Goal: Information Seeking & Learning: Learn about a topic

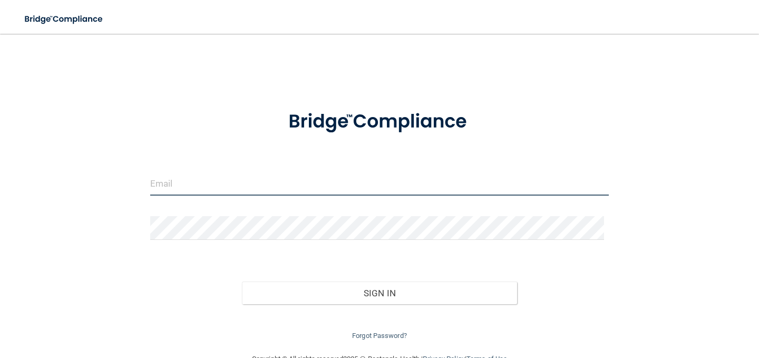
click at [225, 189] on input "email" at bounding box center [379, 184] width 458 height 24
type input "Leslie_vielma@yahoo.com"
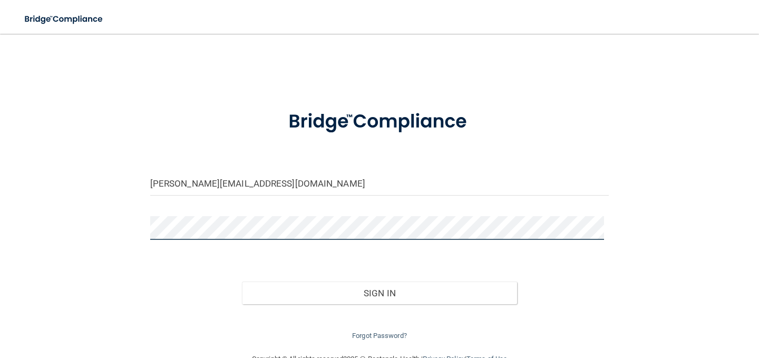
click at [242, 281] on button "Sign In" at bounding box center [379, 292] width 275 height 23
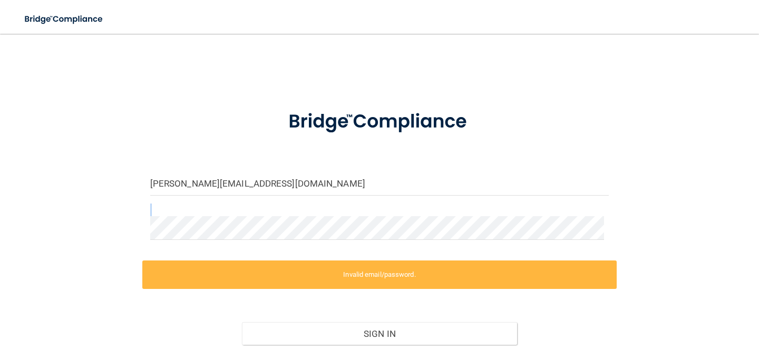
click at [176, 229] on form "Leslie_vielma@yahoo.com Invalid email/password. You don't have permission to ac…" at bounding box center [379, 240] width 458 height 286
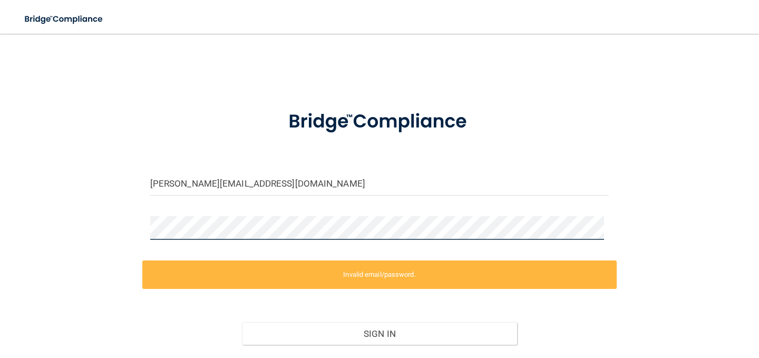
drag, startPoint x: 212, startPoint y: 214, endPoint x: 36, endPoint y: 265, distance: 182.6
click at [36, 265] on div "Leslie_vielma@yahoo.com Invalid email/password. You don't have permission to ac…" at bounding box center [379, 213] width 716 height 338
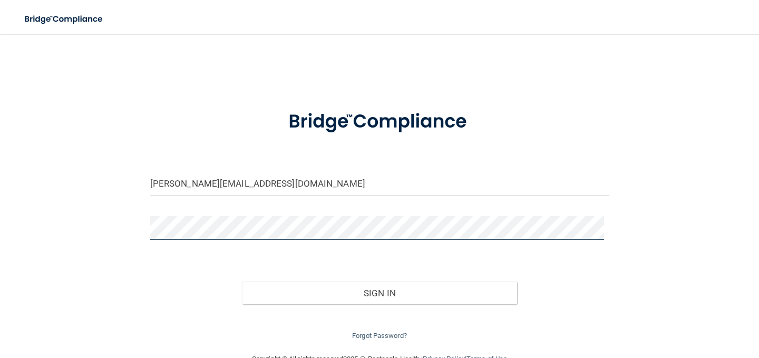
click at [242, 281] on button "Sign In" at bounding box center [379, 292] width 275 height 23
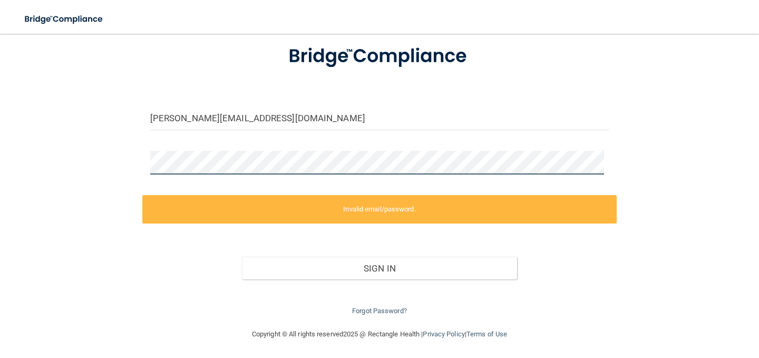
scroll to position [66, 0]
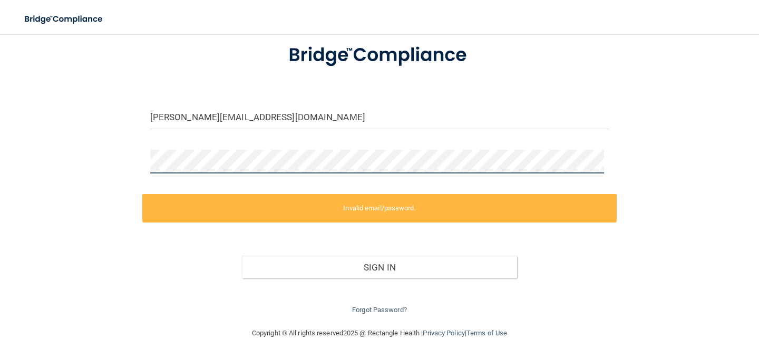
click at [122, 181] on div "Leslie_vielma@yahoo.com Invalid email/password. You don't have permission to ac…" at bounding box center [379, 147] width 716 height 338
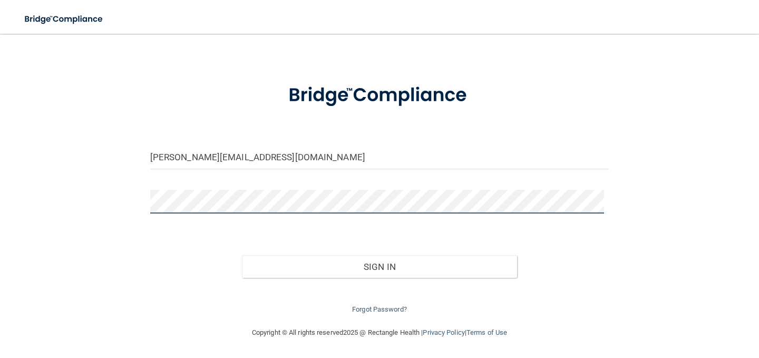
scroll to position [26, 0]
click at [242, 255] on button "Sign In" at bounding box center [379, 266] width 275 height 23
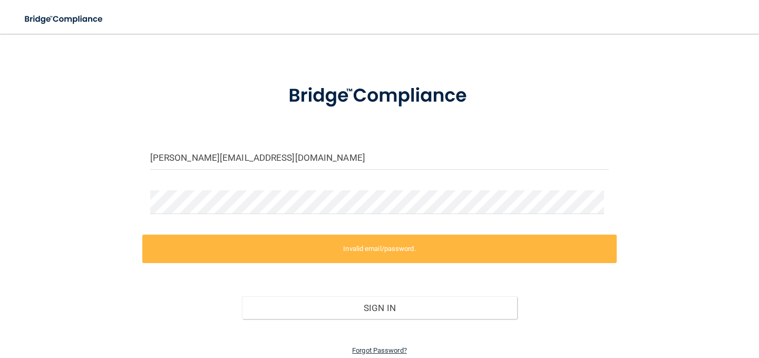
click at [385, 349] on link "Forgot Password?" at bounding box center [379, 350] width 55 height 8
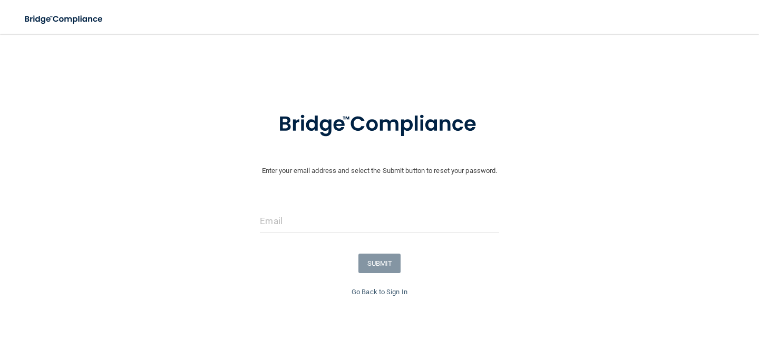
click at [316, 200] on form "Enter your email address and select the Submit button to reset your password. S…" at bounding box center [379, 191] width 748 height 189
click at [319, 220] on input "email" at bounding box center [379, 221] width 239 height 24
type input "Leslie_vielma@yahoo.com"
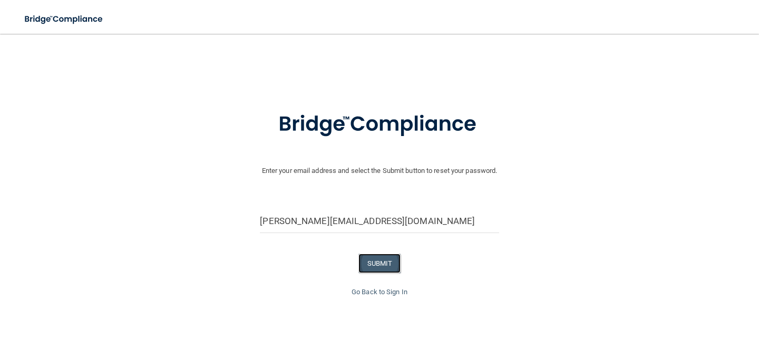
click at [380, 266] on button "SUBMIT" at bounding box center [379, 262] width 43 height 19
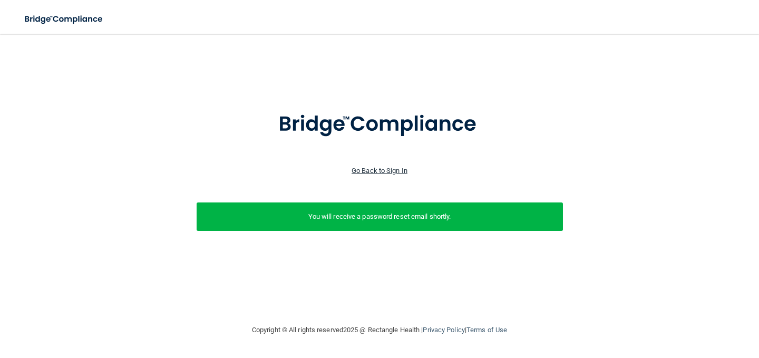
click at [394, 171] on link "Go Back to Sign In" at bounding box center [379, 170] width 56 height 8
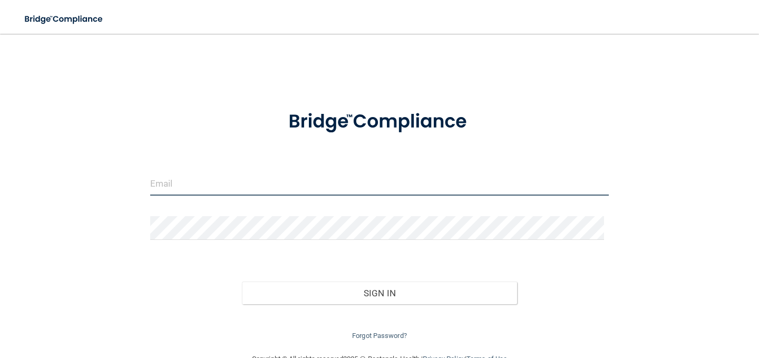
click at [394, 172] on input "email" at bounding box center [379, 184] width 458 height 24
type input "Leslie_vielma@yahoo.com"
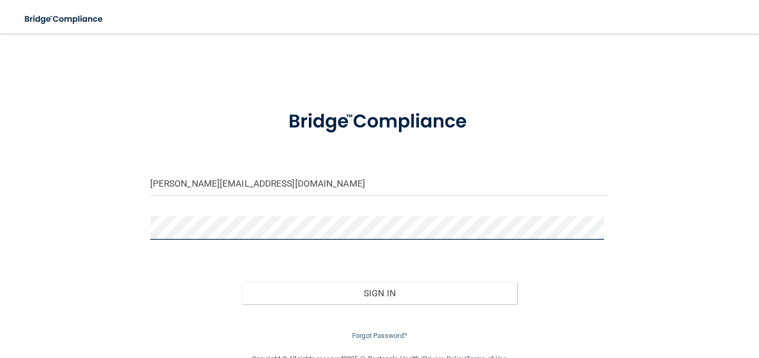
click at [242, 281] on button "Sign In" at bounding box center [379, 292] width 275 height 23
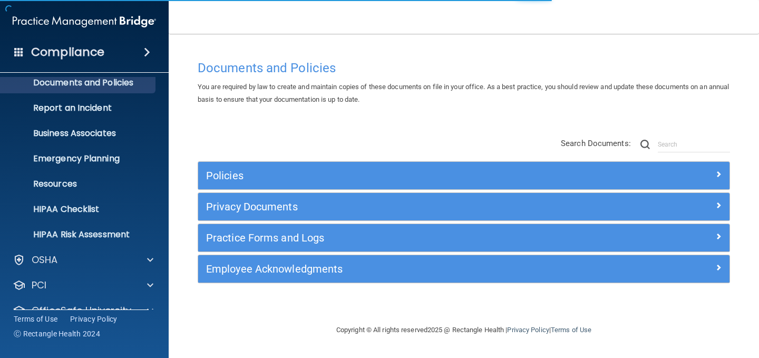
scroll to position [80, 0]
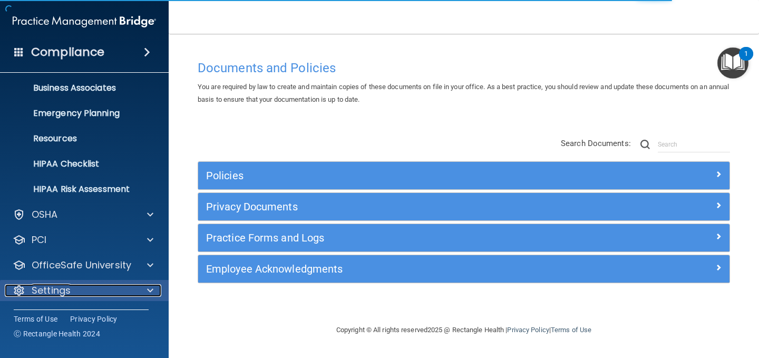
click at [87, 287] on div "Settings" at bounding box center [70, 290] width 131 height 13
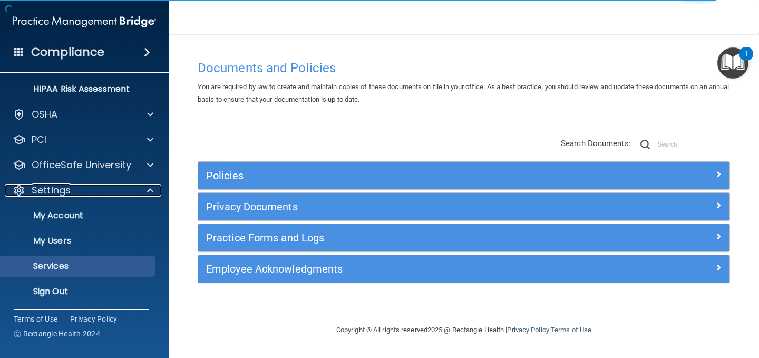
scroll to position [181, 0]
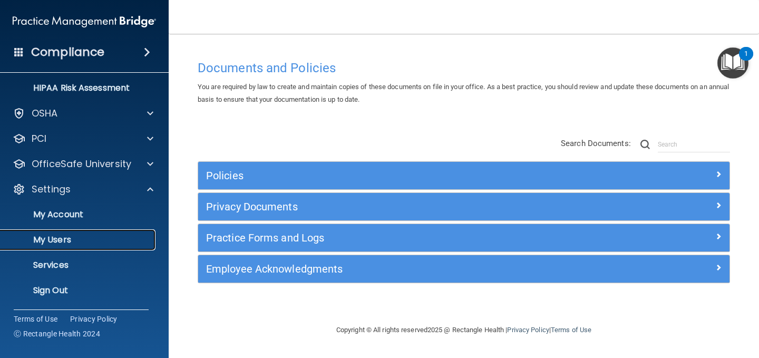
click at [62, 234] on p "My Users" at bounding box center [79, 239] width 144 height 11
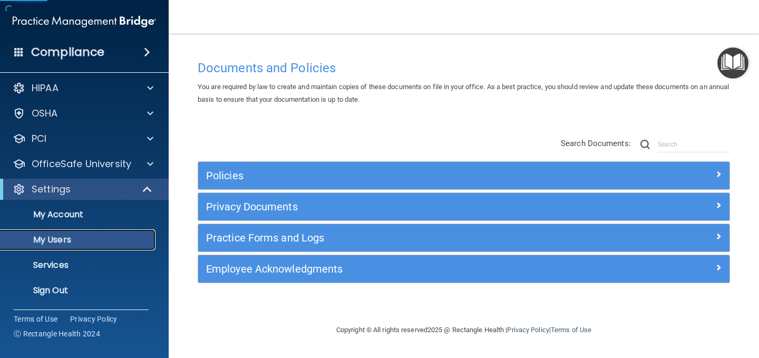
scroll to position [4, 0]
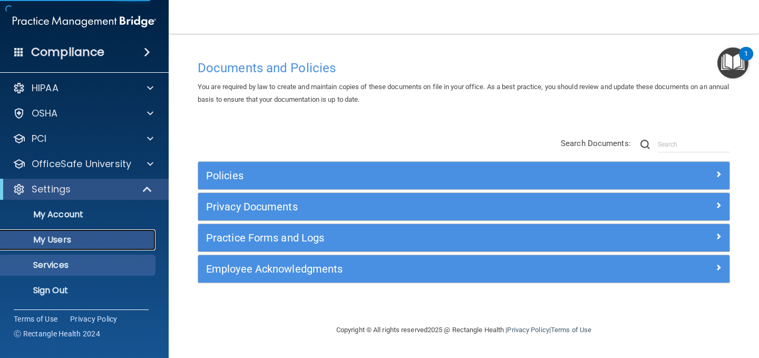
select select "20"
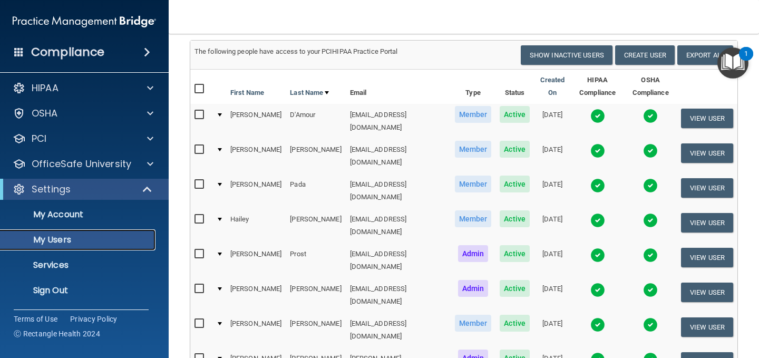
scroll to position [53, 0]
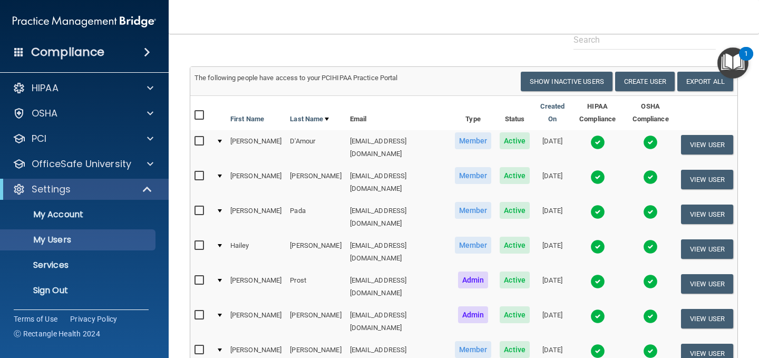
click at [590, 309] on img at bounding box center [597, 316] width 15 height 15
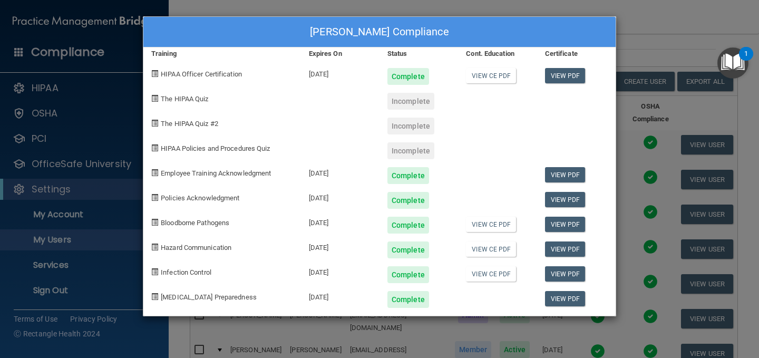
click at [692, 14] on div "Dana Rawls's Compliance Training Expires On Status Cont. Education Certificate …" at bounding box center [379, 179] width 759 height 358
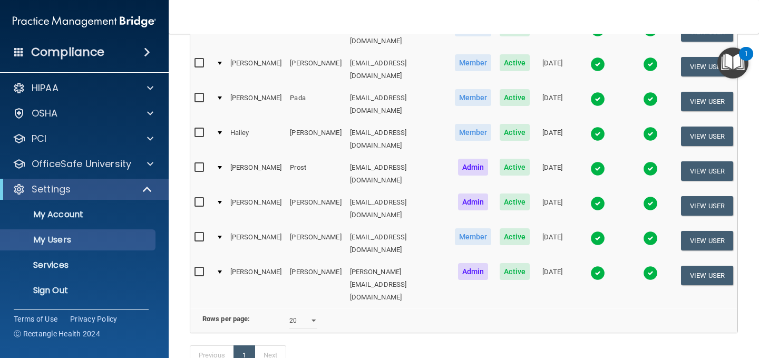
scroll to position [179, 0]
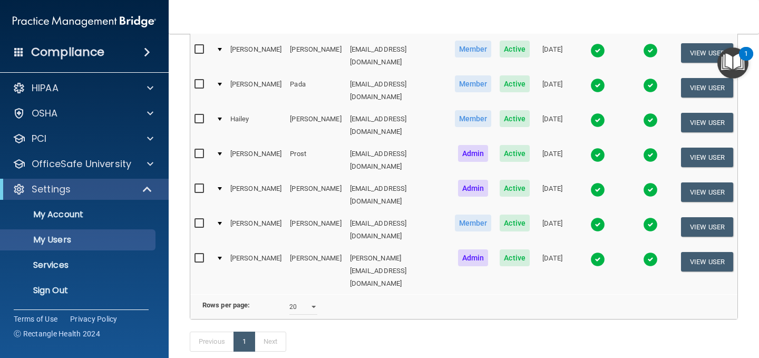
click at [590, 252] on img at bounding box center [597, 259] width 15 height 15
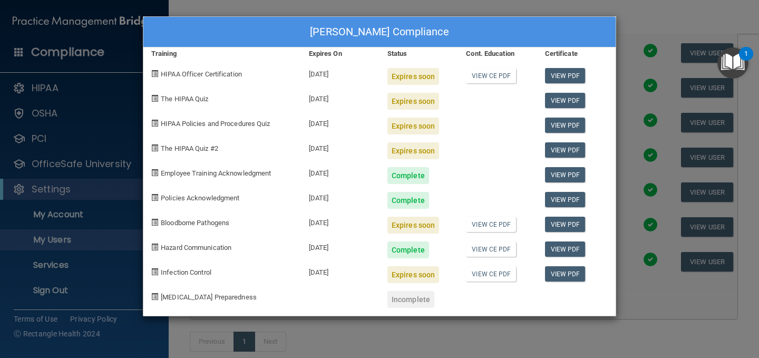
click at [559, 5] on div "Leslie Vielma's Compliance Training Expires On Status Cont. Education Certifica…" at bounding box center [379, 179] width 759 height 358
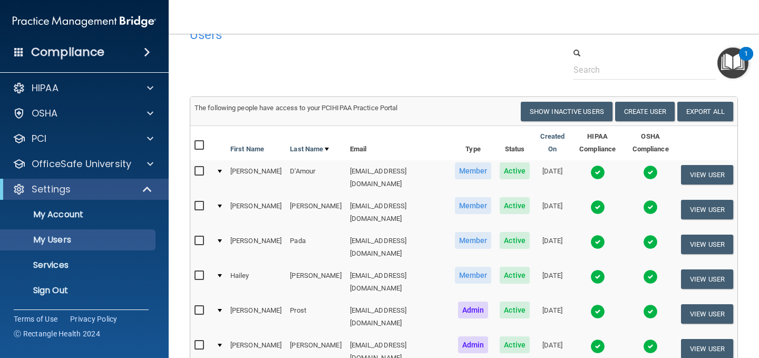
scroll to position [21, 0]
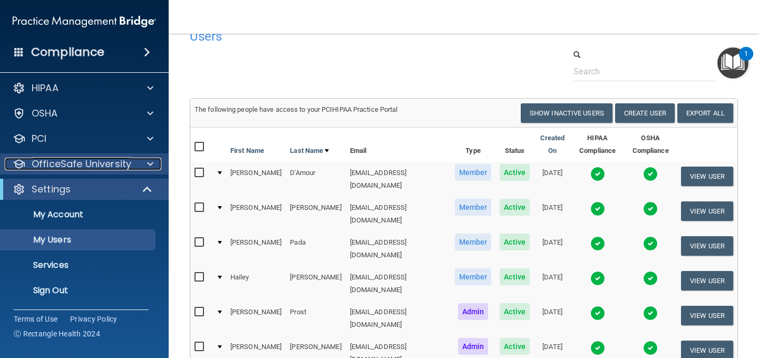
click at [44, 165] on p "OfficeSafe University" at bounding box center [82, 164] width 100 height 13
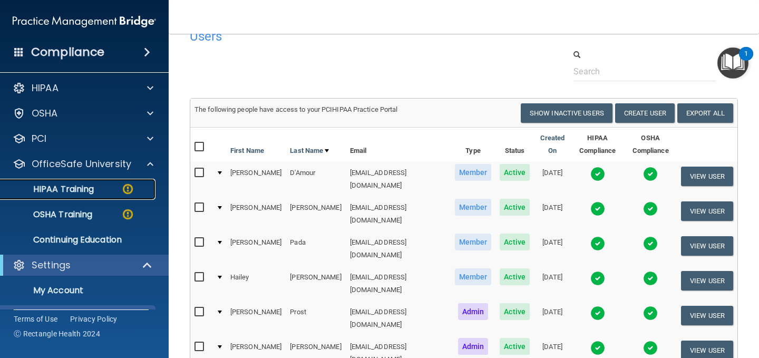
click at [64, 191] on p "HIPAA Training" at bounding box center [50, 189] width 87 height 11
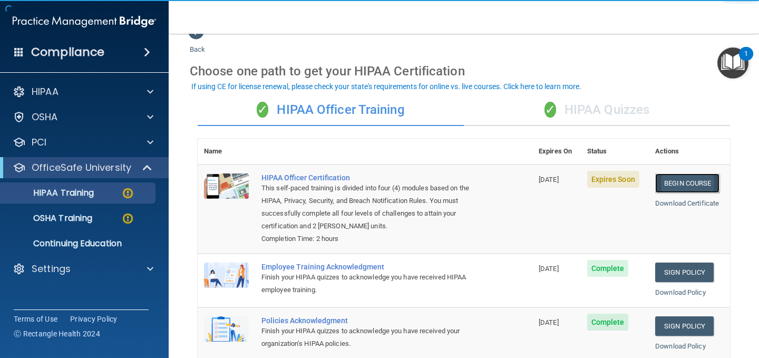
click at [673, 186] on link "Begin Course" at bounding box center [687, 182] width 64 height 19
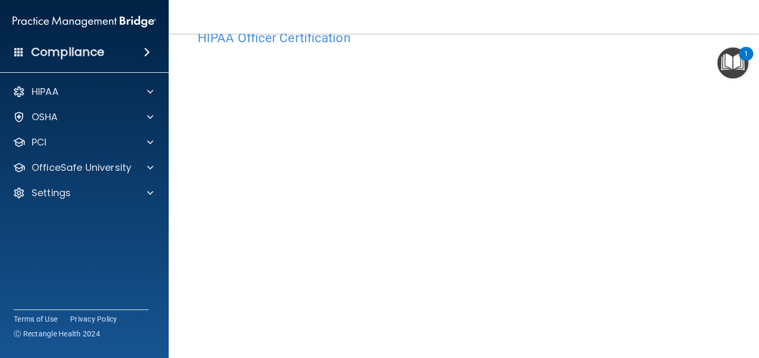
scroll to position [83, 0]
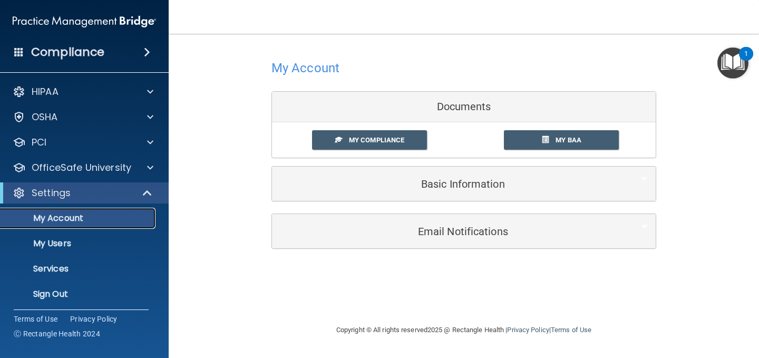
click at [65, 223] on p "My Account" at bounding box center [79, 218] width 144 height 11
click at [80, 179] on div "HIPAA Documents and Policies Report an Incident Business Associates Emergency P…" at bounding box center [84, 195] width 169 height 236
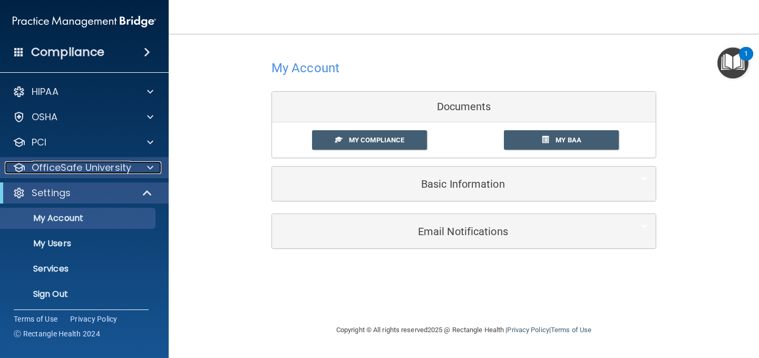
click at [84, 169] on p "OfficeSafe University" at bounding box center [82, 167] width 100 height 13
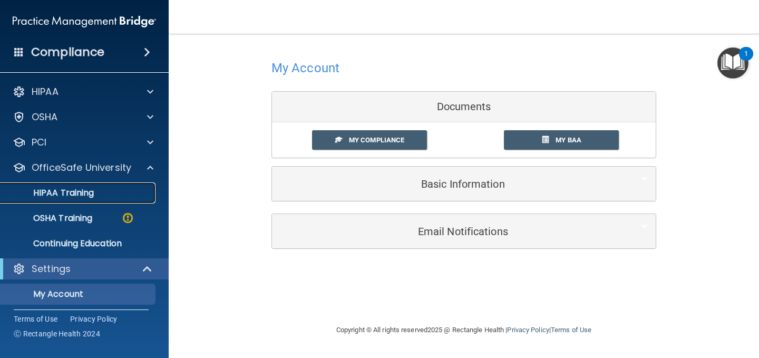
click at [93, 196] on p "HIPAA Training" at bounding box center [50, 193] width 87 height 11
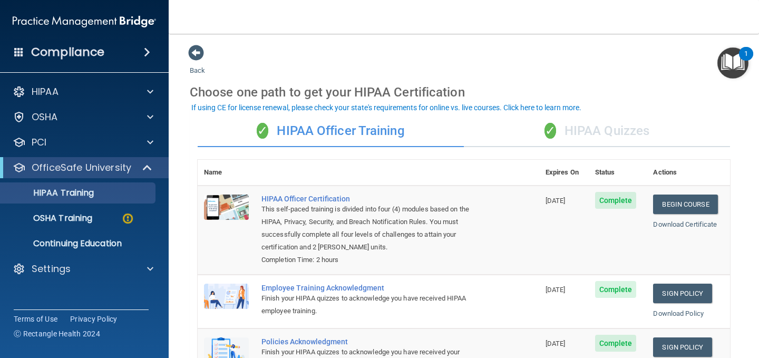
click at [581, 130] on div "✓ HIPAA Quizzes" at bounding box center [597, 131] width 266 height 32
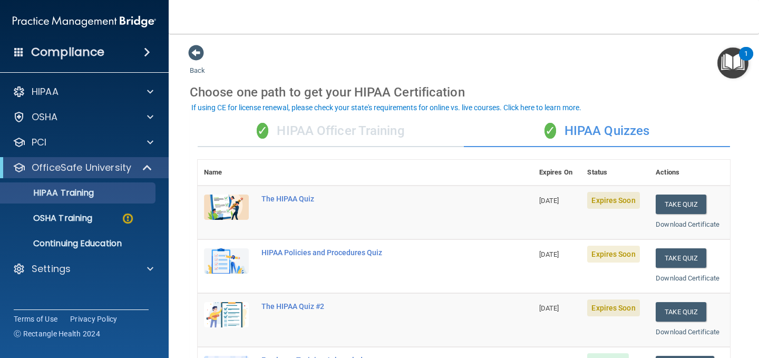
click at [424, 129] on div "✓ HIPAA Officer Training" at bounding box center [331, 131] width 266 height 32
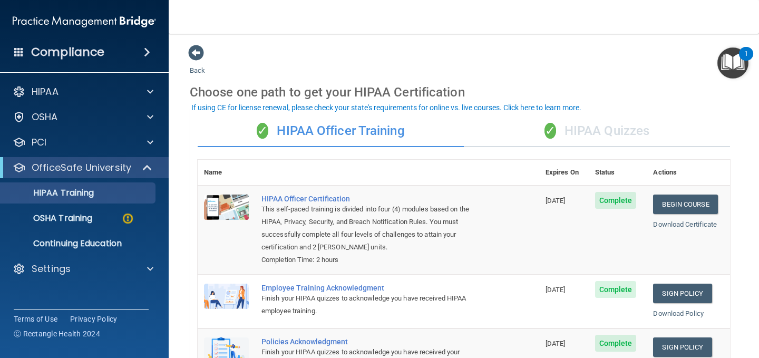
click at [646, 131] on div "✓ HIPAA Quizzes" at bounding box center [597, 131] width 266 height 32
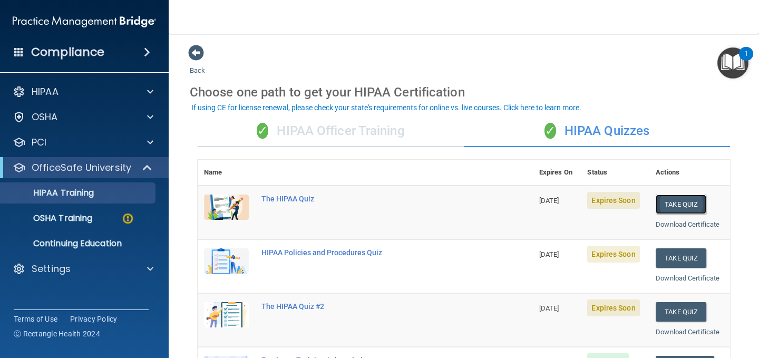
click at [659, 208] on button "Take Quiz" at bounding box center [680, 203] width 51 height 19
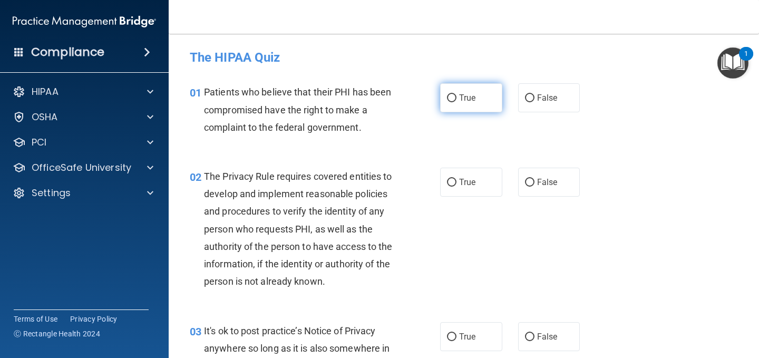
click at [459, 96] on span "True" at bounding box center [467, 98] width 16 height 10
click at [455, 96] on input "True" at bounding box center [451, 98] width 9 height 8
radio input "true"
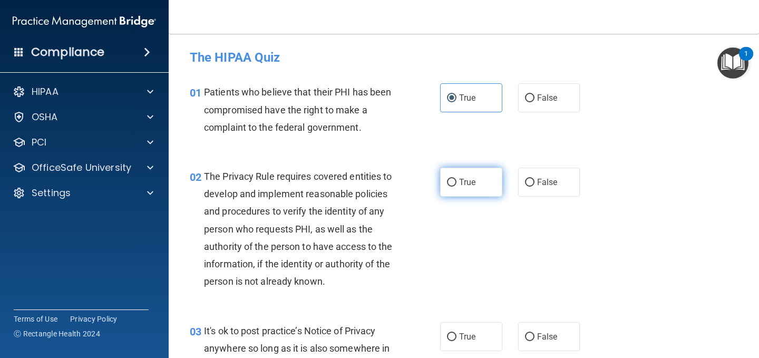
click at [451, 177] on label "True" at bounding box center [471, 182] width 62 height 29
click at [451, 179] on input "True" at bounding box center [451, 183] width 9 height 8
radio input "true"
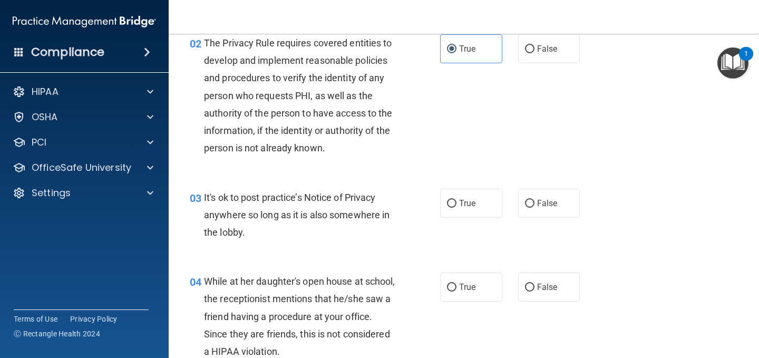
scroll to position [158, 0]
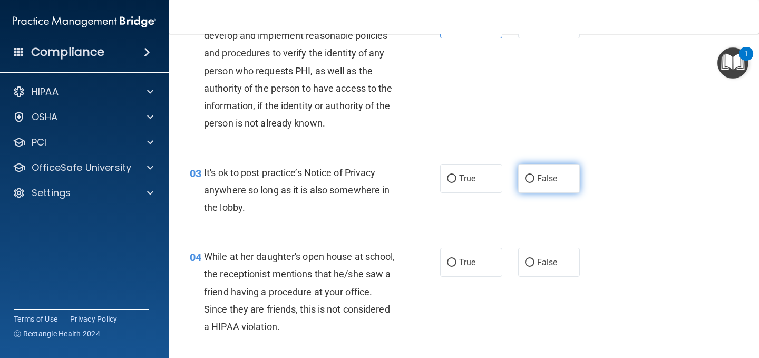
click at [525, 182] on input "False" at bounding box center [529, 179] width 9 height 8
radio input "true"
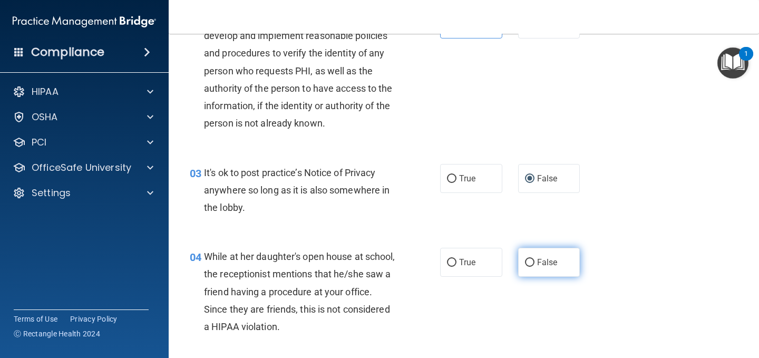
click at [530, 262] on label "False" at bounding box center [549, 262] width 62 height 29
click at [530, 262] on input "False" at bounding box center [529, 263] width 9 height 8
radio input "true"
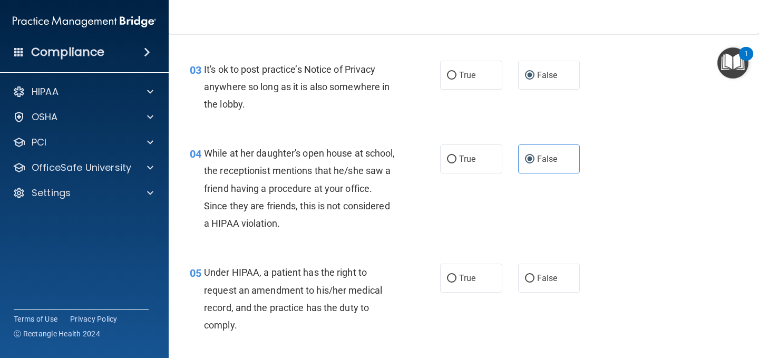
scroll to position [316, 0]
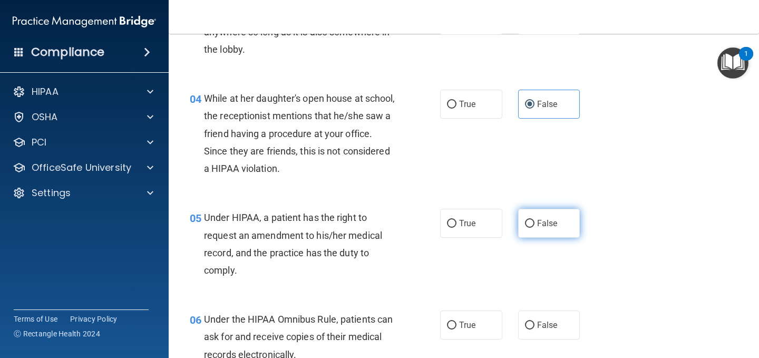
click at [526, 228] on label "False" at bounding box center [549, 223] width 62 height 29
click at [526, 228] on input "False" at bounding box center [529, 224] width 9 height 8
radio input "true"
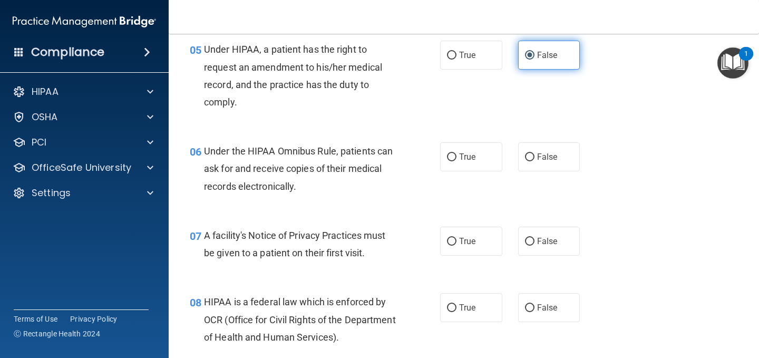
scroll to position [527, 0]
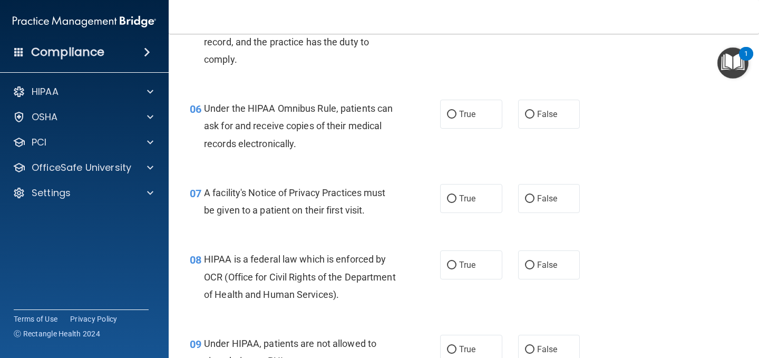
drag, startPoint x: 464, startPoint y: 107, endPoint x: 471, endPoint y: 146, distance: 40.1
click at [464, 110] on label "True" at bounding box center [471, 114] width 62 height 29
click at [456, 111] on input "True" at bounding box center [451, 115] width 9 height 8
radio input "true"
drag, startPoint x: 476, startPoint y: 196, endPoint x: 466, endPoint y: 222, distance: 27.5
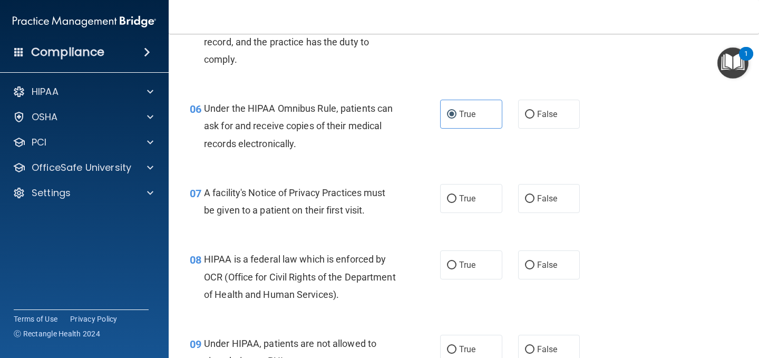
click at [475, 199] on label "True" at bounding box center [471, 198] width 62 height 29
click at [456, 199] on input "True" at bounding box center [451, 199] width 9 height 8
radio input "true"
click at [460, 268] on span "True" at bounding box center [467, 265] width 16 height 10
click at [456, 268] on input "True" at bounding box center [451, 265] width 9 height 8
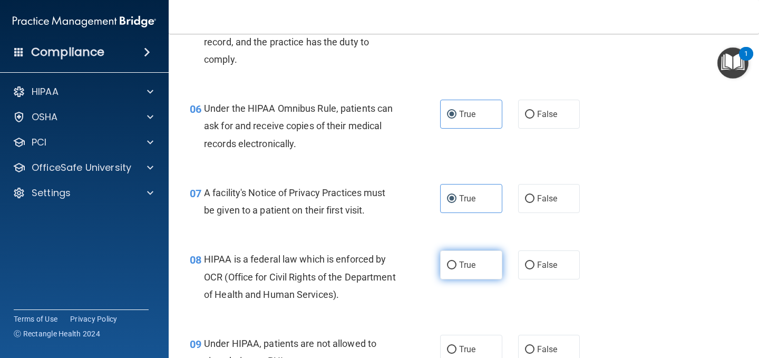
radio input "true"
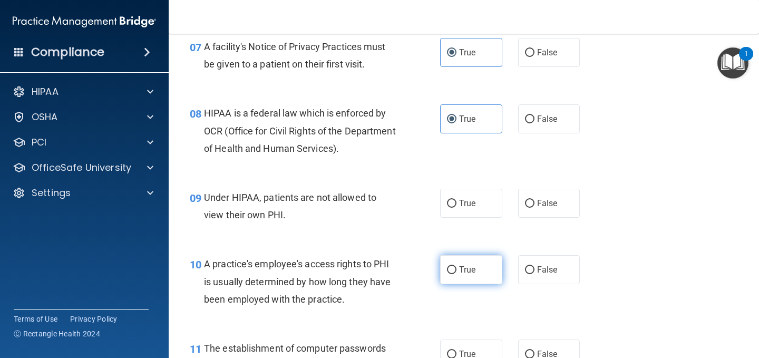
scroll to position [685, 0]
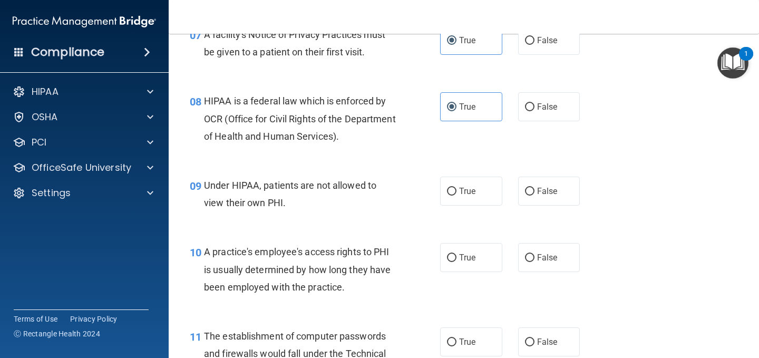
drag, startPoint x: 529, startPoint y: 194, endPoint x: 533, endPoint y: 230, distance: 36.0
click at [528, 196] on label "False" at bounding box center [549, 190] width 62 height 29
click at [528, 195] on input "False" at bounding box center [529, 192] width 9 height 8
radio input "true"
click at [537, 260] on span "False" at bounding box center [547, 257] width 21 height 10
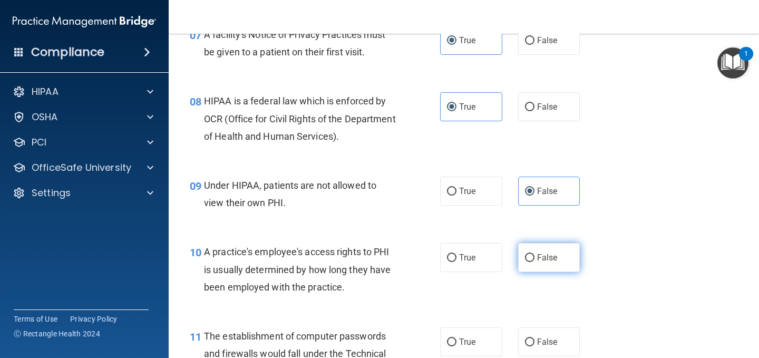
click at [533, 260] on input "False" at bounding box center [529, 258] width 9 height 8
radio input "true"
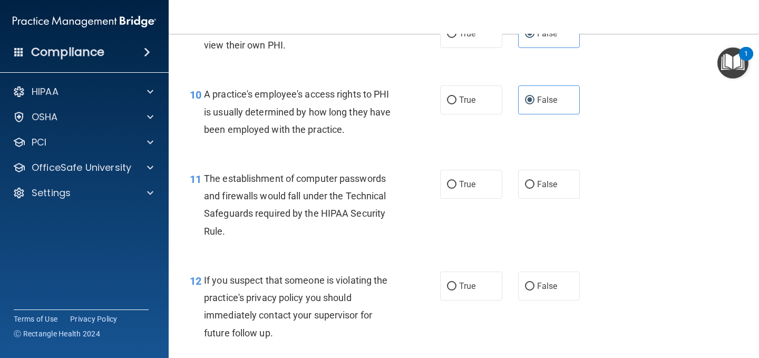
scroll to position [843, 0]
drag, startPoint x: 450, startPoint y: 182, endPoint x: 461, endPoint y: 244, distance: 63.1
click at [452, 187] on input "True" at bounding box center [451, 184] width 9 height 8
radio input "true"
click at [449, 286] on input "True" at bounding box center [451, 286] width 9 height 8
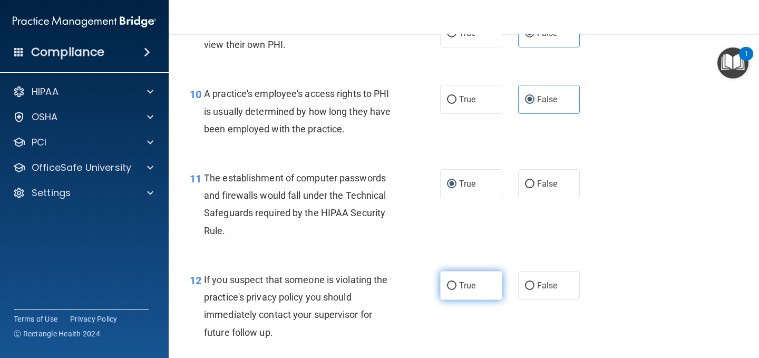
radio input "true"
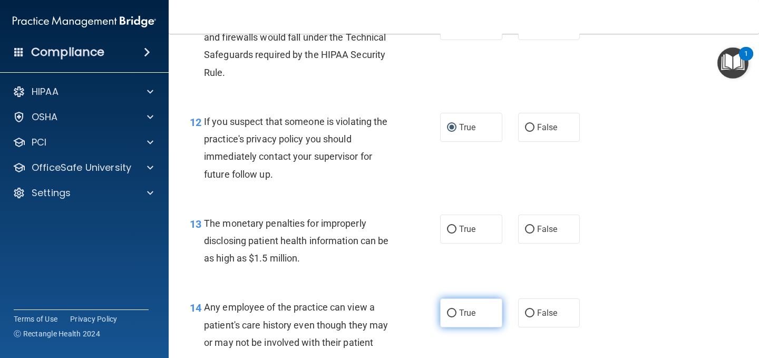
scroll to position [1054, 0]
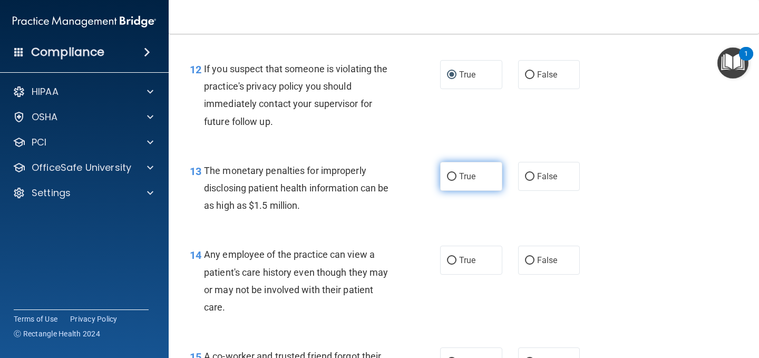
click at [443, 181] on label "True" at bounding box center [471, 176] width 62 height 29
click at [447, 181] on input "True" at bounding box center [451, 177] width 9 height 8
radio input "true"
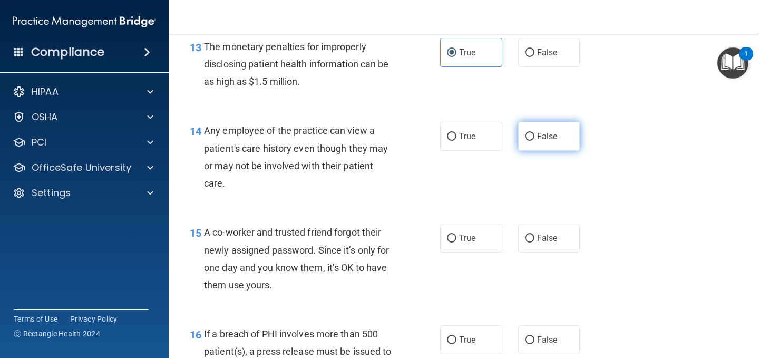
scroll to position [1159, 0]
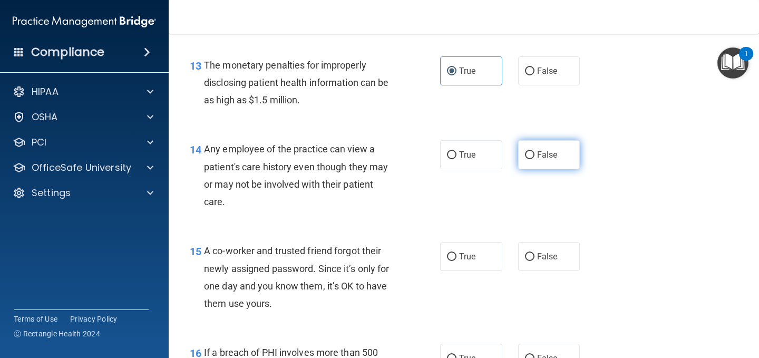
click at [528, 160] on label "False" at bounding box center [549, 154] width 62 height 29
click at [528, 159] on input "False" at bounding box center [529, 155] width 9 height 8
radio input "true"
click at [537, 255] on span "False" at bounding box center [547, 256] width 21 height 10
click at [533, 255] on input "False" at bounding box center [529, 257] width 9 height 8
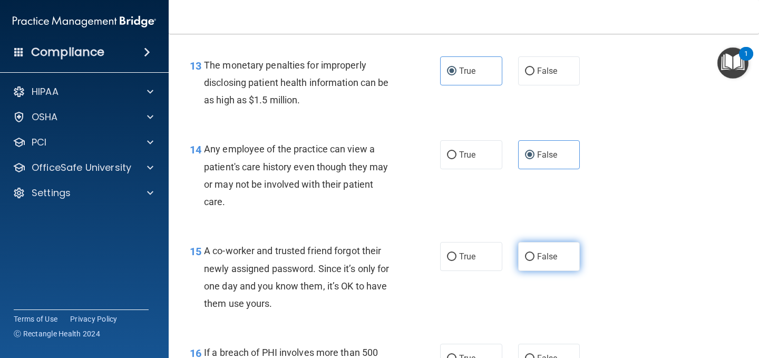
radio input "true"
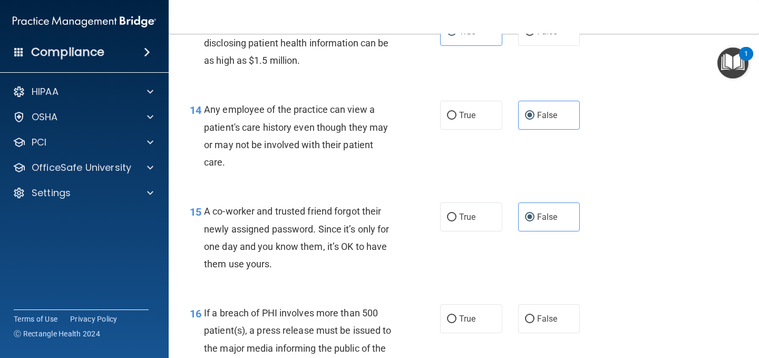
scroll to position [1264, 0]
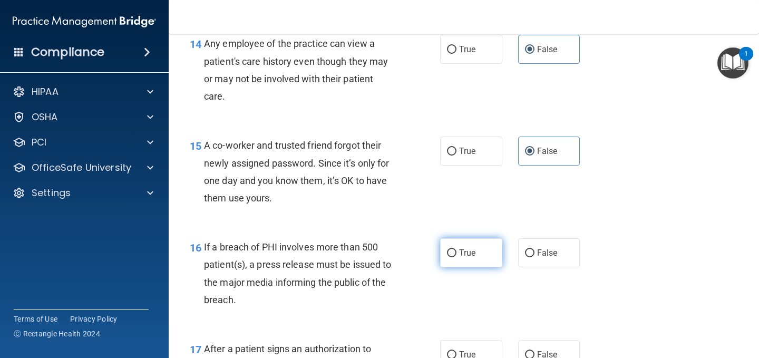
click at [453, 254] on label "True" at bounding box center [471, 252] width 62 height 29
click at [453, 254] on input "True" at bounding box center [451, 253] width 9 height 8
radio input "true"
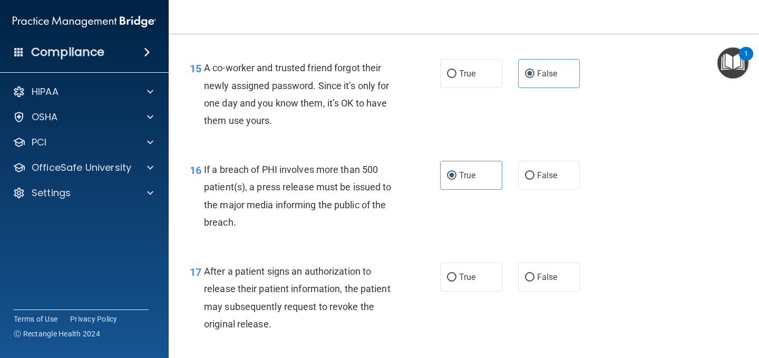
scroll to position [1475, 0]
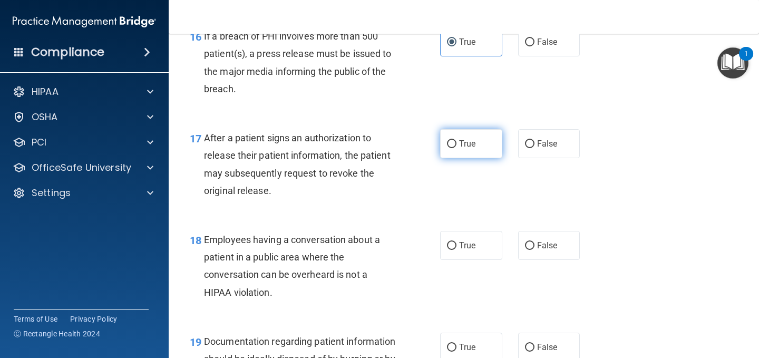
drag, startPoint x: 441, startPoint y: 143, endPoint x: 467, endPoint y: 154, distance: 28.1
click at [441, 143] on label "True" at bounding box center [471, 143] width 62 height 29
click at [447, 143] on input "True" at bounding box center [451, 144] width 9 height 8
radio input "true"
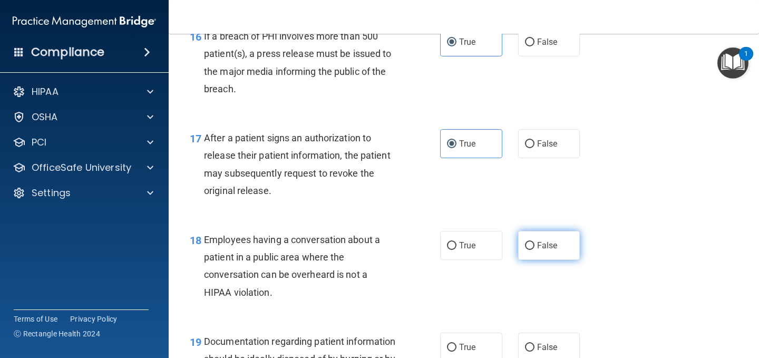
click at [537, 253] on label "False" at bounding box center [549, 245] width 62 height 29
click at [534, 250] on input "False" at bounding box center [529, 246] width 9 height 8
radio input "true"
drag, startPoint x: 465, startPoint y: 354, endPoint x: 471, endPoint y: 345, distance: 10.7
click at [465, 353] on label "True" at bounding box center [471, 346] width 62 height 29
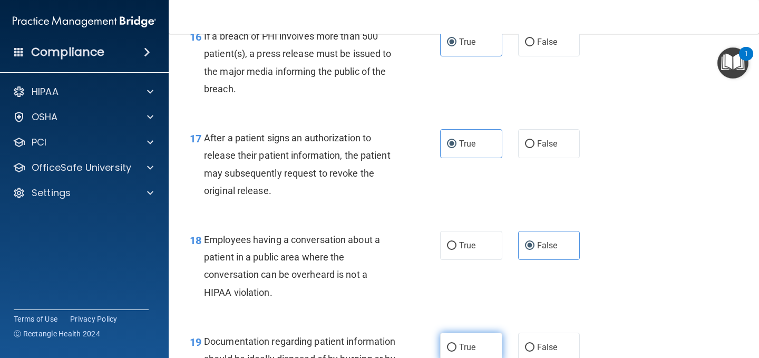
click at [456, 351] on input "True" at bounding box center [451, 347] width 9 height 8
radio input "true"
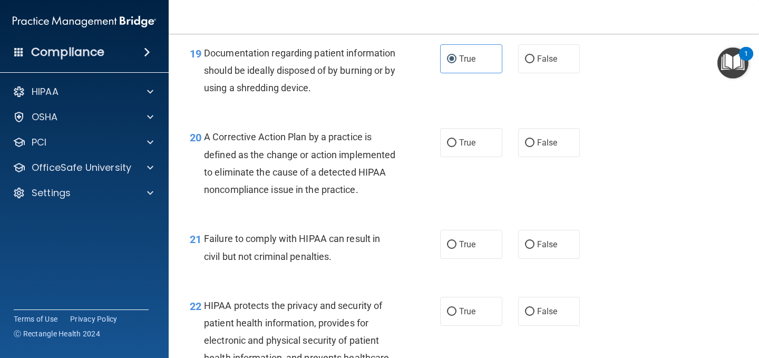
scroll to position [1738, 0]
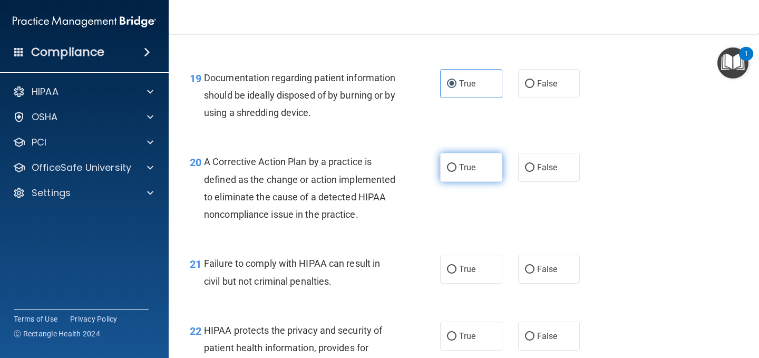
click at [462, 164] on span "True" at bounding box center [467, 167] width 16 height 10
click at [456, 164] on input "True" at bounding box center [451, 168] width 9 height 8
radio input "true"
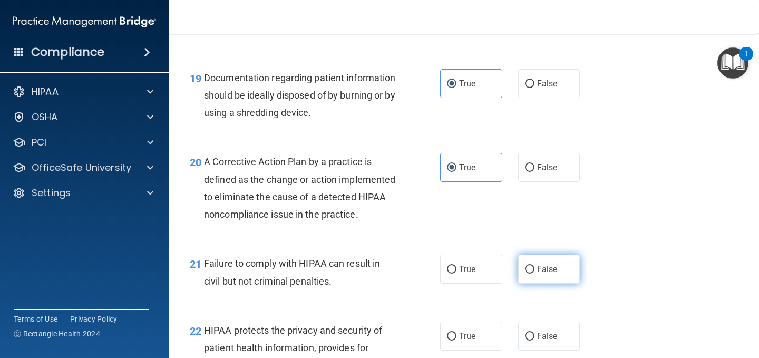
click at [525, 283] on label "False" at bounding box center [549, 268] width 62 height 29
click at [525, 273] on input "False" at bounding box center [529, 270] width 9 height 8
radio input "true"
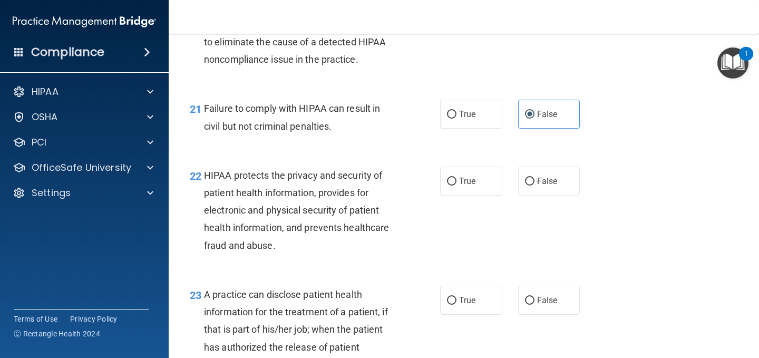
scroll to position [1896, 0]
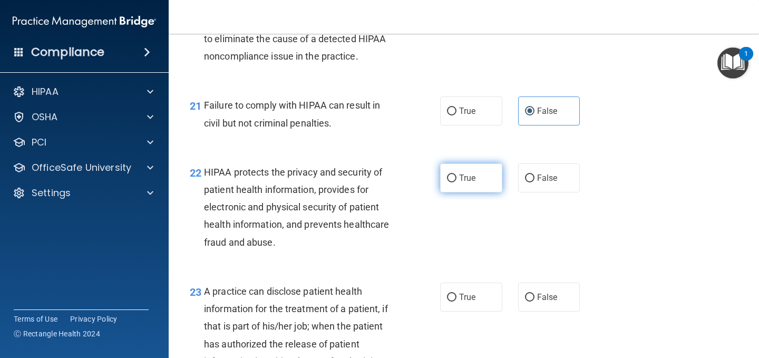
click at [455, 192] on label "True" at bounding box center [471, 177] width 62 height 29
click at [455, 182] on input "True" at bounding box center [451, 178] width 9 height 8
radio input "true"
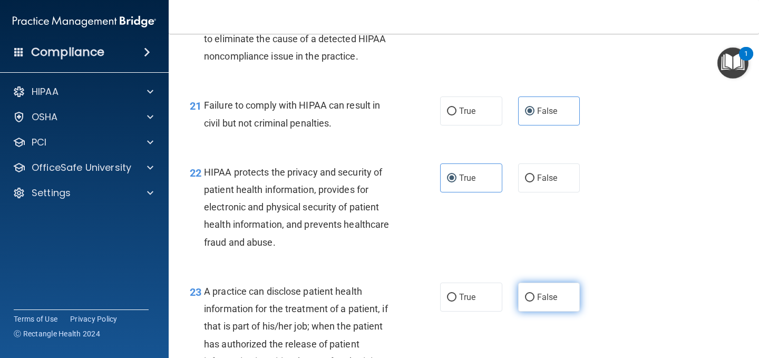
click at [530, 311] on label "False" at bounding box center [549, 296] width 62 height 29
click at [530, 301] on input "False" at bounding box center [529, 297] width 9 height 8
radio input "true"
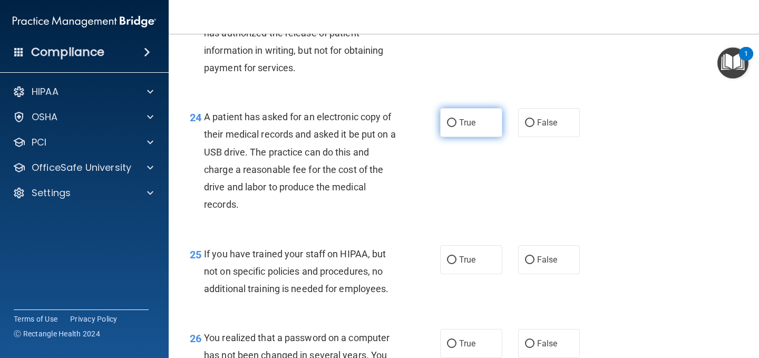
scroll to position [2213, 0]
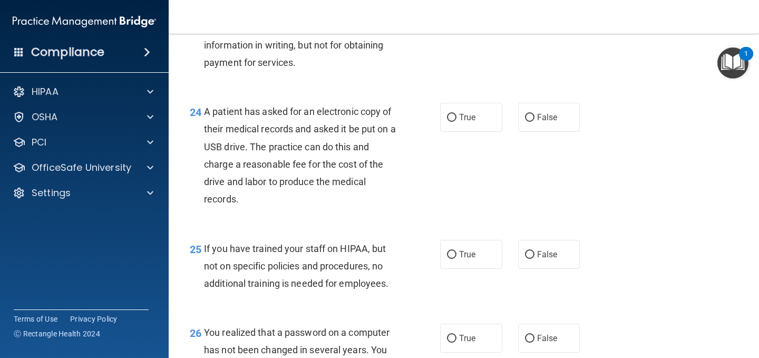
drag, startPoint x: 448, startPoint y: 129, endPoint x: 542, endPoint y: 248, distance: 150.8
click at [449, 130] on label "True" at bounding box center [471, 117] width 62 height 29
click at [535, 265] on label "False" at bounding box center [549, 254] width 62 height 29
click at [534, 259] on input "False" at bounding box center [529, 255] width 9 height 8
radio input "true"
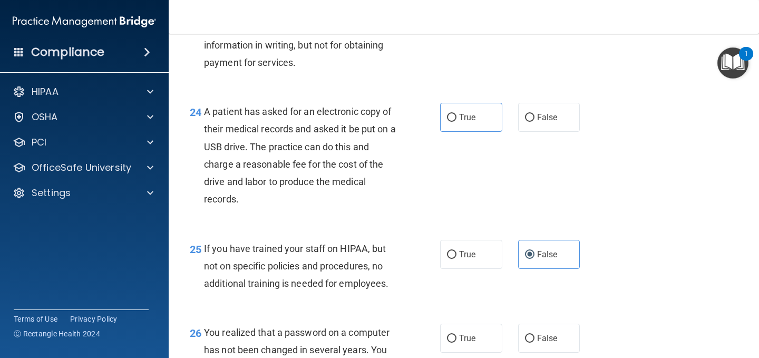
drag, startPoint x: 449, startPoint y: 140, endPoint x: 463, endPoint y: 151, distance: 17.6
click at [450, 132] on label "True" at bounding box center [471, 117] width 62 height 29
click at [450, 122] on input "True" at bounding box center [451, 118] width 9 height 8
radio input "true"
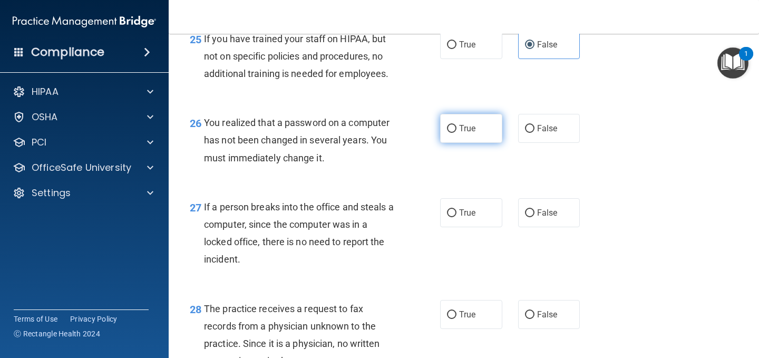
scroll to position [2423, 0]
click at [457, 142] on label "True" at bounding box center [471, 127] width 62 height 29
click at [456, 132] on input "True" at bounding box center [451, 128] width 9 height 8
radio input "true"
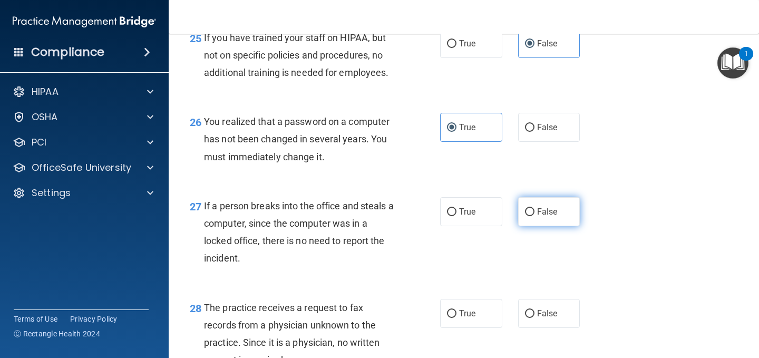
click at [532, 226] on label "False" at bounding box center [549, 211] width 62 height 29
click at [532, 216] on input "False" at bounding box center [529, 212] width 9 height 8
radio input "true"
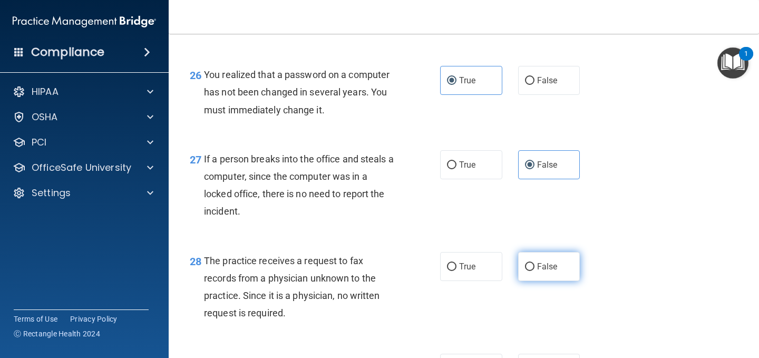
scroll to position [2529, 0]
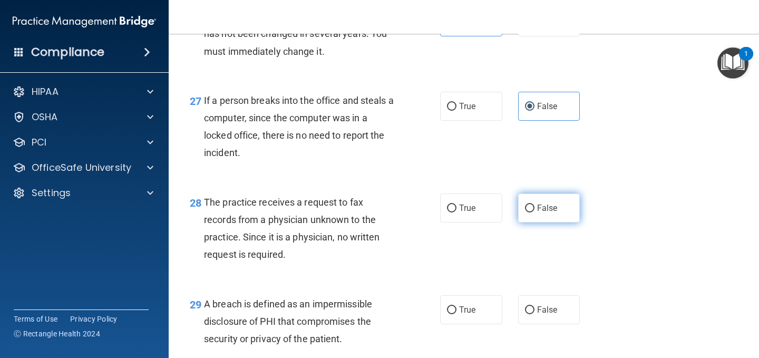
click at [526, 212] on input "False" at bounding box center [529, 208] width 9 height 8
radio input "true"
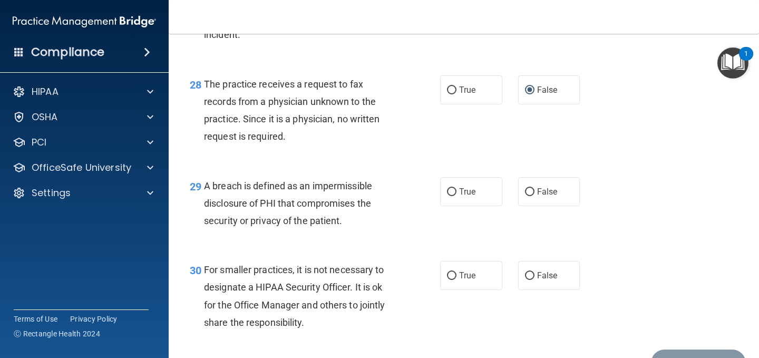
scroll to position [2687, 0]
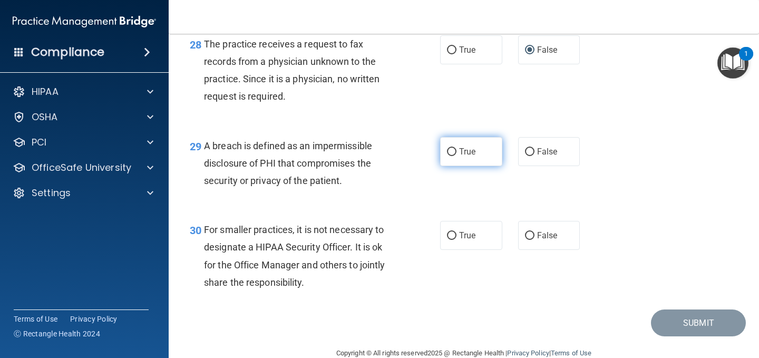
click at [470, 156] on span "True" at bounding box center [467, 151] width 16 height 10
click at [456, 156] on input "True" at bounding box center [451, 152] width 9 height 8
radio input "true"
click at [535, 250] on label "False" at bounding box center [549, 235] width 62 height 29
click at [534, 240] on input "False" at bounding box center [529, 236] width 9 height 8
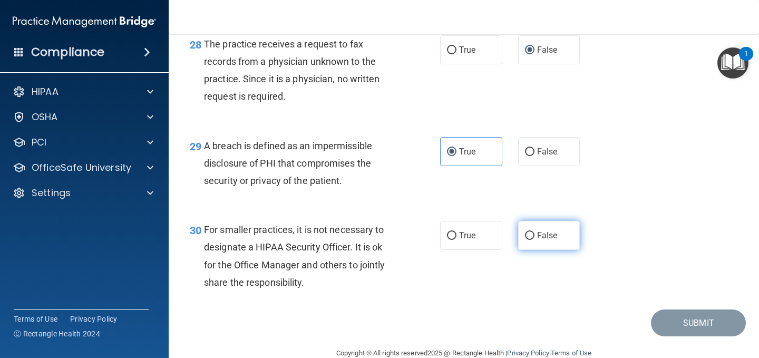
radio input "true"
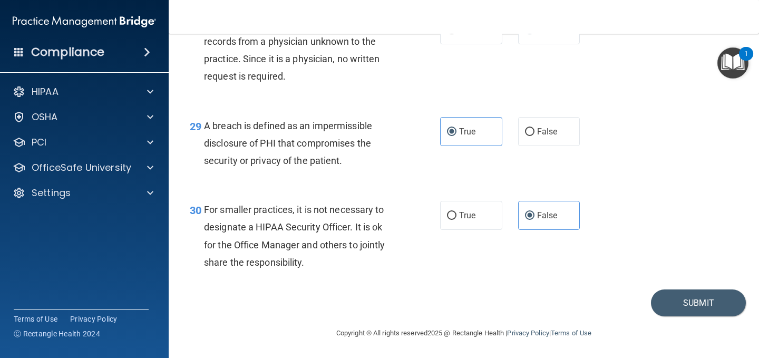
scroll to position [2725, 0]
click at [663, 316] on footer "Copyright © All rights reserved 2025 @ Rectangle Health | Privacy Policy | Term…" at bounding box center [464, 332] width 548 height 32
click at [668, 303] on button "Submit" at bounding box center [698, 302] width 95 height 27
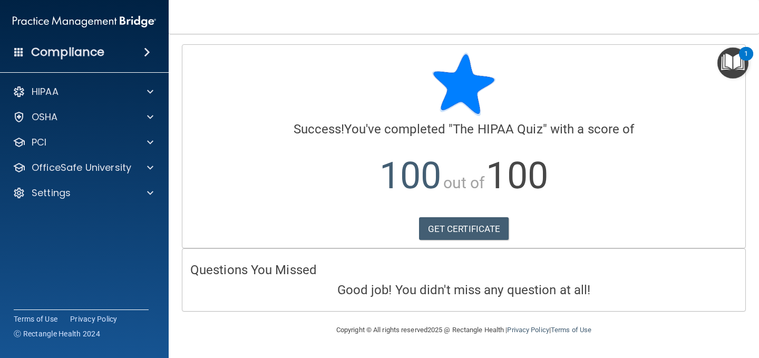
click at [613, 227] on div "GET CERTIFICATE" at bounding box center [463, 228] width 547 height 23
click at [479, 234] on link "GET CERTIFICATE" at bounding box center [464, 228] width 90 height 23
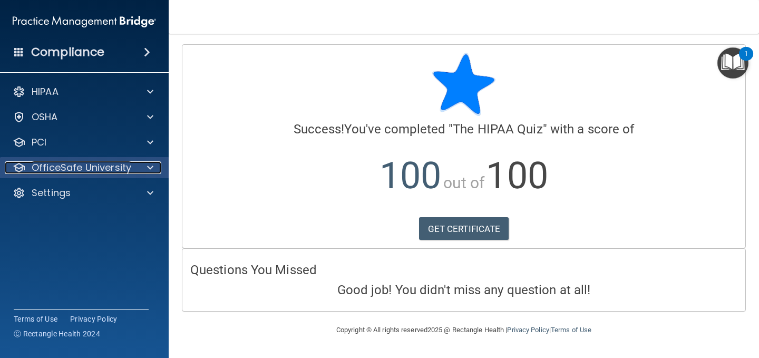
click at [87, 166] on p "OfficeSafe University" at bounding box center [82, 167] width 100 height 13
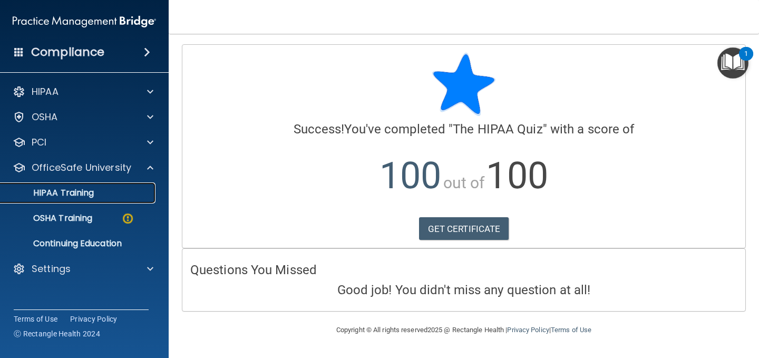
click at [77, 200] on link "HIPAA Training" at bounding box center [72, 192] width 166 height 21
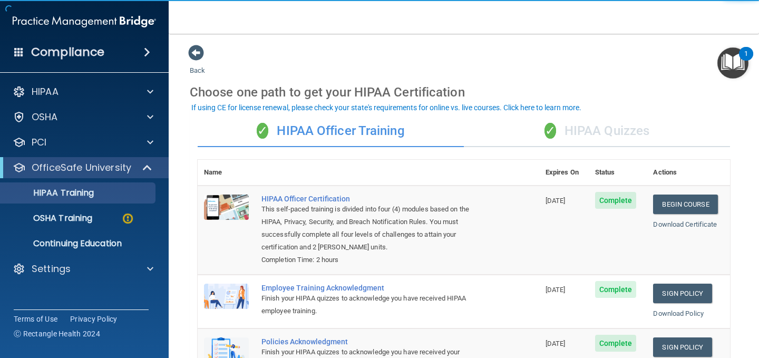
click at [594, 139] on div "✓ HIPAA Quizzes" at bounding box center [597, 131] width 266 height 32
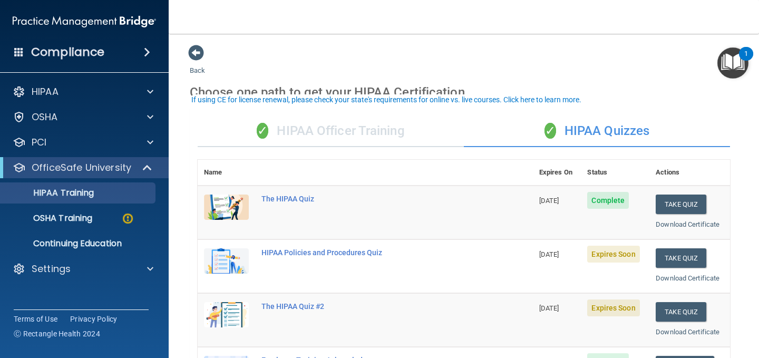
scroll to position [53, 0]
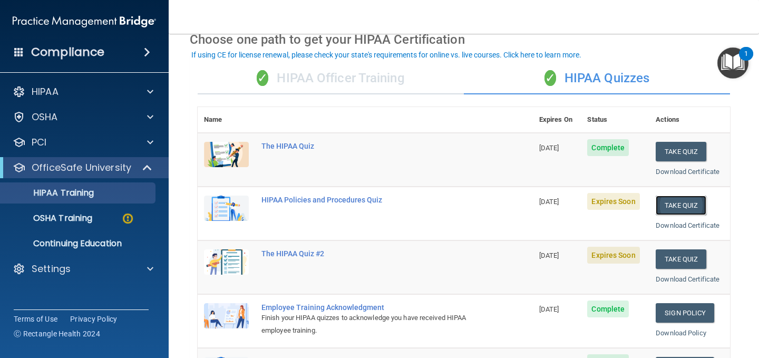
click at [671, 208] on button "Take Quiz" at bounding box center [680, 204] width 51 height 19
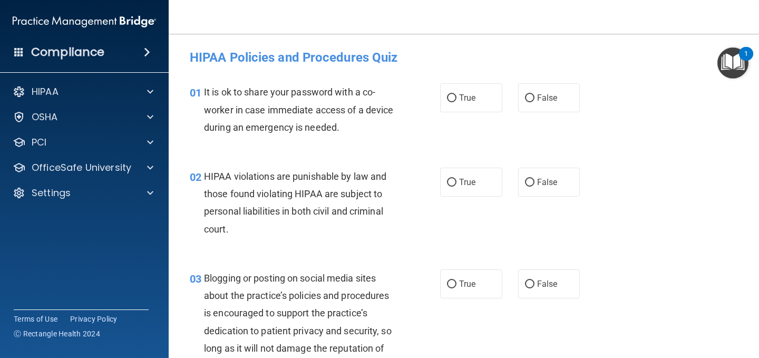
drag, startPoint x: 551, startPoint y: 96, endPoint x: 518, endPoint y: 122, distance: 41.6
click at [548, 99] on span "False" at bounding box center [547, 98] width 21 height 10
click at [469, 185] on span "True" at bounding box center [467, 182] width 16 height 10
click at [456, 185] on input "True" at bounding box center [451, 183] width 9 height 8
radio input "true"
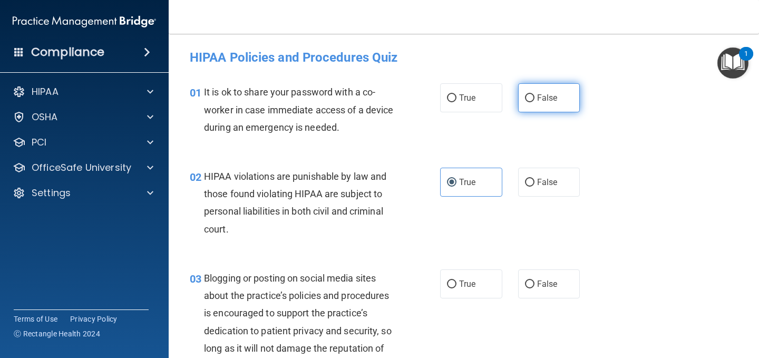
click at [523, 104] on label "False" at bounding box center [549, 97] width 62 height 29
click at [525, 102] on input "False" at bounding box center [529, 98] width 9 height 8
radio input "true"
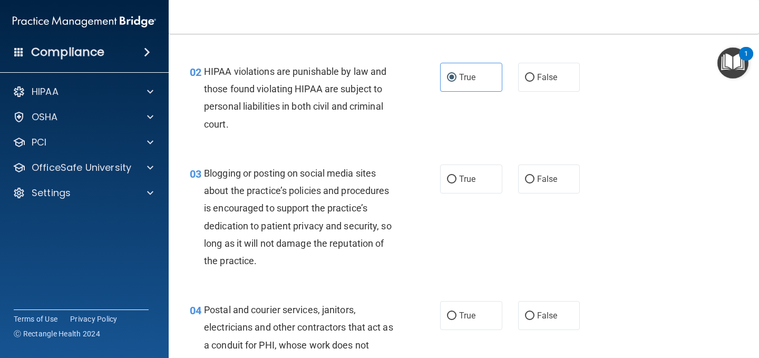
scroll to position [105, 0]
click at [525, 182] on input "False" at bounding box center [529, 179] width 9 height 8
radio input "true"
click at [447, 318] on input "True" at bounding box center [451, 315] width 9 height 8
radio input "true"
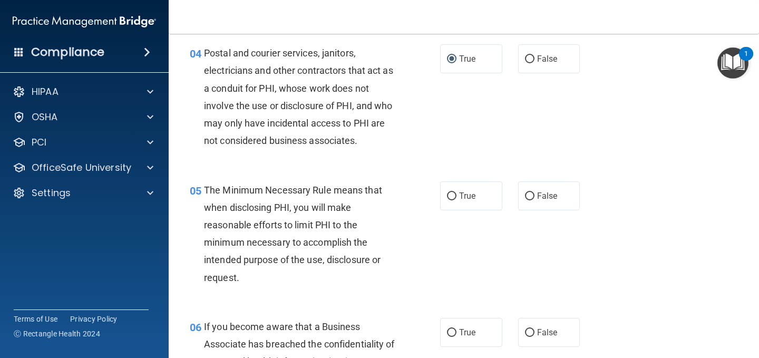
scroll to position [369, 0]
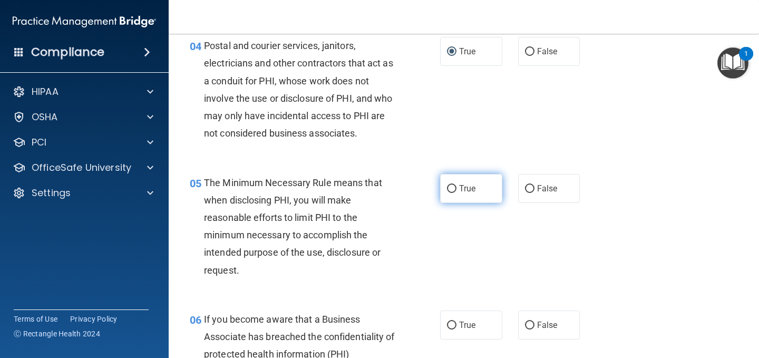
click at [447, 191] on input "True" at bounding box center [451, 189] width 9 height 8
radio input "true"
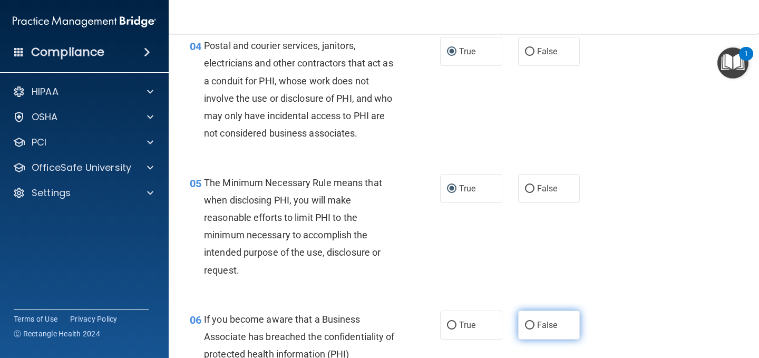
click at [527, 326] on input "False" at bounding box center [529, 325] width 9 height 8
radio input "true"
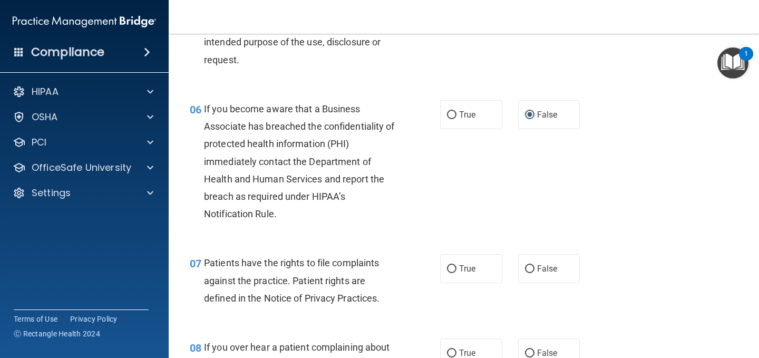
scroll to position [579, 0]
click at [530, 263] on label "False" at bounding box center [549, 267] width 62 height 29
click at [530, 264] on input "False" at bounding box center [529, 268] width 9 height 8
radio input "true"
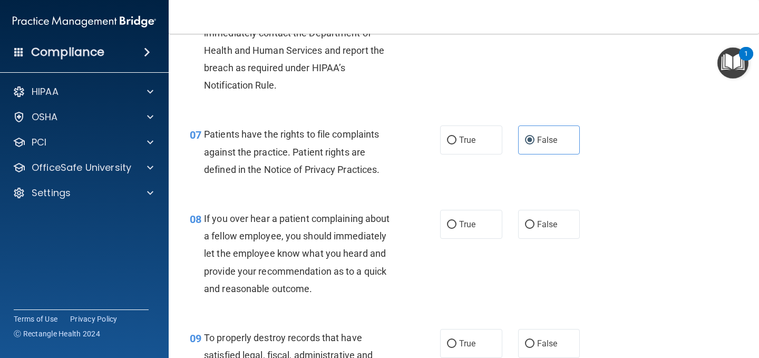
scroll to position [738, 0]
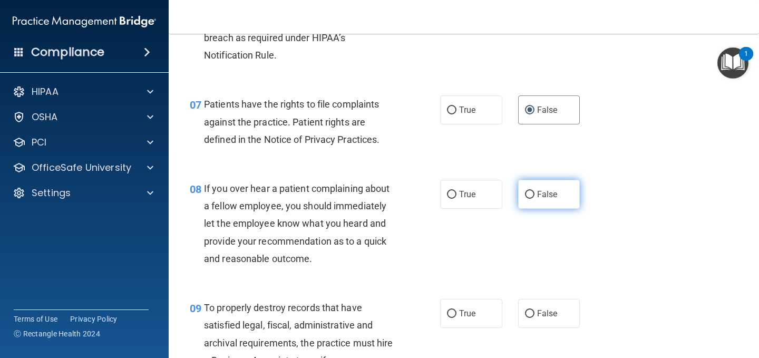
click at [526, 195] on input "False" at bounding box center [529, 195] width 9 height 8
radio input "true"
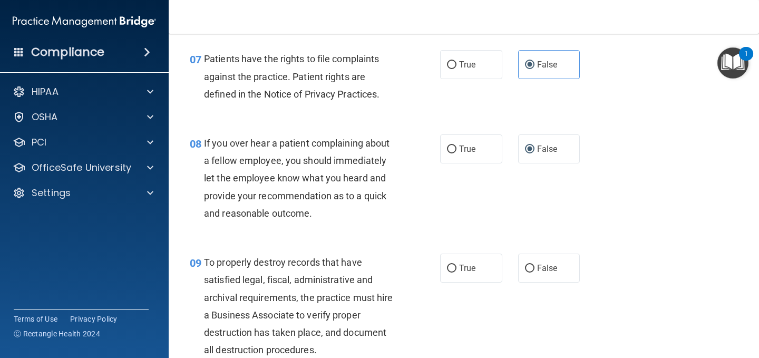
scroll to position [896, 0]
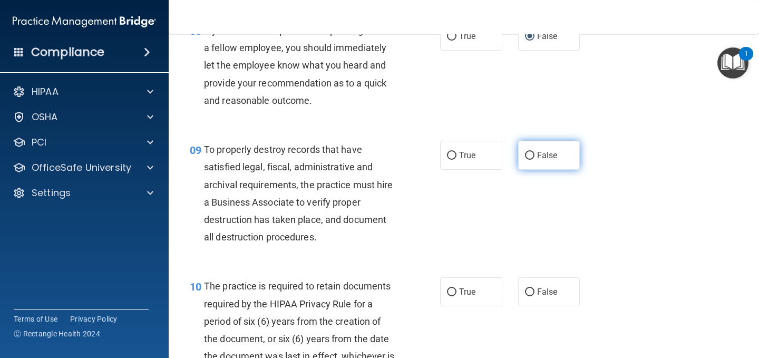
click at [526, 158] on input "False" at bounding box center [529, 156] width 9 height 8
radio input "true"
click at [447, 289] on input "True" at bounding box center [451, 292] width 9 height 8
radio input "true"
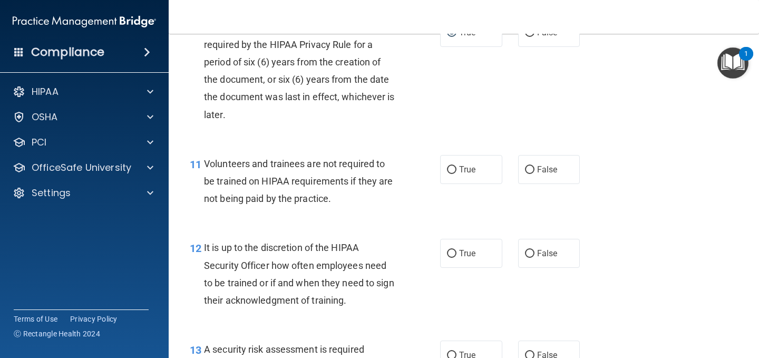
scroll to position [1159, 0]
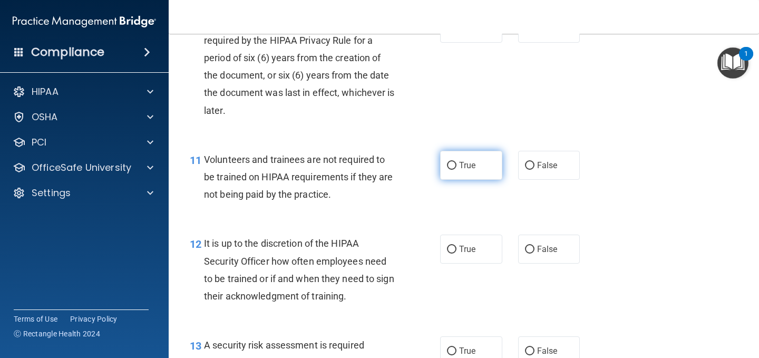
drag, startPoint x: 450, startPoint y: 164, endPoint x: 455, endPoint y: 177, distance: 13.5
click at [451, 164] on input "True" at bounding box center [451, 166] width 9 height 8
radio input "true"
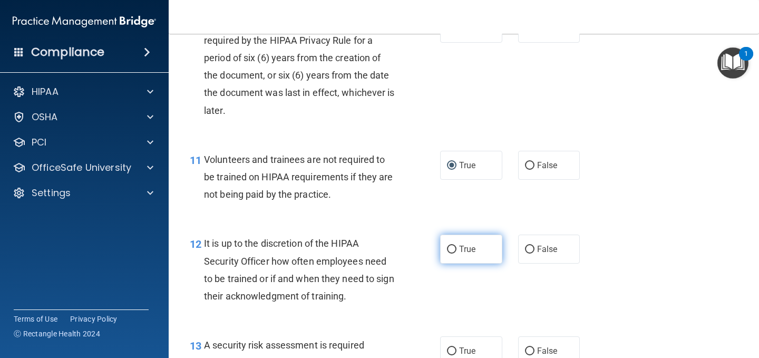
click at [447, 249] on input "True" at bounding box center [451, 249] width 9 height 8
radio input "true"
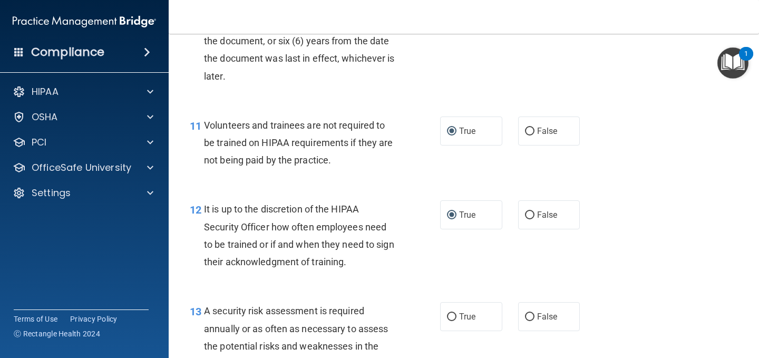
scroll to position [1212, 0]
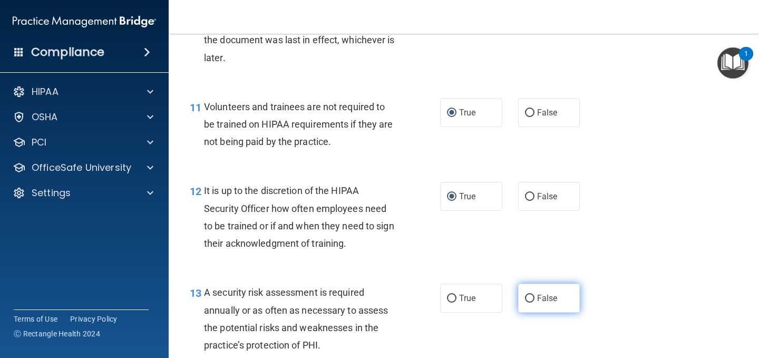
click at [529, 302] on input "False" at bounding box center [529, 298] width 9 height 8
radio input "true"
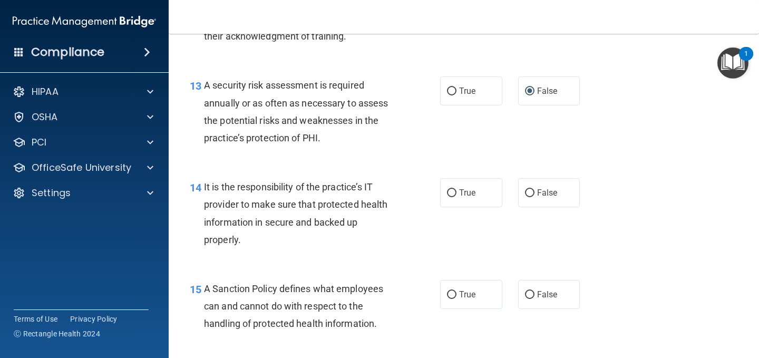
scroll to position [1475, 0]
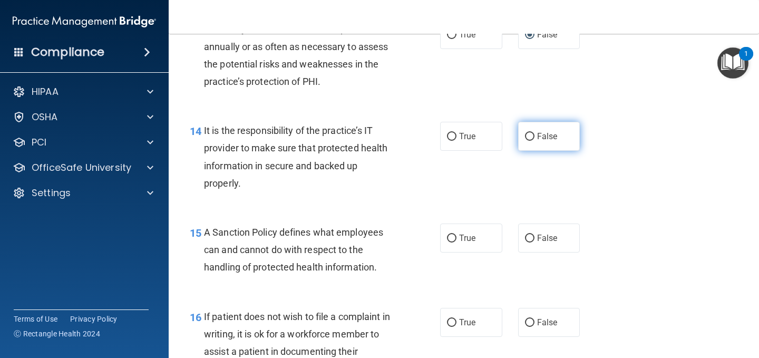
click at [525, 137] on input "False" at bounding box center [529, 137] width 9 height 8
radio input "true"
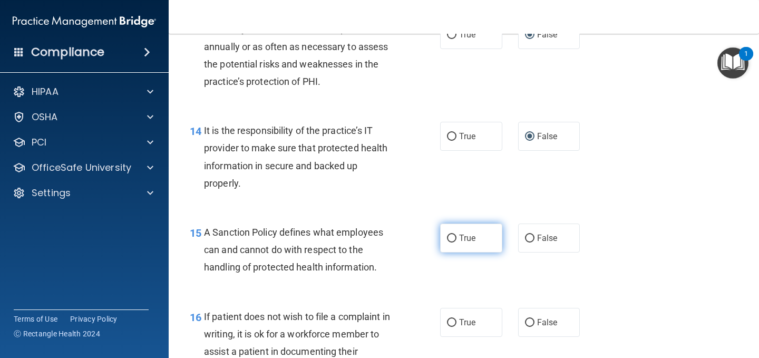
click at [447, 238] on input "True" at bounding box center [451, 238] width 9 height 8
radio input "true"
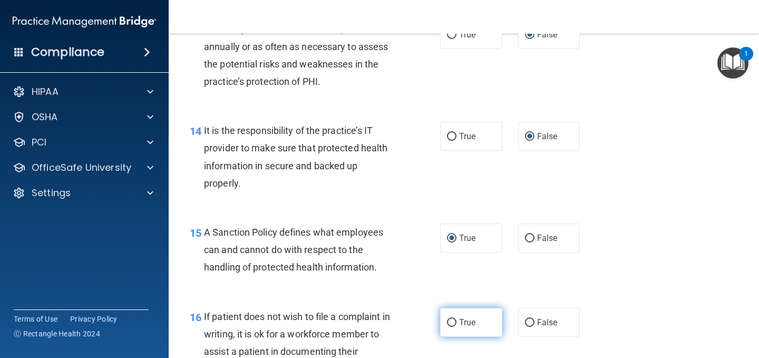
click at [448, 325] on input "True" at bounding box center [451, 323] width 9 height 8
radio input "true"
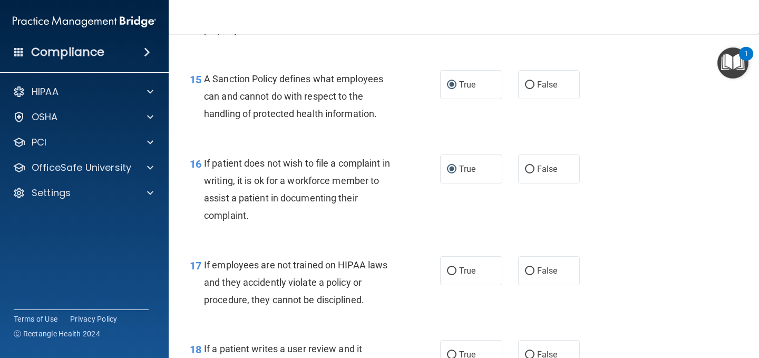
scroll to position [1633, 0]
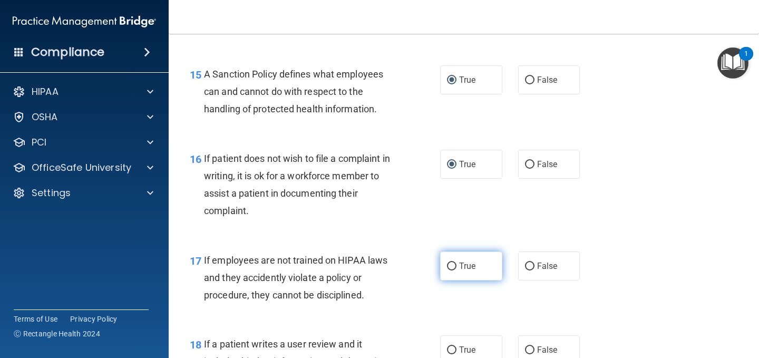
click at [449, 261] on label "True" at bounding box center [471, 265] width 62 height 29
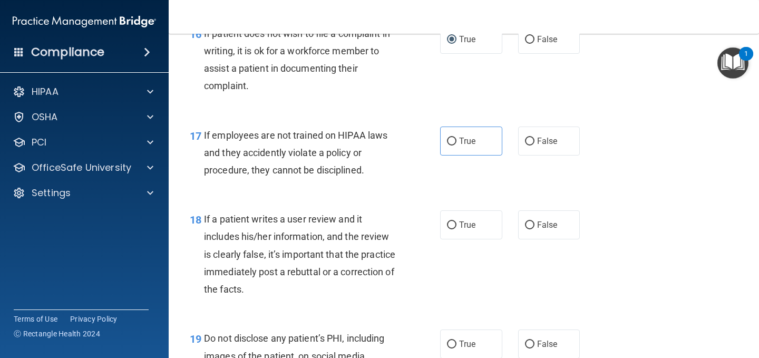
scroll to position [1791, 0]
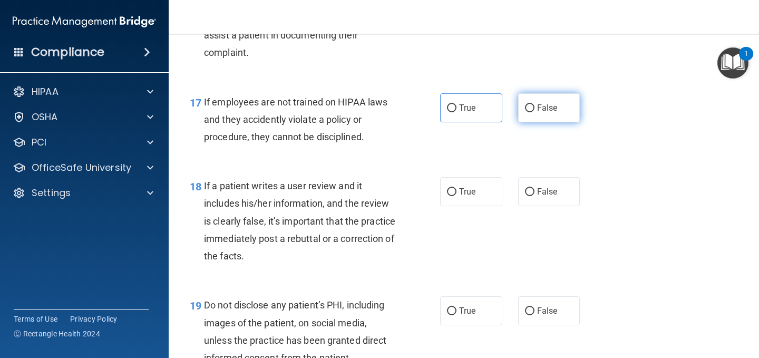
click at [525, 110] on input "False" at bounding box center [529, 108] width 9 height 8
radio input "true"
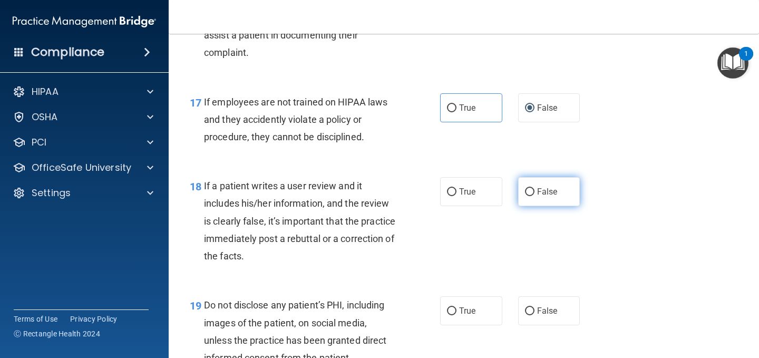
click at [526, 199] on label "False" at bounding box center [549, 191] width 62 height 29
click at [526, 196] on input "False" at bounding box center [529, 192] width 9 height 8
radio input "true"
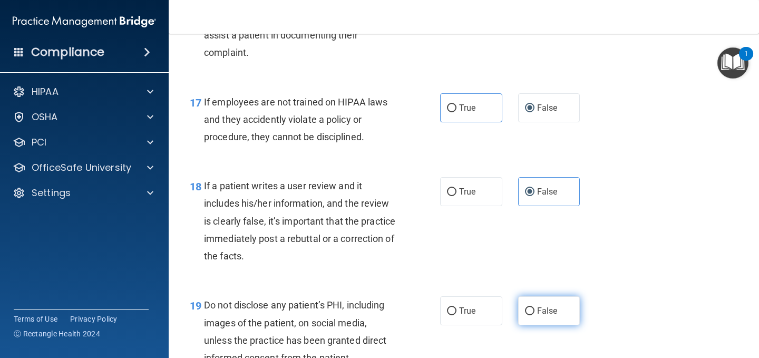
click at [527, 310] on input "False" at bounding box center [529, 311] width 9 height 8
radio input "true"
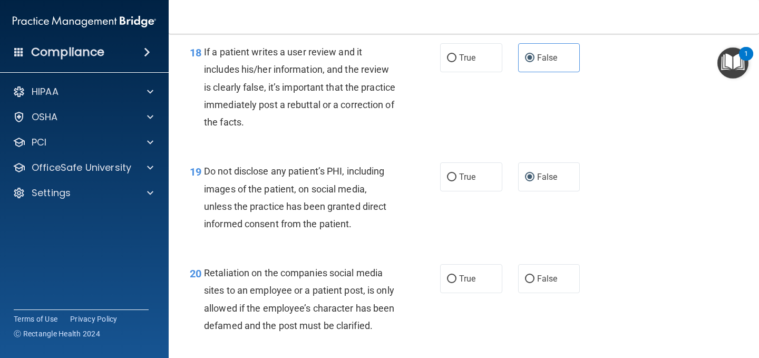
scroll to position [1949, 0]
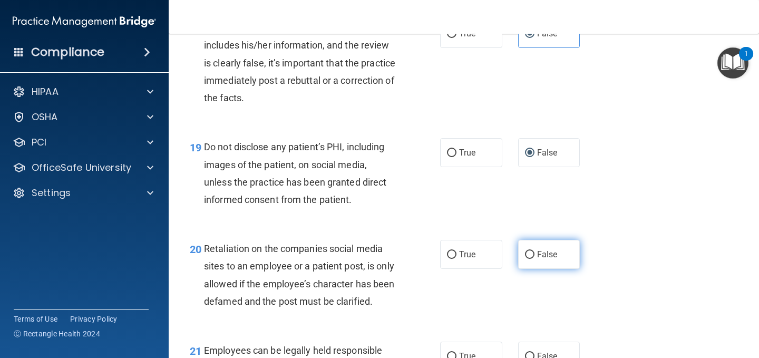
click at [526, 251] on input "False" at bounding box center [529, 255] width 9 height 8
radio input "true"
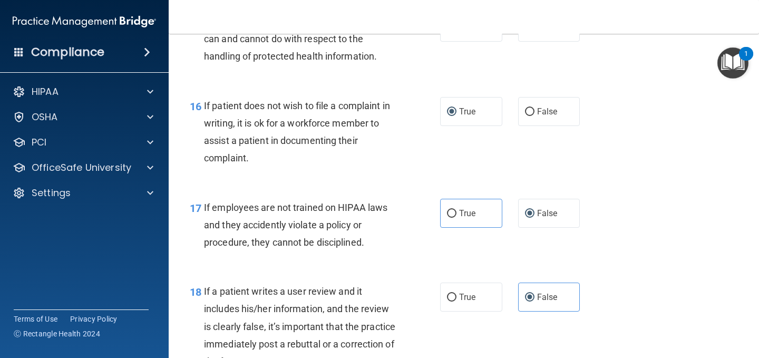
scroll to position [1633, 0]
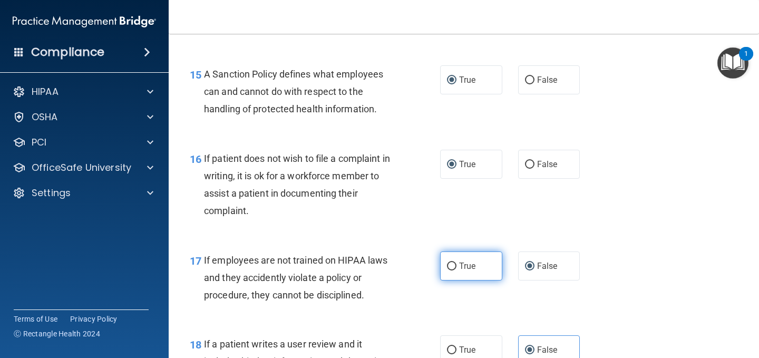
click at [449, 264] on input "True" at bounding box center [451, 266] width 9 height 8
radio input "true"
radio input "false"
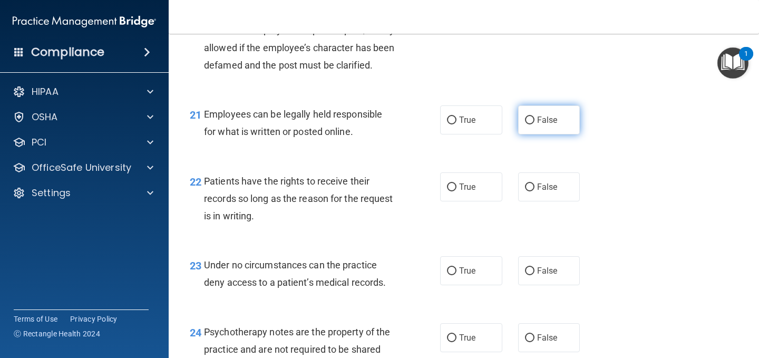
scroll to position [2160, 0]
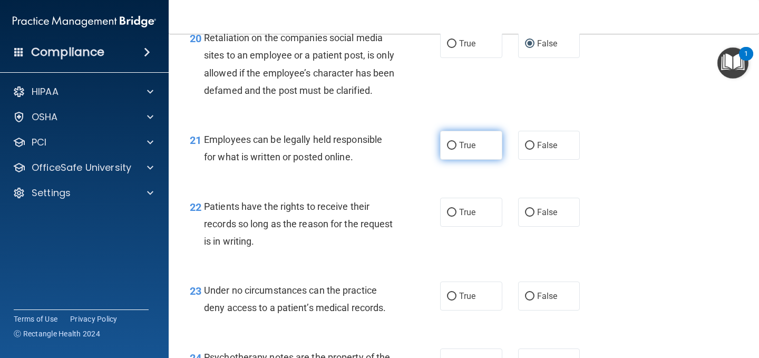
click at [443, 160] on label "True" at bounding box center [471, 145] width 62 height 29
click at [447, 150] on input "True" at bounding box center [451, 146] width 9 height 8
radio input "true"
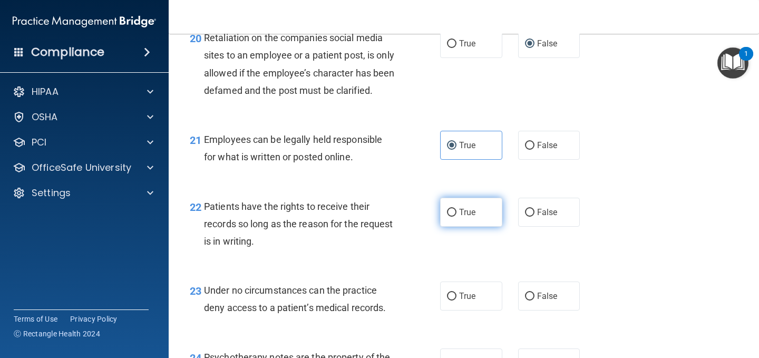
click at [447, 217] on input "True" at bounding box center [451, 213] width 9 height 8
radio input "true"
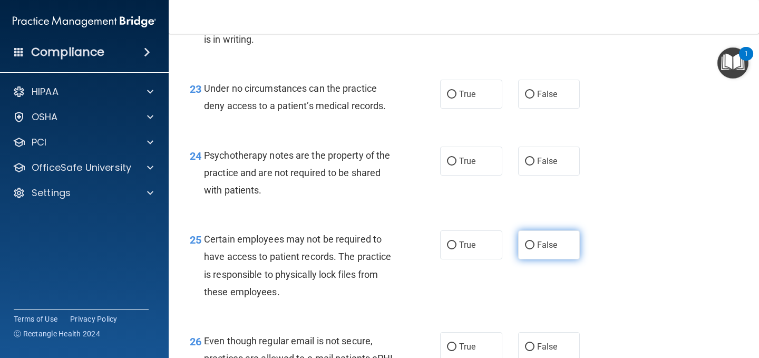
scroll to position [2371, 0]
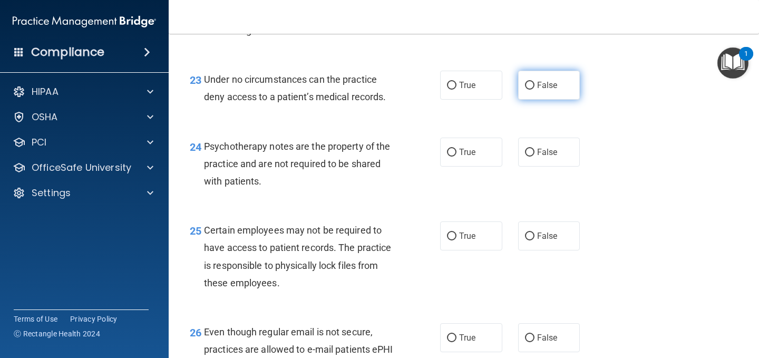
click at [530, 100] on label "False" at bounding box center [549, 85] width 62 height 29
click at [530, 90] on input "False" at bounding box center [529, 86] width 9 height 8
radio input "true"
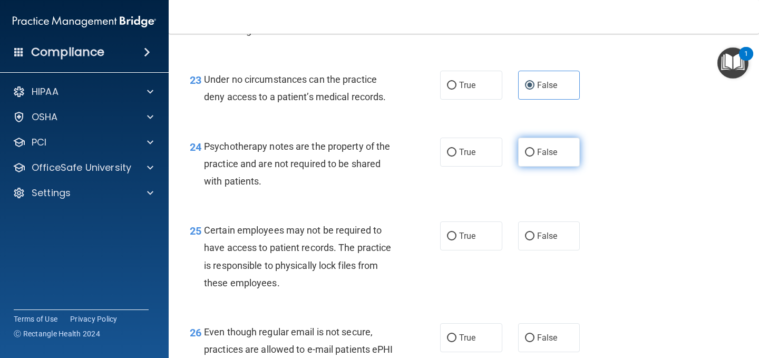
drag, startPoint x: 530, startPoint y: 169, endPoint x: 536, endPoint y: 170, distance: 5.4
click at [531, 166] on label "False" at bounding box center [549, 151] width 62 height 29
click at [531, 156] on input "False" at bounding box center [529, 153] width 9 height 8
radio input "true"
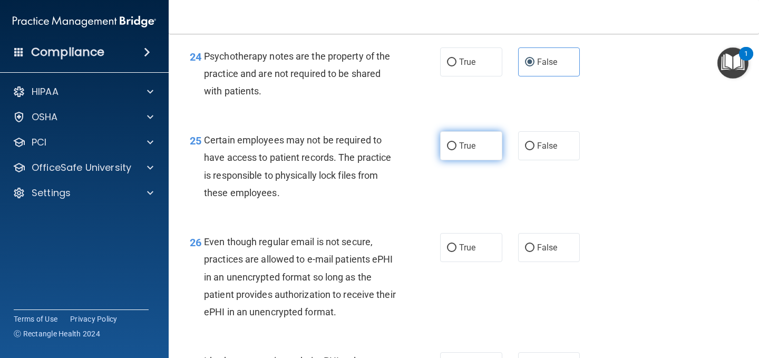
scroll to position [2476, 0]
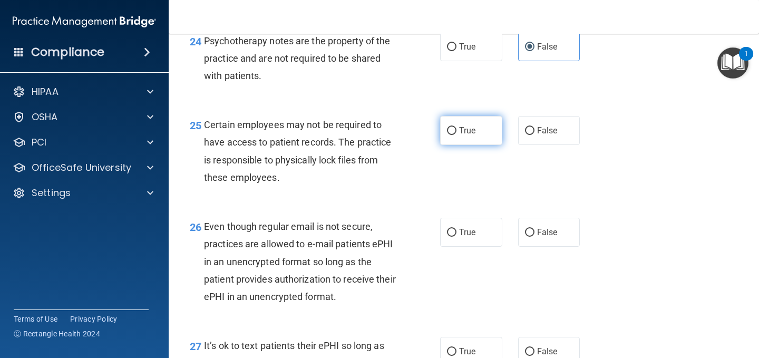
drag, startPoint x: 443, startPoint y: 138, endPoint x: 450, endPoint y: 144, distance: 10.1
click at [443, 139] on label "True" at bounding box center [471, 130] width 62 height 29
click at [447, 135] on input "True" at bounding box center [451, 131] width 9 height 8
radio input "true"
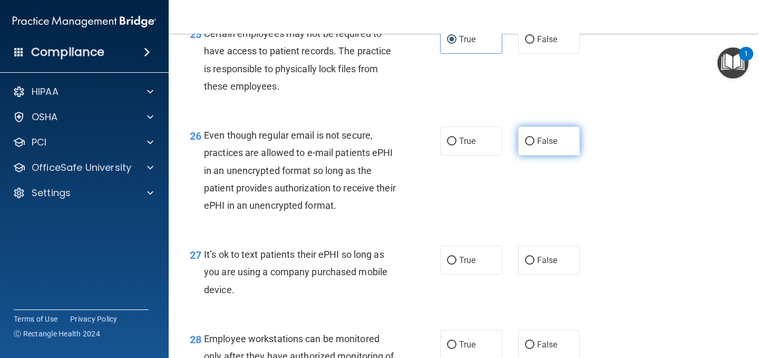
scroll to position [2581, 0]
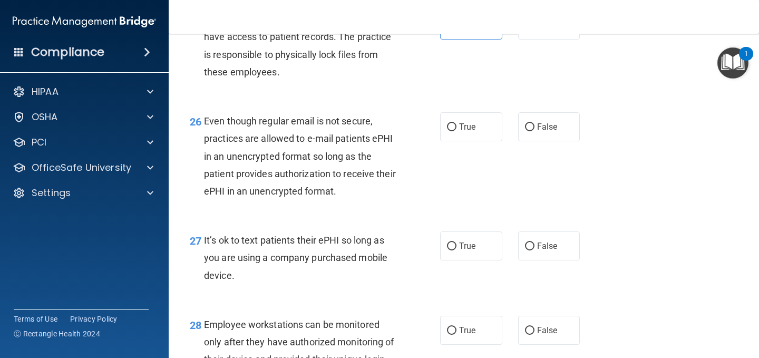
drag, startPoint x: 526, startPoint y: 134, endPoint x: 534, endPoint y: 178, distance: 44.0
click at [526, 136] on label "False" at bounding box center [549, 126] width 62 height 29
click at [526, 131] on input "False" at bounding box center [529, 127] width 9 height 8
radio input "true"
drag, startPoint x: 529, startPoint y: 255, endPoint x: 536, endPoint y: 247, distance: 11.2
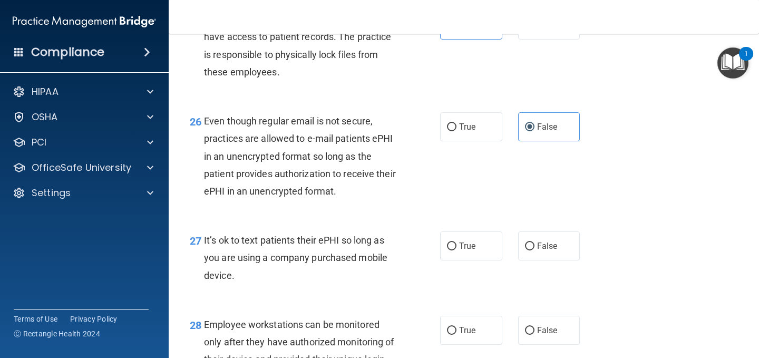
click at [529, 255] on label "False" at bounding box center [549, 245] width 62 height 29
click at [529, 250] on input "False" at bounding box center [529, 246] width 9 height 8
radio input "true"
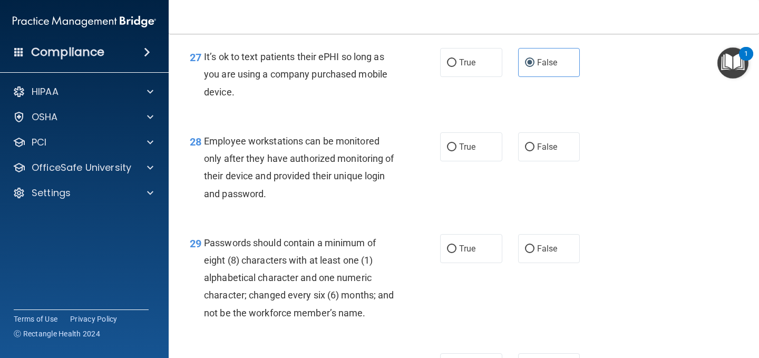
scroll to position [2792, 0]
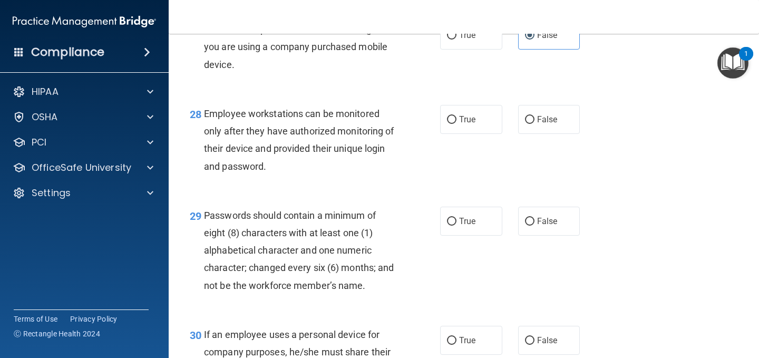
drag, startPoint x: 451, startPoint y: 144, endPoint x: 443, endPoint y: 201, distance: 57.6
click at [450, 134] on label "True" at bounding box center [471, 119] width 62 height 29
click at [450, 124] on input "True" at bounding box center [451, 120] width 9 height 8
radio input "true"
click at [459, 226] on span "True" at bounding box center [467, 221] width 16 height 10
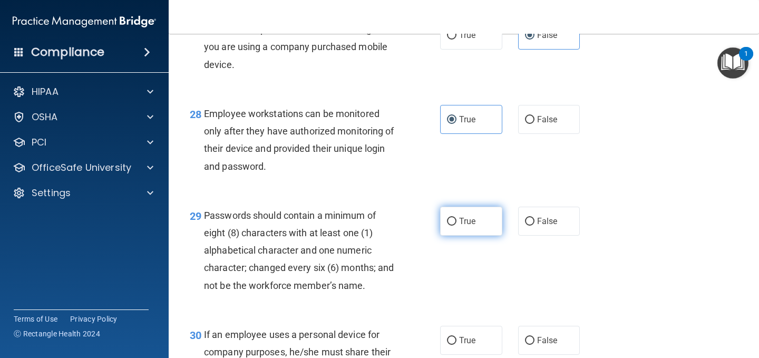
click at [456, 225] on input "True" at bounding box center [451, 222] width 9 height 8
radio input "true"
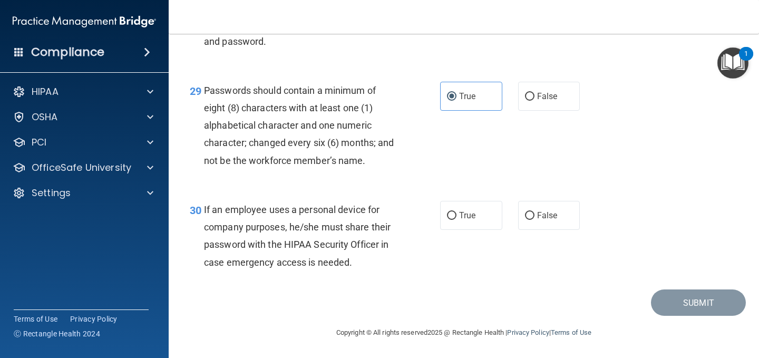
scroll to position [2934, 0]
click at [463, 218] on span "True" at bounding box center [467, 215] width 16 height 10
click at [456, 218] on input "True" at bounding box center [451, 216] width 9 height 8
radio input "true"
drag, startPoint x: 694, startPoint y: 313, endPoint x: 686, endPoint y: 309, distance: 9.0
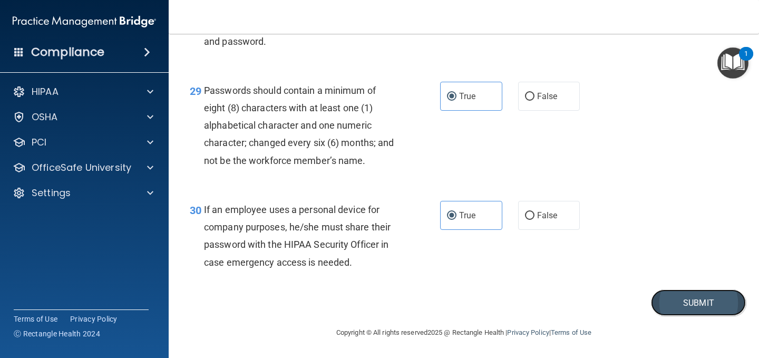
click at [693, 312] on button "Submit" at bounding box center [698, 302] width 95 height 27
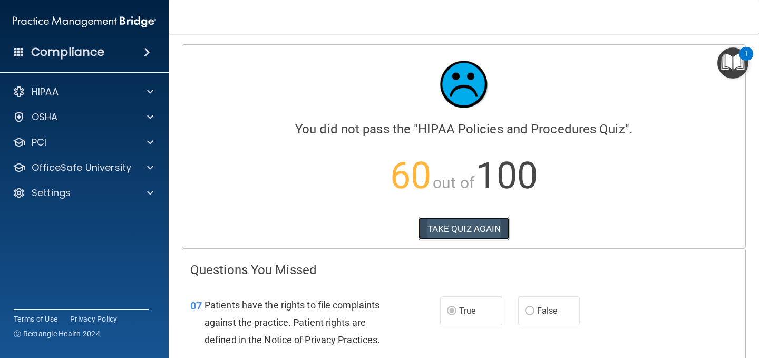
click at [476, 233] on button "TAKE QUIZ AGAIN" at bounding box center [463, 228] width 91 height 23
click at [457, 237] on div "Calculating your score.... You did not pass the " HIPAA Policies and Procedures…" at bounding box center [463, 146] width 563 height 203
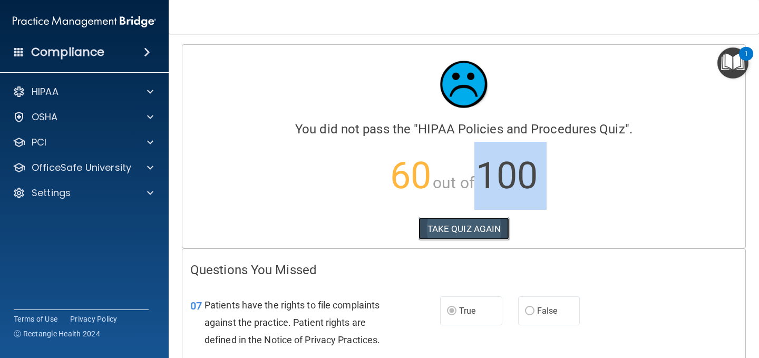
click at [456, 231] on button "TAKE QUIZ AGAIN" at bounding box center [463, 228] width 91 height 23
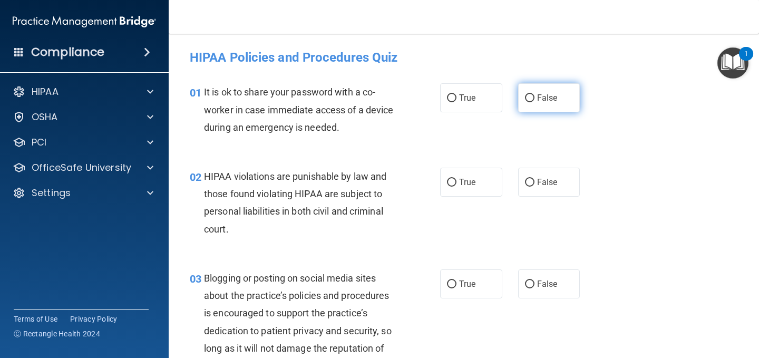
click at [530, 97] on label "False" at bounding box center [549, 97] width 62 height 29
click at [530, 97] on input "False" at bounding box center [529, 98] width 9 height 8
radio input "true"
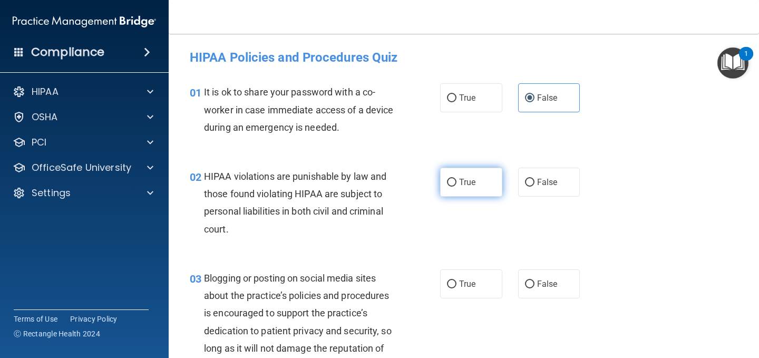
click at [477, 176] on label "True" at bounding box center [471, 182] width 62 height 29
click at [456, 179] on input "True" at bounding box center [451, 183] width 9 height 8
radio input "true"
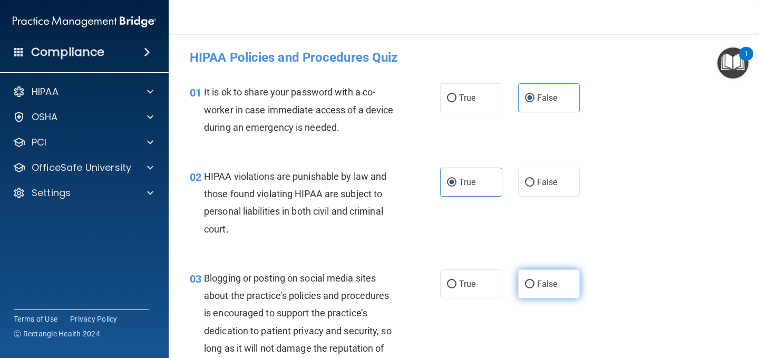
click at [537, 288] on span "False" at bounding box center [547, 284] width 21 height 10
click at [534, 288] on input "False" at bounding box center [529, 284] width 9 height 8
radio input "true"
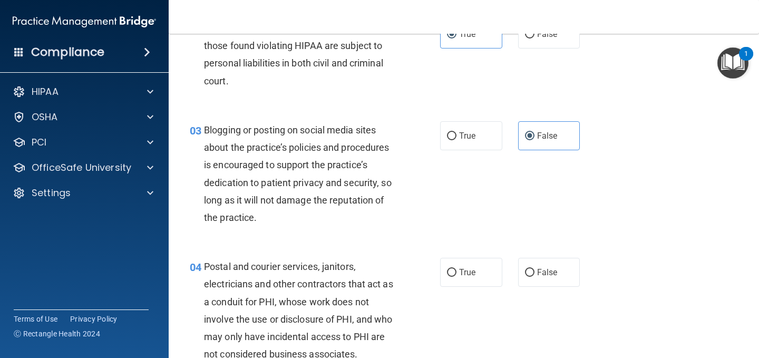
scroll to position [158, 0]
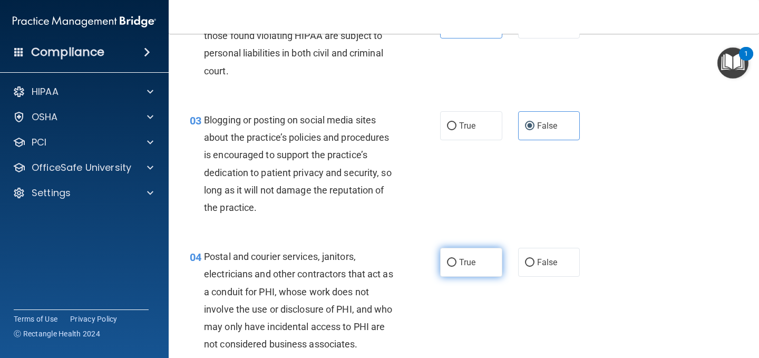
click at [452, 257] on label "True" at bounding box center [471, 262] width 62 height 29
click at [452, 259] on input "True" at bounding box center [451, 263] width 9 height 8
radio input "true"
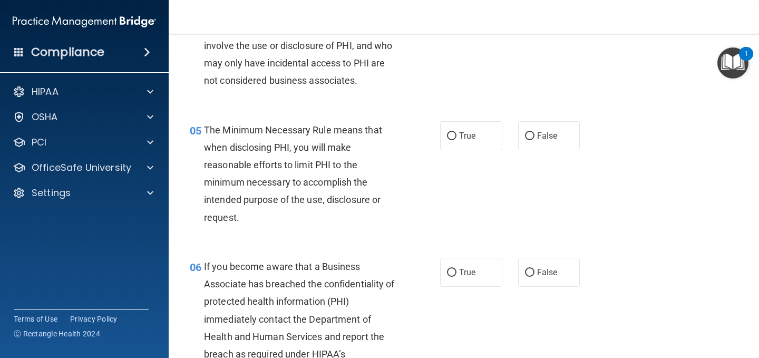
scroll to position [369, 0]
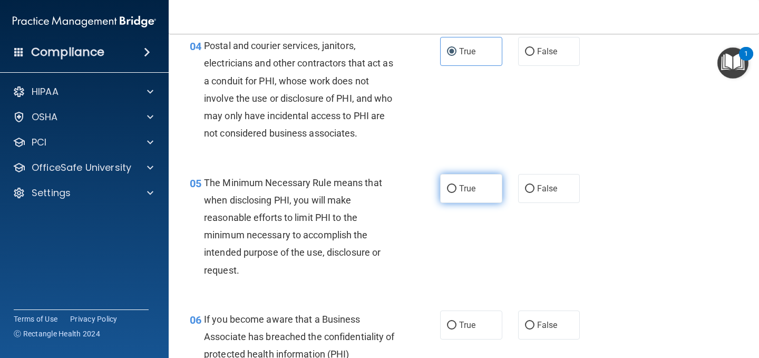
click at [451, 191] on input "True" at bounding box center [451, 189] width 9 height 8
radio input "true"
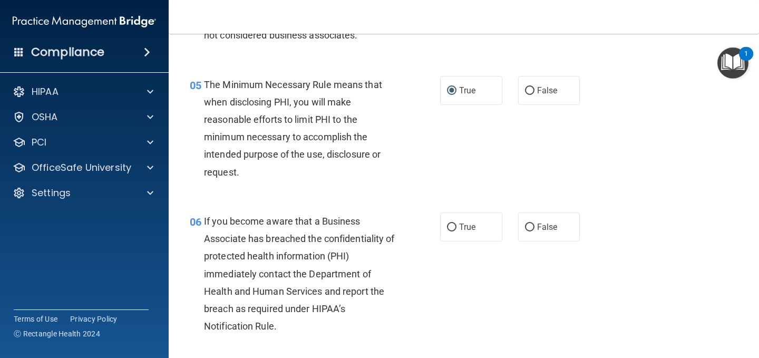
scroll to position [527, 0]
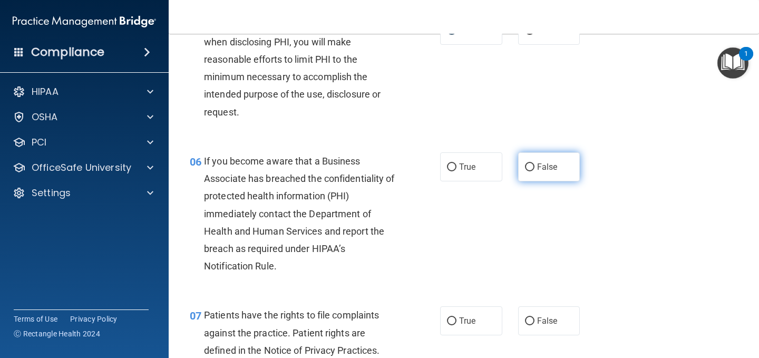
drag, startPoint x: 519, startPoint y: 165, endPoint x: 531, endPoint y: 178, distance: 17.5
click at [519, 165] on label "False" at bounding box center [549, 166] width 62 height 29
click at [525, 166] on input "False" at bounding box center [529, 167] width 9 height 8
radio input "true"
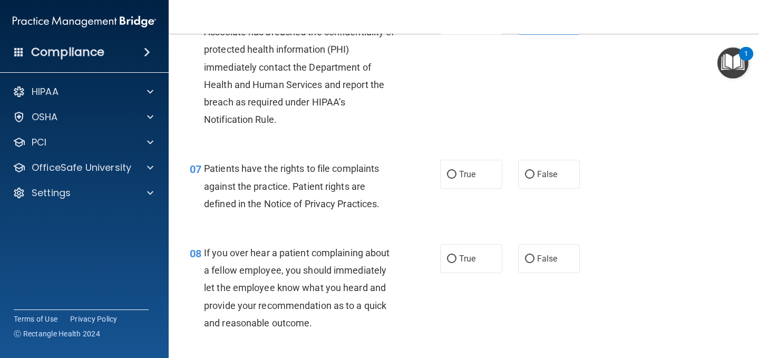
scroll to position [685, 0]
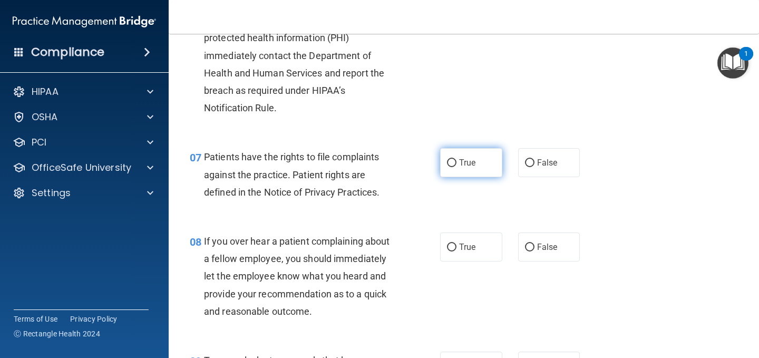
click at [453, 165] on label "True" at bounding box center [471, 162] width 62 height 29
click at [453, 165] on input "True" at bounding box center [451, 163] width 9 height 8
radio input "true"
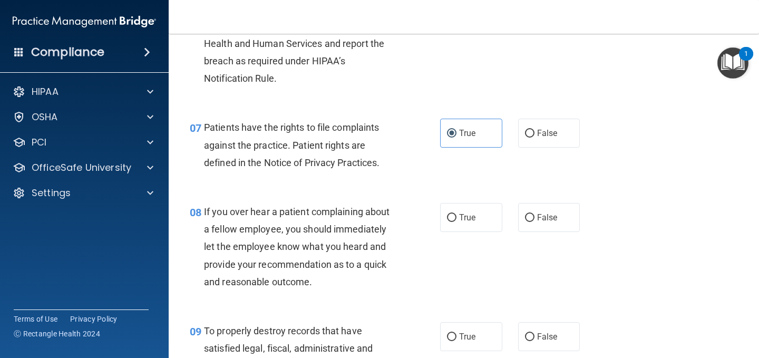
scroll to position [738, 0]
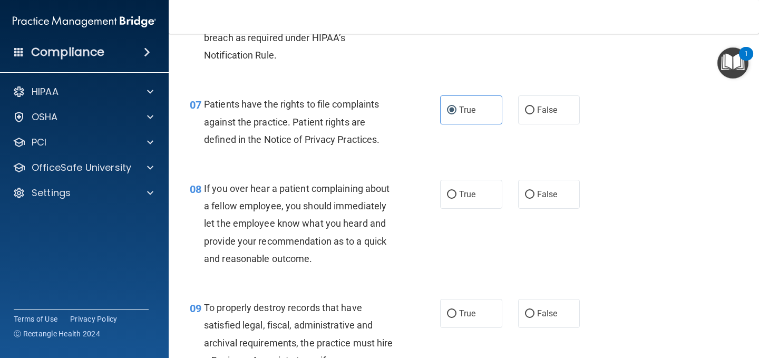
drag, startPoint x: 524, startPoint y: 192, endPoint x: 536, endPoint y: 268, distance: 76.8
click at [525, 194] on input "False" at bounding box center [529, 195] width 9 height 8
radio input "true"
click at [524, 320] on label "False" at bounding box center [549, 313] width 62 height 29
click at [525, 318] on input "False" at bounding box center [529, 314] width 9 height 8
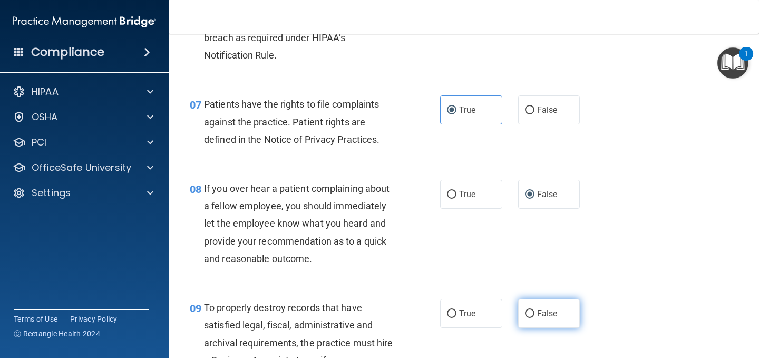
radio input "true"
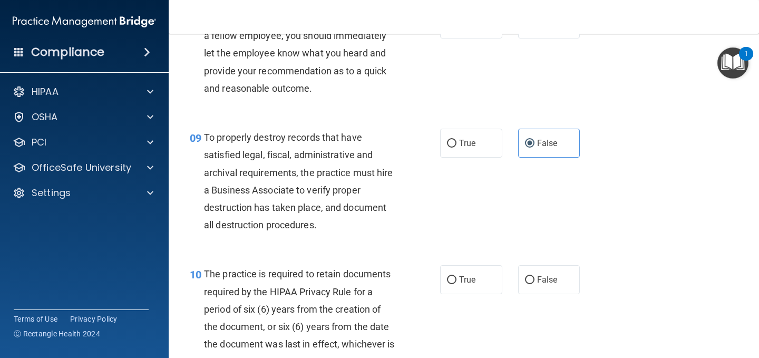
scroll to position [948, 0]
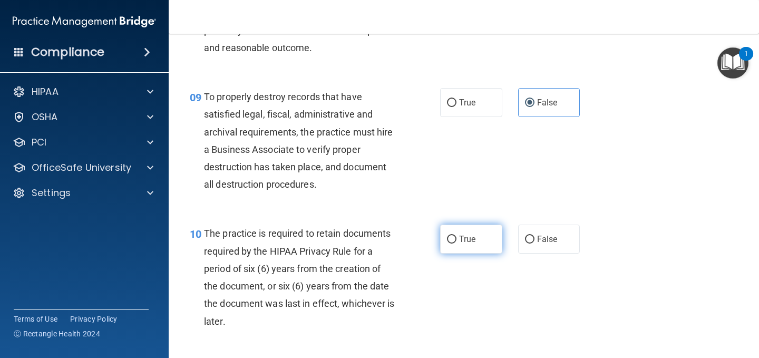
click at [456, 247] on label "True" at bounding box center [471, 238] width 62 height 29
click at [456, 243] on input "True" at bounding box center [451, 239] width 9 height 8
radio input "true"
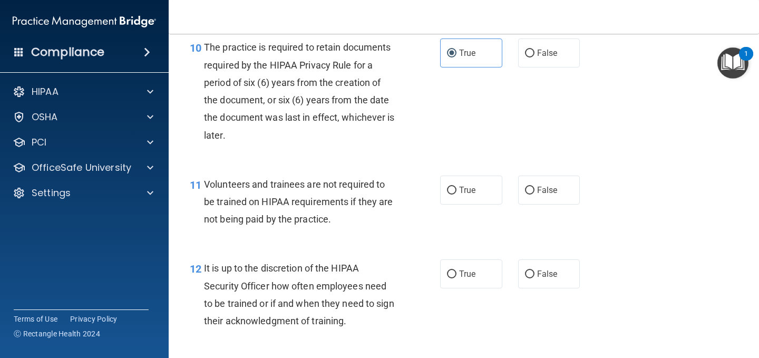
scroll to position [1159, 0]
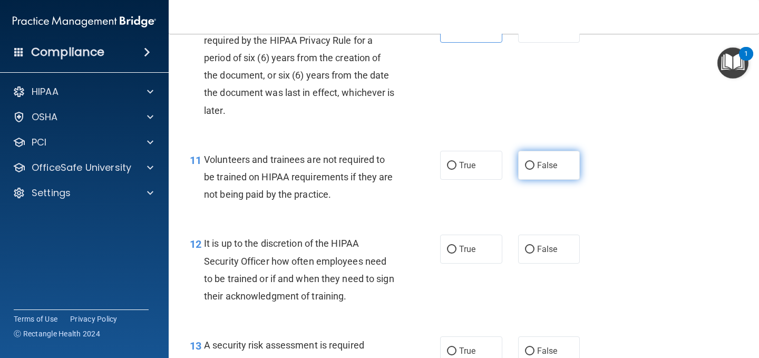
drag, startPoint x: 533, startPoint y: 170, endPoint x: 537, endPoint y: 229, distance: 59.2
click at [533, 171] on label "False" at bounding box center [549, 165] width 62 height 29
click at [533, 170] on input "False" at bounding box center [529, 166] width 9 height 8
radio input "true"
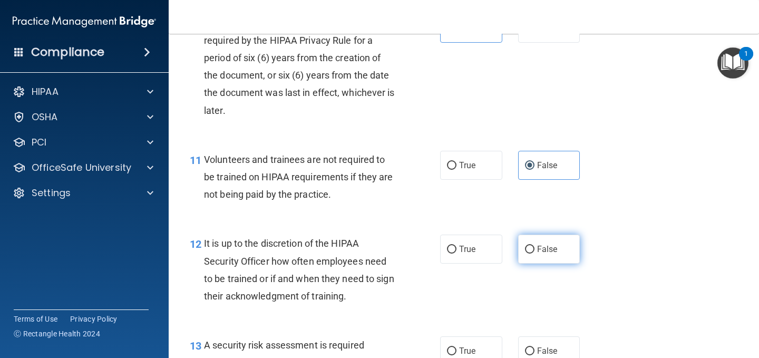
click at [531, 248] on label "False" at bounding box center [549, 248] width 62 height 29
click at [531, 248] on input "False" at bounding box center [529, 249] width 9 height 8
radio input "true"
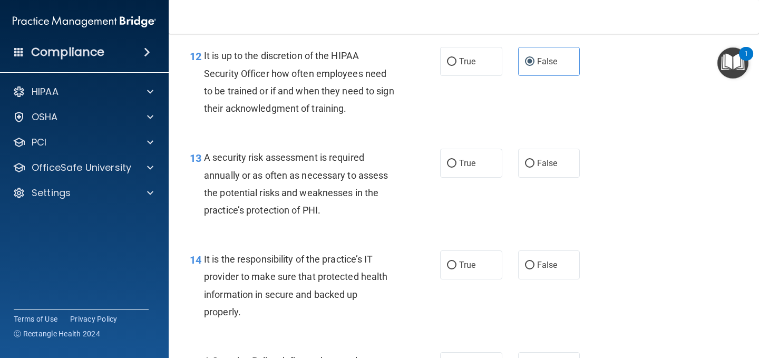
scroll to position [1370, 0]
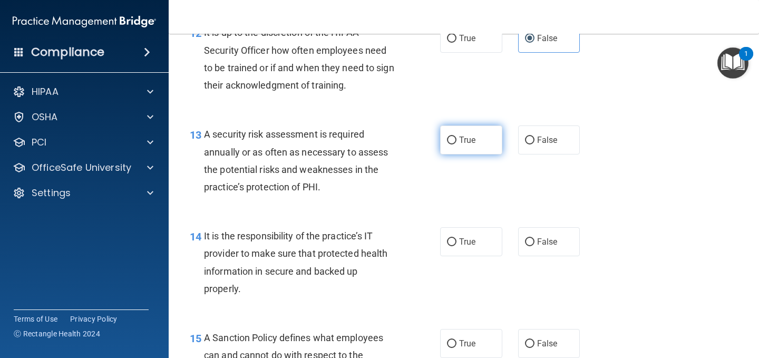
drag, startPoint x: 449, startPoint y: 137, endPoint x: 514, endPoint y: 214, distance: 100.6
click at [450, 137] on input "True" at bounding box center [451, 140] width 9 height 8
radio input "true"
drag, startPoint x: 523, startPoint y: 242, endPoint x: 546, endPoint y: 235, distance: 24.5
click at [525, 242] on input "False" at bounding box center [529, 242] width 9 height 8
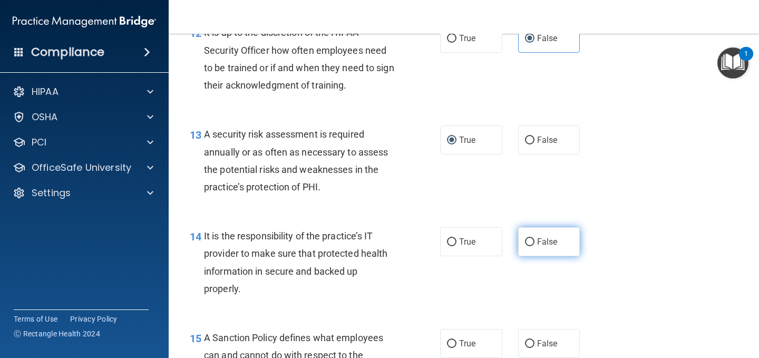
radio input "true"
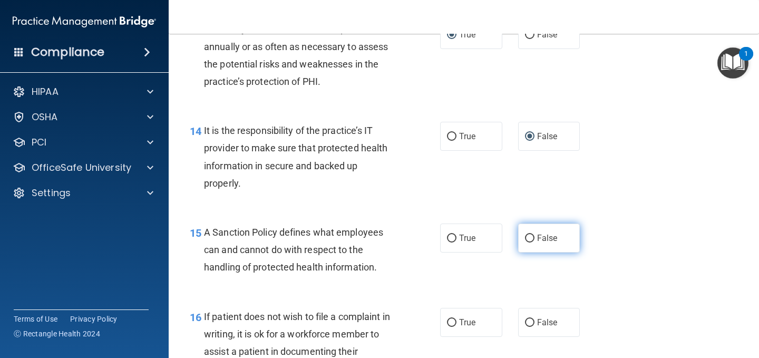
drag, startPoint x: 527, startPoint y: 226, endPoint x: 533, endPoint y: 237, distance: 12.5
click at [527, 229] on label "False" at bounding box center [549, 237] width 62 height 29
click at [527, 234] on input "False" at bounding box center [529, 238] width 9 height 8
radio input "true"
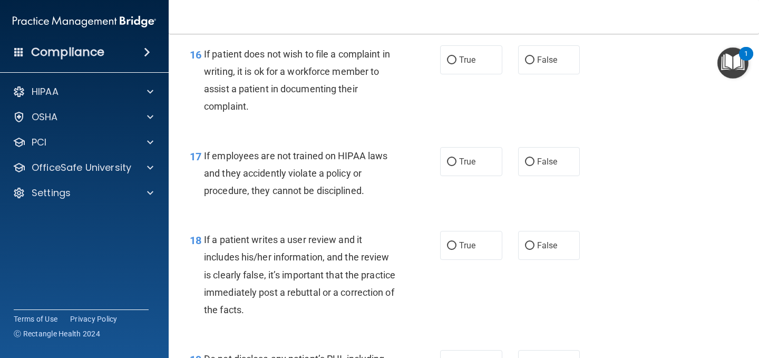
scroll to position [1738, 0]
click at [468, 59] on span "True" at bounding box center [467, 59] width 16 height 10
click at [456, 59] on input "True" at bounding box center [451, 59] width 9 height 8
radio input "true"
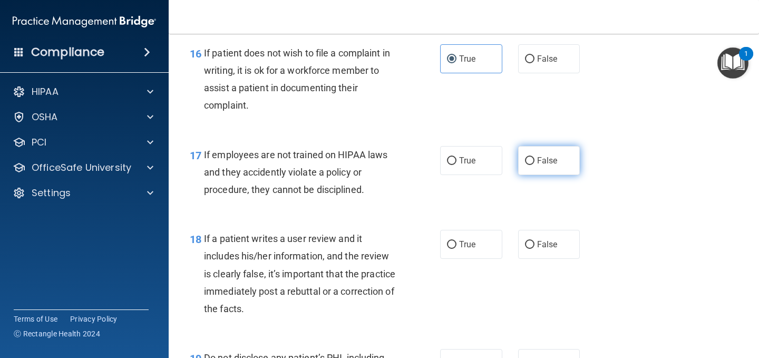
click at [537, 162] on span "False" at bounding box center [547, 160] width 21 height 10
click at [533, 162] on input "False" at bounding box center [529, 161] width 9 height 8
radio input "true"
drag, startPoint x: 532, startPoint y: 267, endPoint x: 533, endPoint y: 257, distance: 9.6
click at [533, 265] on div "18 If a patient writes a user review and it includes his/her information, and t…" at bounding box center [464, 276] width 564 height 119
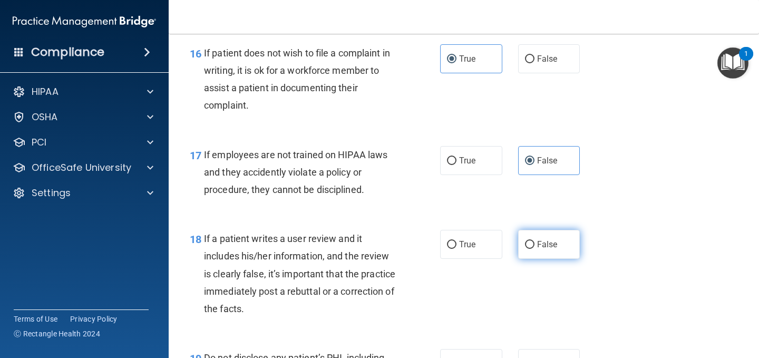
click at [533, 253] on label "False" at bounding box center [549, 244] width 62 height 29
click at [533, 249] on input "False" at bounding box center [529, 245] width 9 height 8
radio input "true"
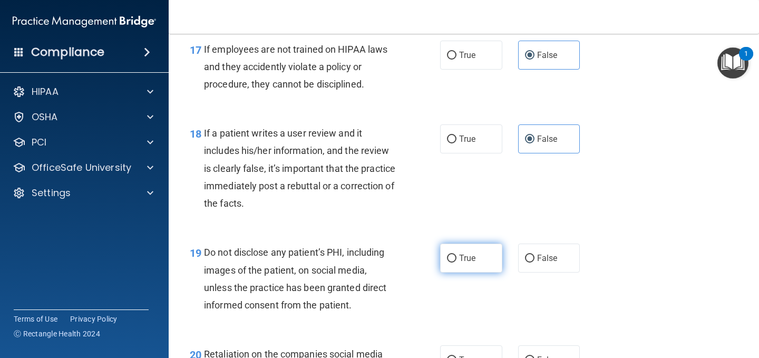
drag, startPoint x: 471, startPoint y: 251, endPoint x: 480, endPoint y: 250, distance: 9.5
click at [471, 251] on label "True" at bounding box center [471, 257] width 62 height 29
click at [456, 254] on input "True" at bounding box center [451, 258] width 9 height 8
radio input "true"
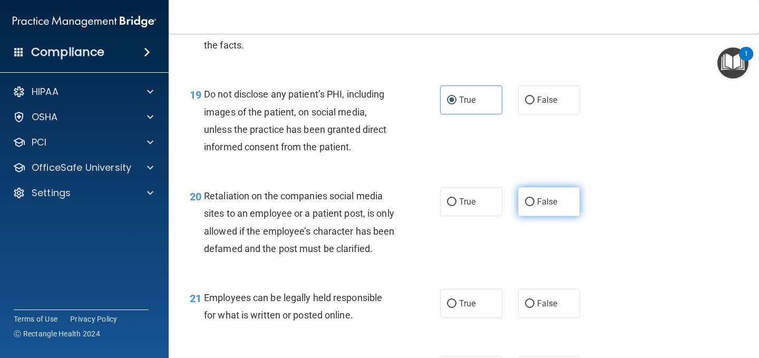
click at [524, 215] on label "False" at bounding box center [549, 201] width 62 height 29
click at [525, 206] on input "False" at bounding box center [529, 202] width 9 height 8
radio input "true"
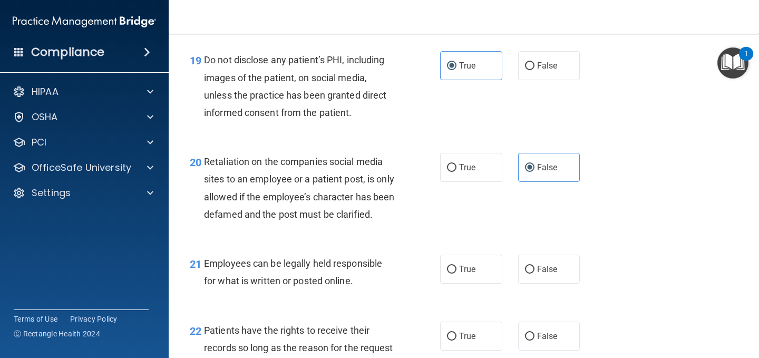
scroll to position [2160, 0]
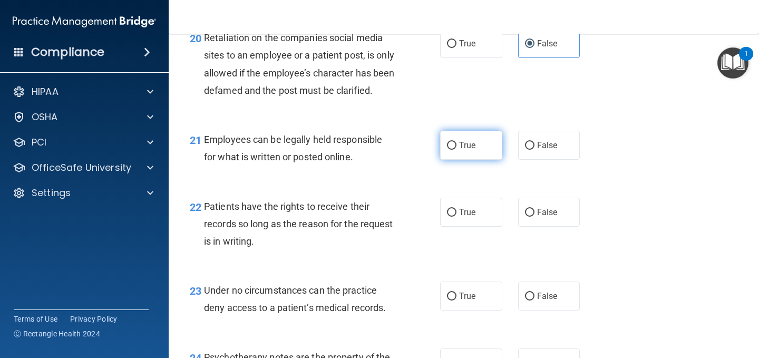
click at [460, 150] on span "True" at bounding box center [467, 145] width 16 height 10
click at [456, 150] on input "True" at bounding box center [451, 146] width 9 height 8
radio input "true"
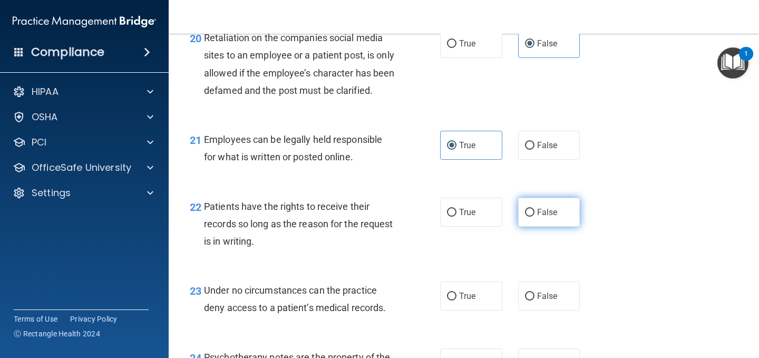
click at [532, 227] on label "False" at bounding box center [549, 212] width 62 height 29
click at [532, 217] on input "False" at bounding box center [529, 213] width 9 height 8
radio input "true"
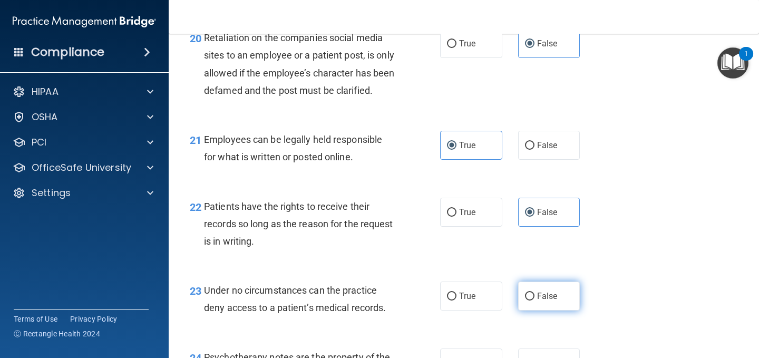
click at [537, 301] on span "False" at bounding box center [547, 296] width 21 height 10
click at [534, 300] on input "False" at bounding box center [529, 296] width 9 height 8
radio input "true"
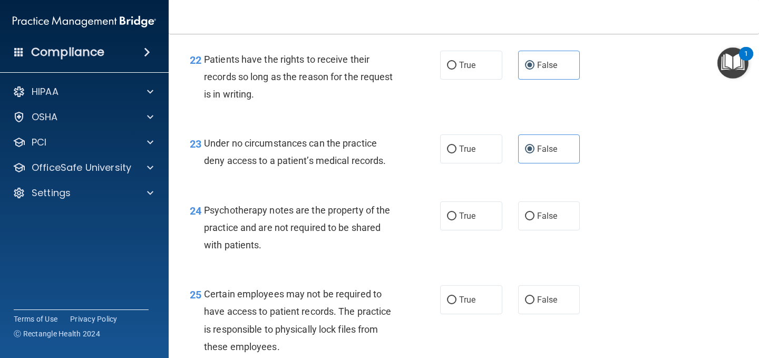
scroll to position [2318, 0]
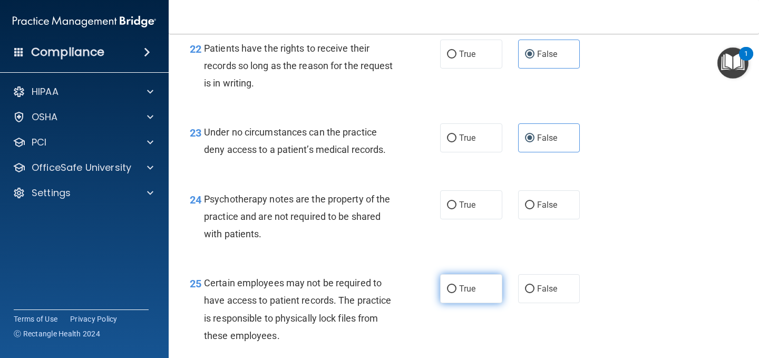
drag, startPoint x: 469, startPoint y: 223, endPoint x: 480, endPoint y: 291, distance: 68.8
click at [470, 210] on span "True" at bounding box center [467, 205] width 16 height 10
click at [478, 296] on label "True" at bounding box center [471, 288] width 62 height 29
click at [456, 293] on input "True" at bounding box center [451, 289] width 9 height 8
radio input "true"
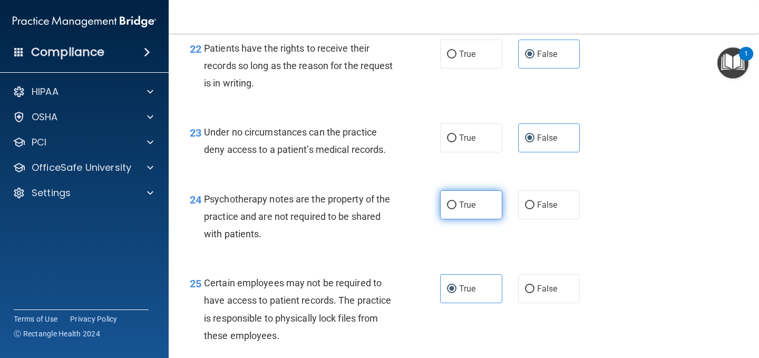
click at [453, 219] on label "True" at bounding box center [471, 204] width 62 height 29
click at [453, 209] on input "True" at bounding box center [451, 205] width 9 height 8
radio input "true"
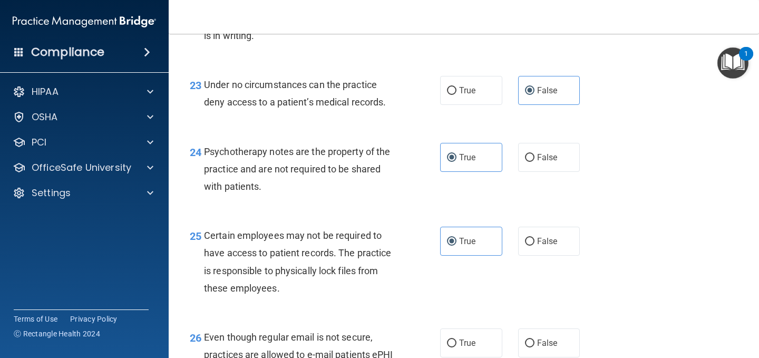
scroll to position [2476, 0]
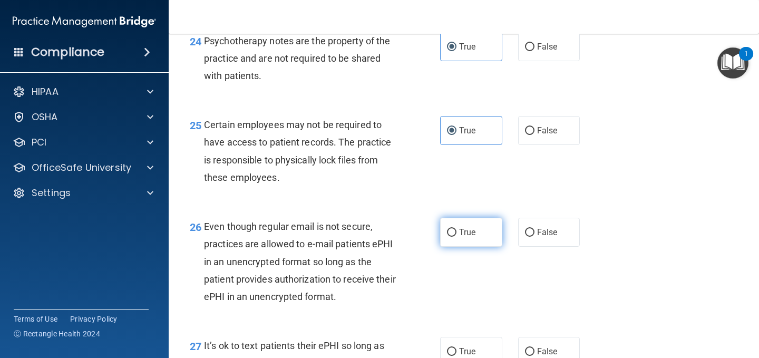
click at [447, 237] on input "True" at bounding box center [451, 233] width 9 height 8
radio input "true"
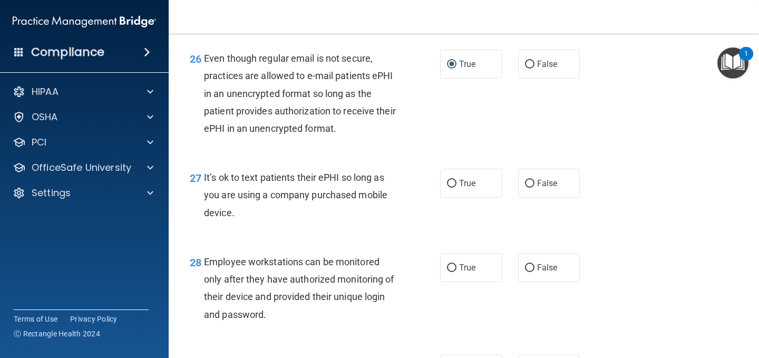
scroll to position [2687, 0]
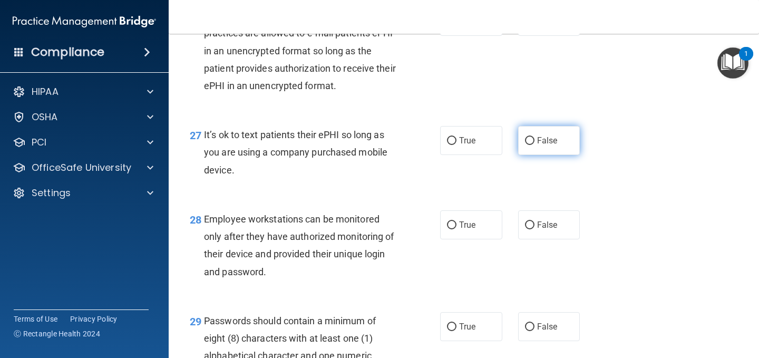
click at [530, 155] on label "False" at bounding box center [549, 140] width 62 height 29
click at [530, 145] on input "False" at bounding box center [529, 141] width 9 height 8
radio input "true"
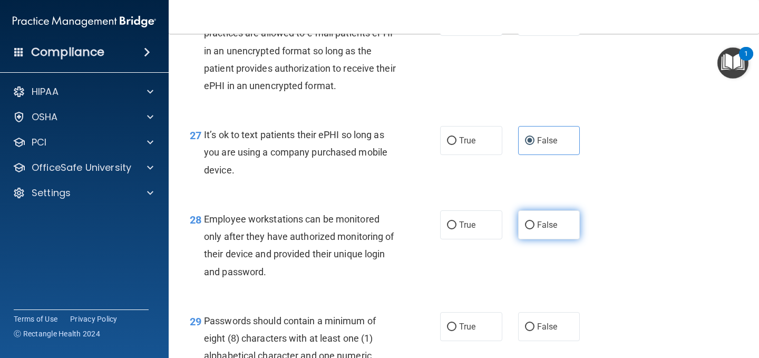
click at [532, 239] on label "False" at bounding box center [549, 224] width 62 height 29
click at [532, 229] on input "False" at bounding box center [529, 225] width 9 height 8
radio input "true"
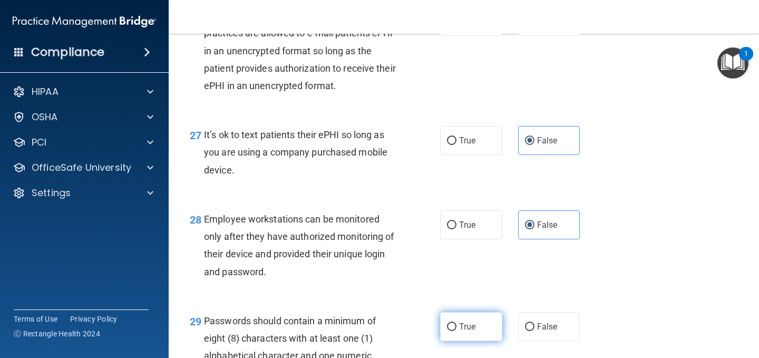
click at [471, 331] on span "True" at bounding box center [467, 326] width 16 height 10
click at [456, 331] on input "True" at bounding box center [451, 327] width 9 height 8
radio input "true"
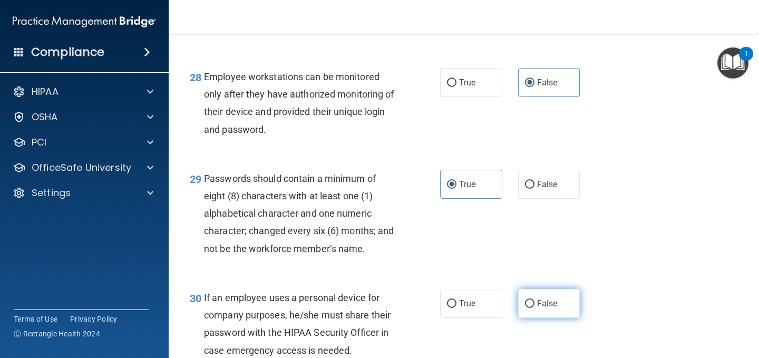
scroll to position [2845, 0]
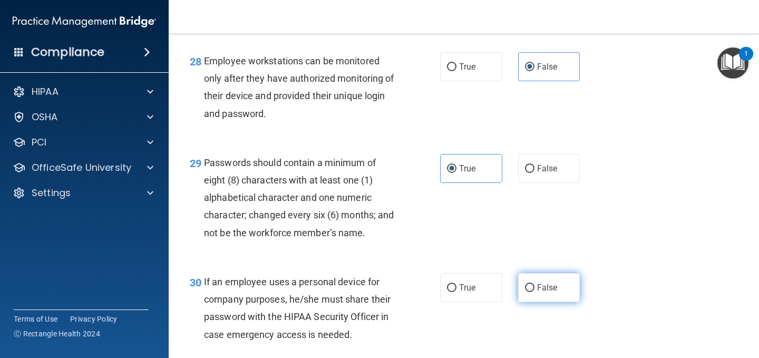
click at [549, 302] on label "False" at bounding box center [549, 287] width 62 height 29
click at [534, 292] on input "False" at bounding box center [529, 288] width 9 height 8
radio input "true"
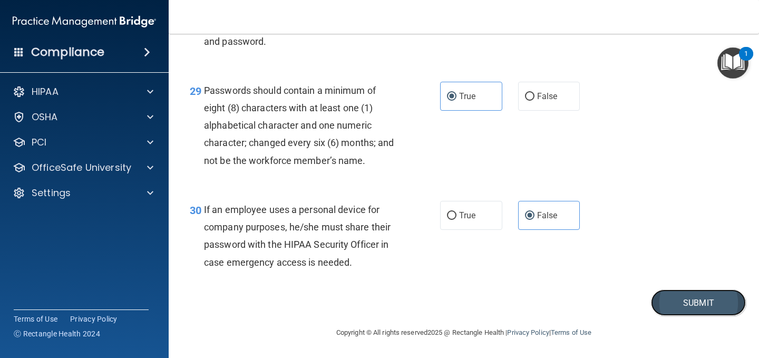
click at [695, 305] on button "Submit" at bounding box center [698, 302] width 95 height 27
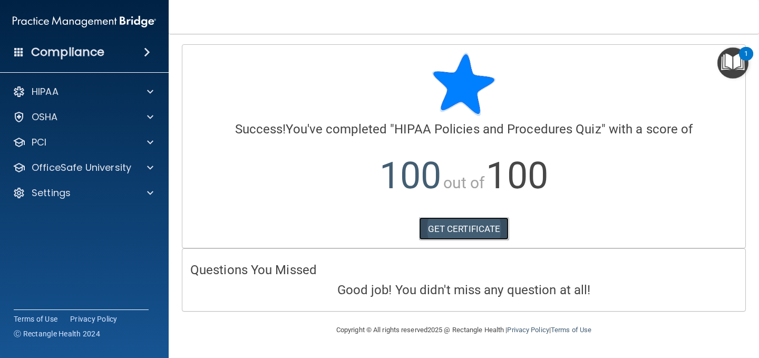
click at [447, 223] on link "GET CERTIFICATE" at bounding box center [464, 228] width 90 height 23
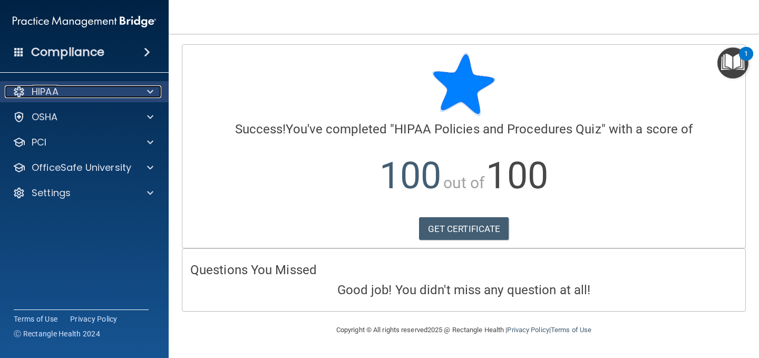
click at [58, 90] on p "HIPAA" at bounding box center [45, 91] width 27 height 13
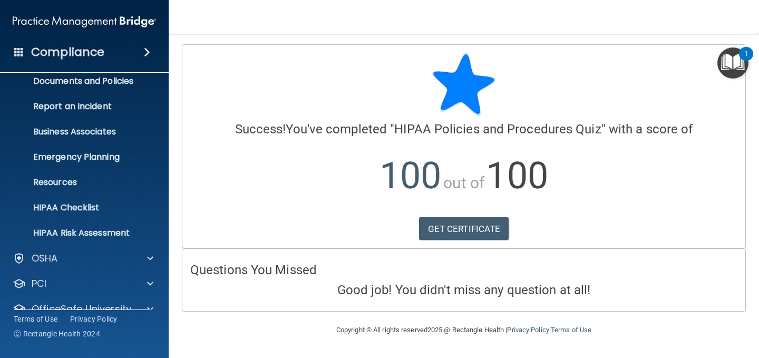
scroll to position [80, 0]
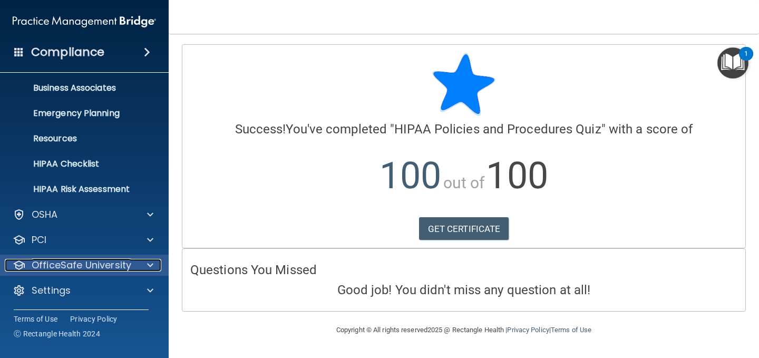
click at [76, 264] on p "OfficeSafe University" at bounding box center [82, 265] width 100 height 13
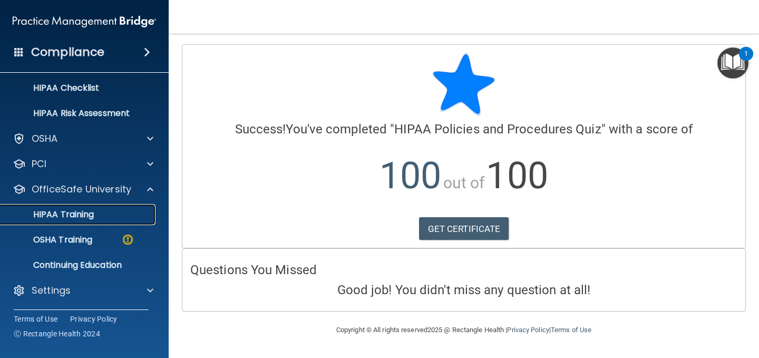
click at [74, 221] on link "HIPAA Training" at bounding box center [72, 214] width 166 height 21
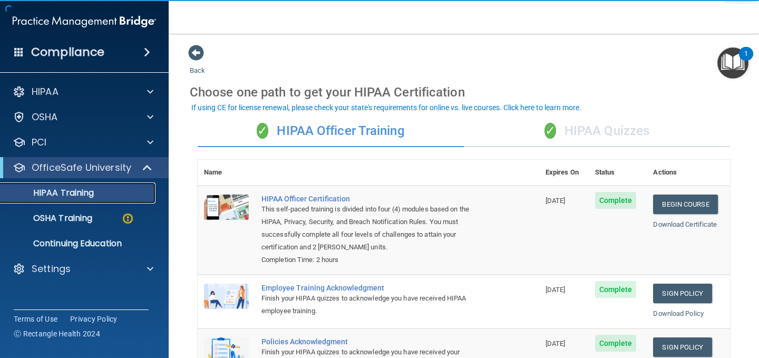
scroll to position [53, 0]
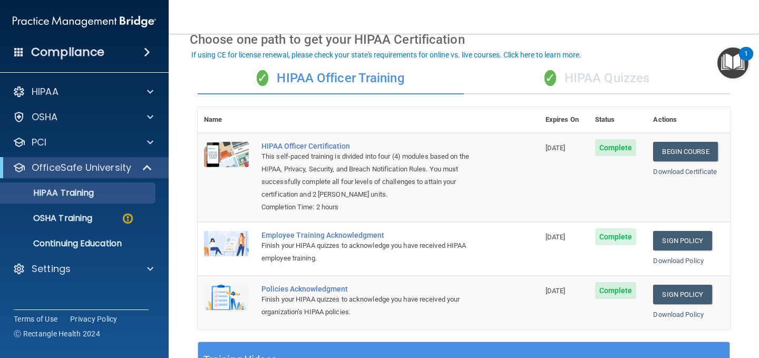
click at [602, 71] on div "✓ HIPAA Quizzes" at bounding box center [597, 79] width 266 height 32
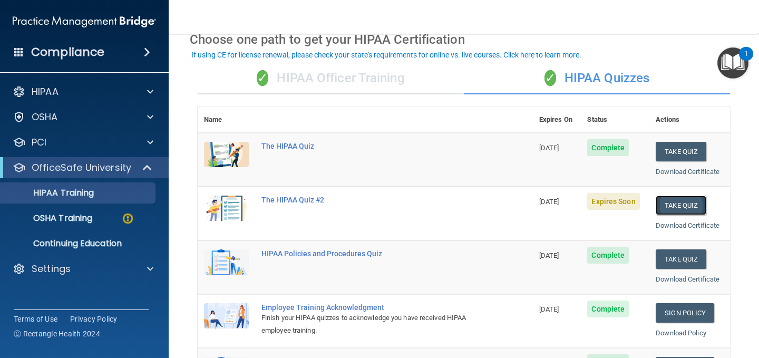
click at [672, 200] on button "Take Quiz" at bounding box center [680, 204] width 51 height 19
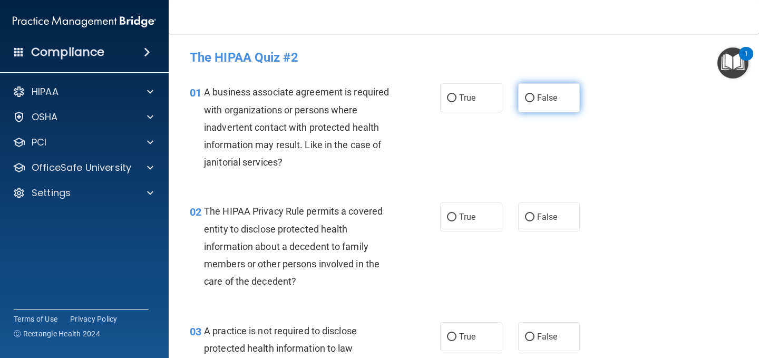
click at [540, 102] on span "False" at bounding box center [547, 98] width 21 height 10
click at [534, 102] on input "False" at bounding box center [529, 98] width 9 height 8
radio input "true"
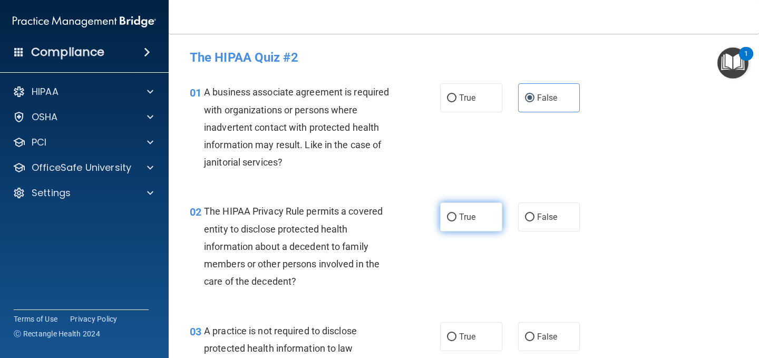
click at [459, 215] on span "True" at bounding box center [467, 217] width 16 height 10
click at [456, 215] on input "True" at bounding box center [451, 217] width 9 height 8
radio input "true"
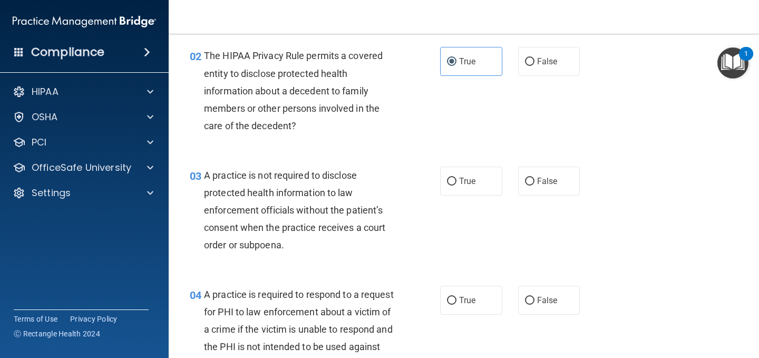
scroll to position [211, 0]
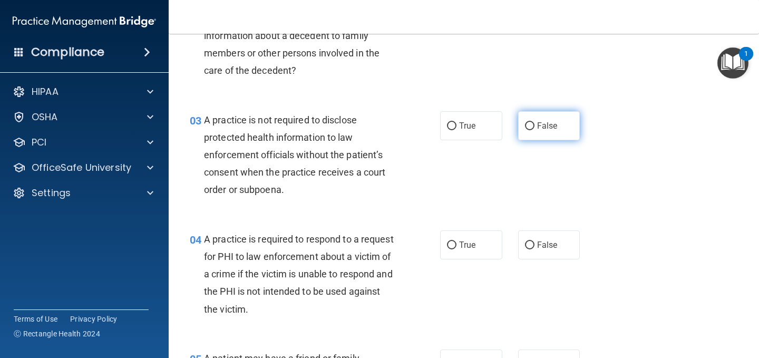
click at [527, 131] on label "False" at bounding box center [549, 125] width 62 height 29
click at [527, 130] on input "False" at bounding box center [529, 126] width 9 height 8
radio input "true"
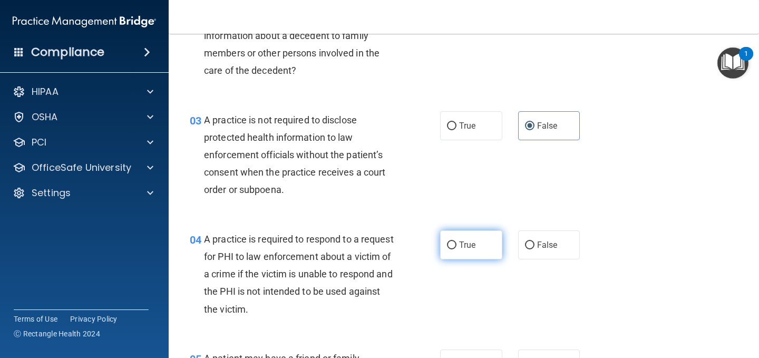
click at [459, 249] on span "True" at bounding box center [467, 245] width 16 height 10
click at [456, 249] on input "True" at bounding box center [451, 245] width 9 height 8
radio input "true"
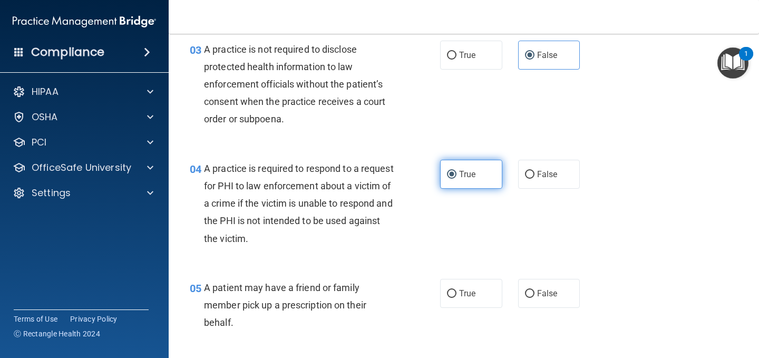
scroll to position [369, 0]
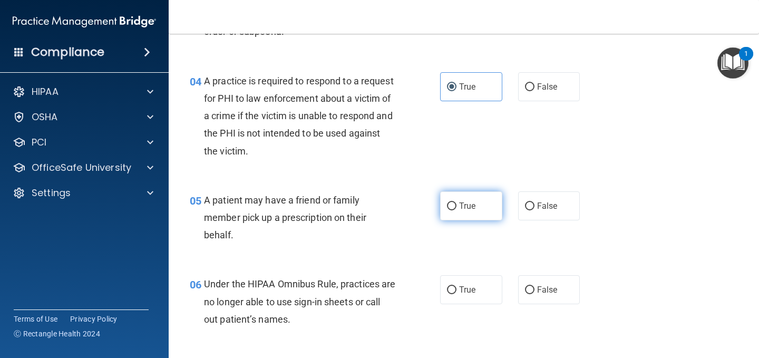
click at [459, 204] on span "True" at bounding box center [467, 206] width 16 height 10
click at [456, 204] on input "True" at bounding box center [451, 206] width 9 height 8
radio input "true"
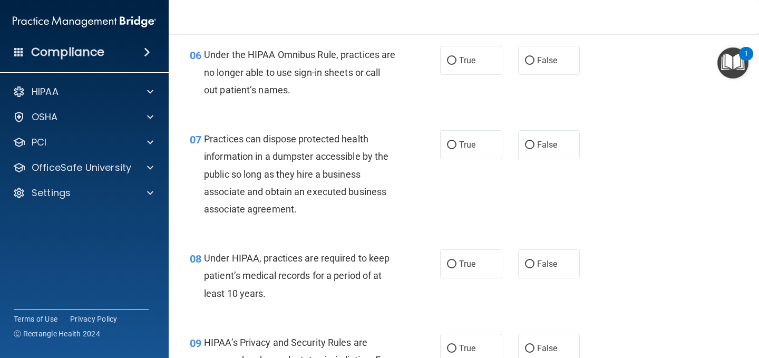
scroll to position [579, 0]
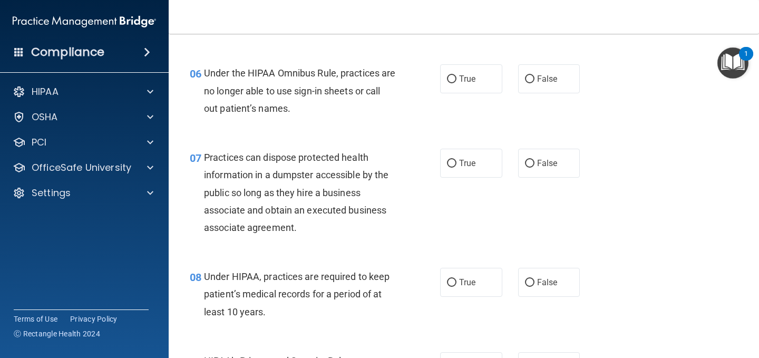
drag, startPoint x: 528, startPoint y: 75, endPoint x: 530, endPoint y: 137, distance: 62.2
click at [528, 77] on input "False" at bounding box center [529, 79] width 9 height 8
radio input "true"
click at [525, 169] on label "False" at bounding box center [549, 163] width 62 height 29
click at [525, 168] on input "False" at bounding box center [529, 164] width 9 height 8
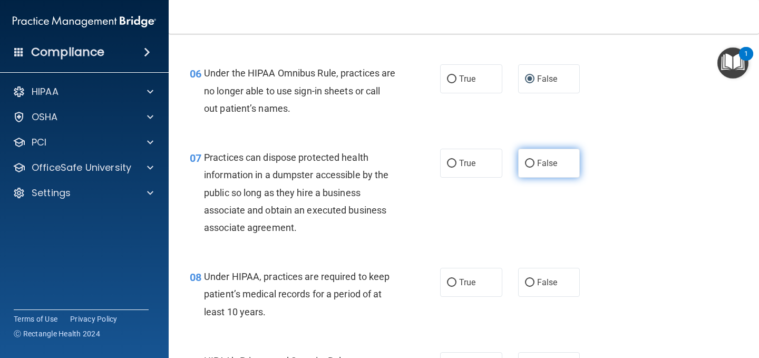
radio input "true"
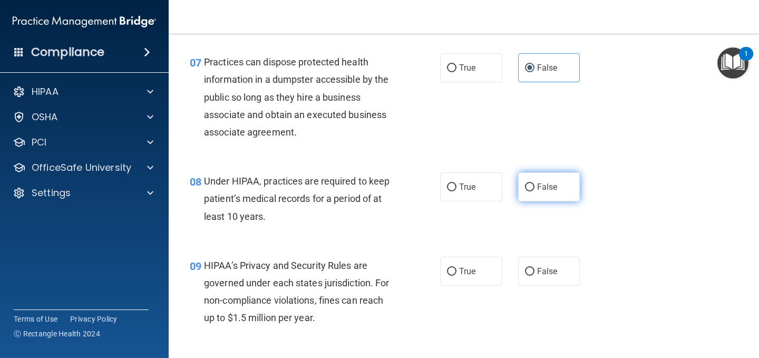
scroll to position [685, 0]
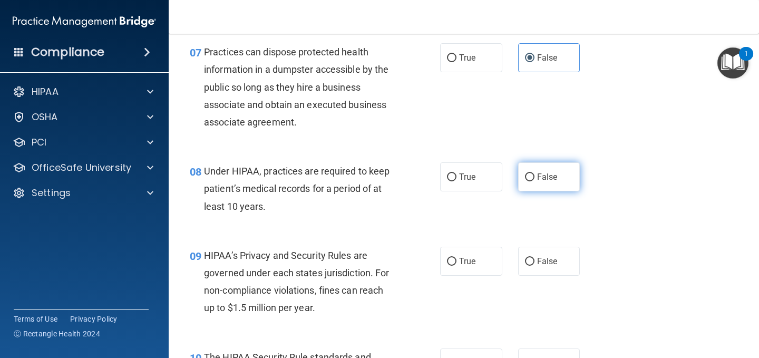
click at [526, 176] on input "False" at bounding box center [529, 177] width 9 height 8
radio input "true"
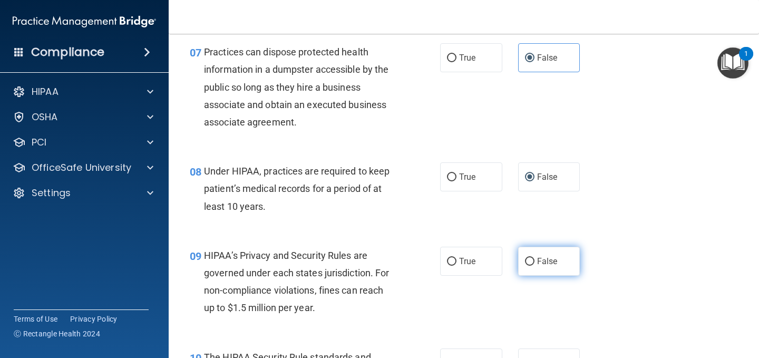
click at [525, 265] on input "False" at bounding box center [529, 262] width 9 height 8
radio input "true"
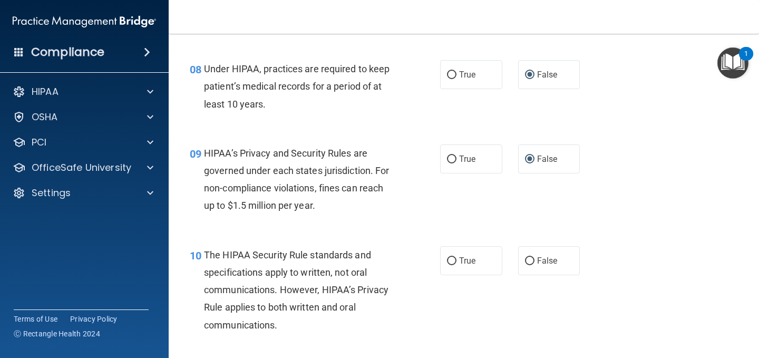
scroll to position [790, 0]
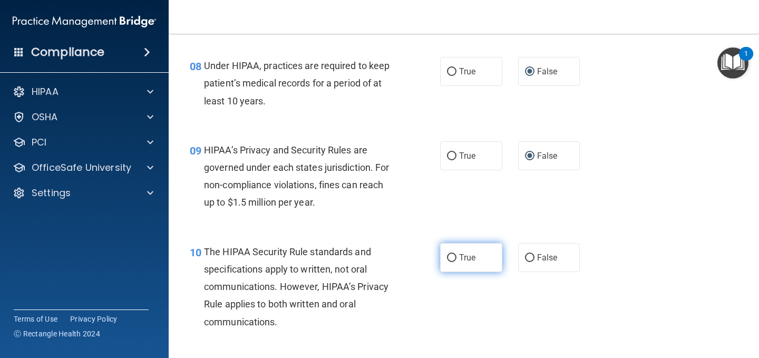
click at [464, 254] on span "True" at bounding box center [467, 257] width 16 height 10
click at [456, 254] on input "True" at bounding box center [451, 258] width 9 height 8
radio input "true"
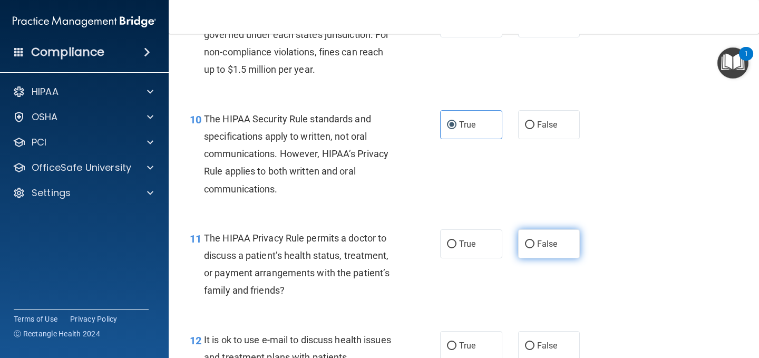
scroll to position [948, 0]
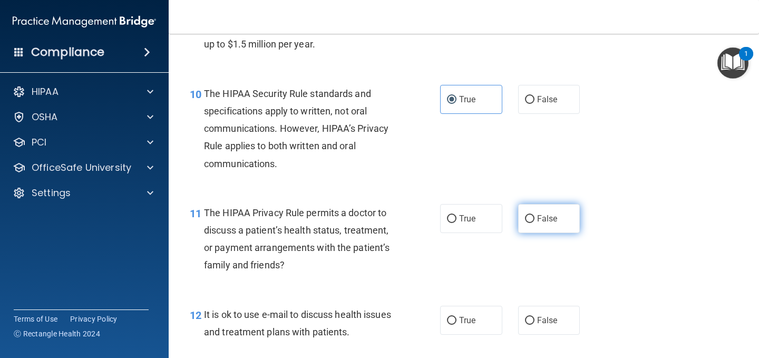
click at [527, 215] on input "False" at bounding box center [529, 219] width 9 height 8
radio input "true"
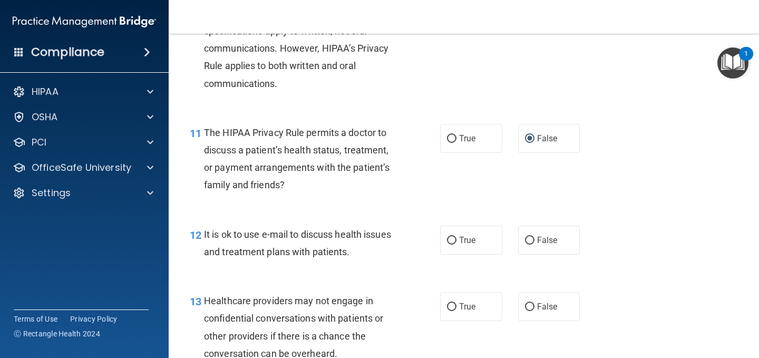
scroll to position [1054, 0]
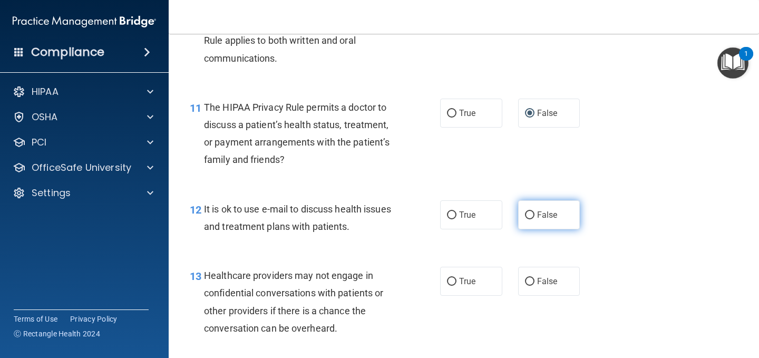
click at [530, 215] on label "False" at bounding box center [549, 214] width 62 height 29
click at [530, 215] on input "False" at bounding box center [529, 215] width 9 height 8
radio input "true"
click at [526, 272] on label "False" at bounding box center [549, 281] width 62 height 29
click at [526, 278] on input "False" at bounding box center [529, 282] width 9 height 8
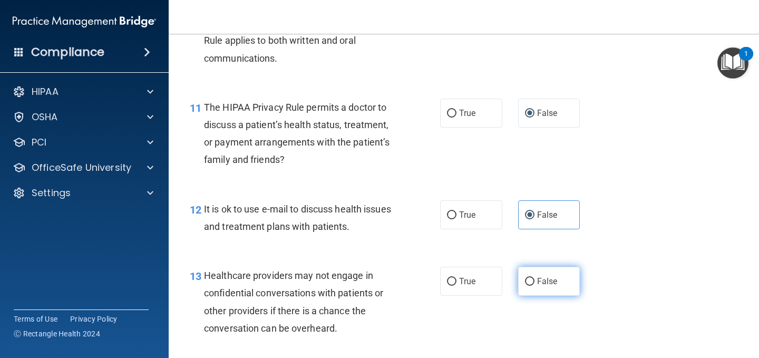
radio input "true"
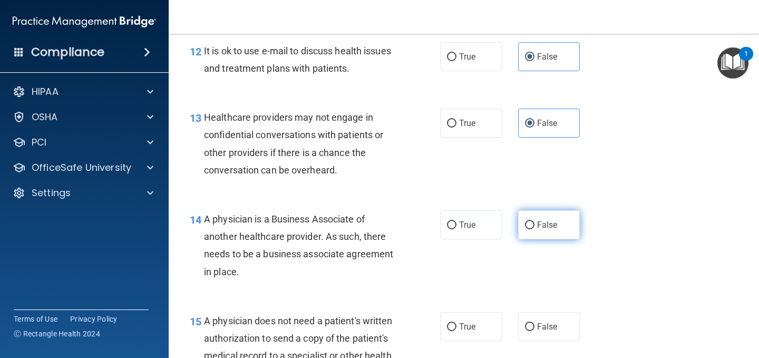
click at [540, 228] on span "False" at bounding box center [547, 225] width 21 height 10
click at [534, 228] on input "False" at bounding box center [529, 225] width 9 height 8
radio input "true"
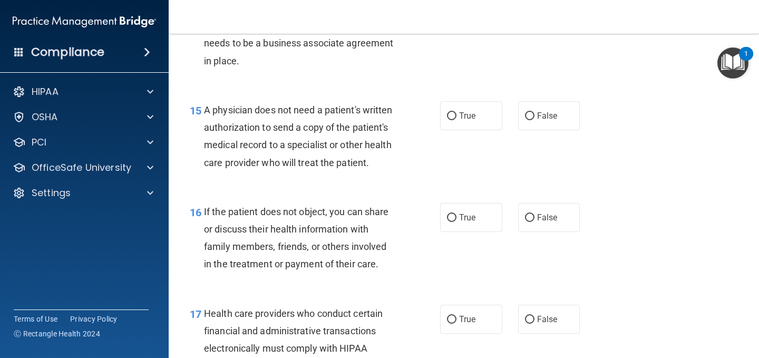
scroll to position [1475, 0]
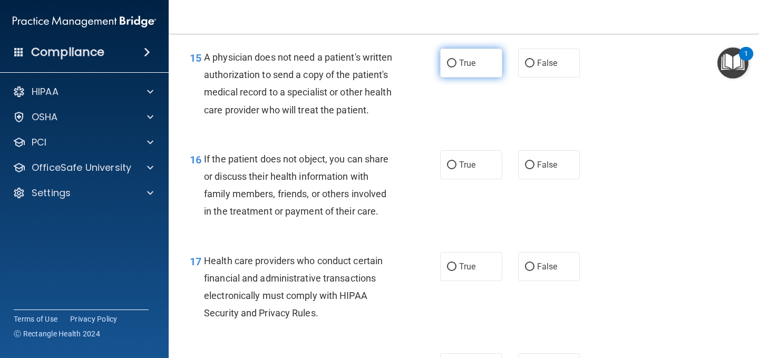
click at [455, 64] on label "True" at bounding box center [471, 62] width 62 height 29
click at [455, 64] on input "True" at bounding box center [451, 64] width 9 height 8
radio input "true"
drag, startPoint x: 456, startPoint y: 176, endPoint x: 492, endPoint y: 217, distance: 54.1
click at [457, 179] on label "True" at bounding box center [471, 164] width 62 height 29
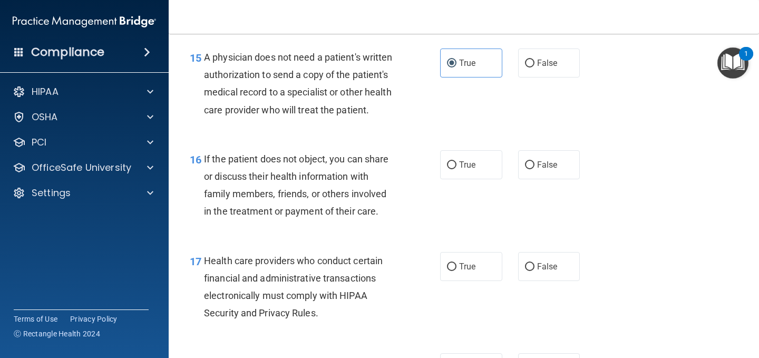
click at [456, 169] on input "True" at bounding box center [451, 165] width 9 height 8
radio input "true"
click at [524, 281] on label "False" at bounding box center [549, 266] width 62 height 29
click at [525, 271] on input "False" at bounding box center [529, 267] width 9 height 8
radio input "true"
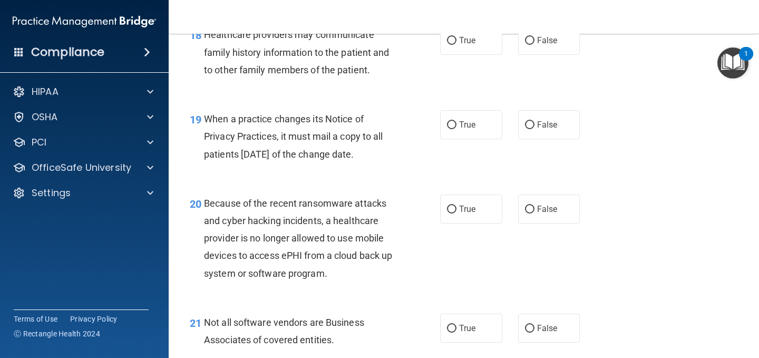
scroll to position [1738, 0]
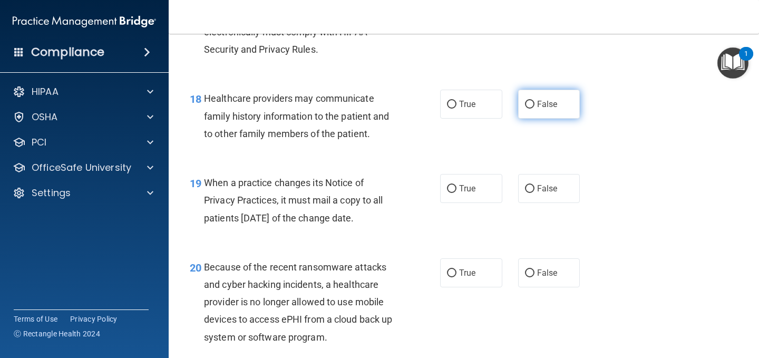
click at [529, 119] on label "False" at bounding box center [549, 104] width 62 height 29
click at [529, 109] on input "False" at bounding box center [529, 105] width 9 height 8
radio input "true"
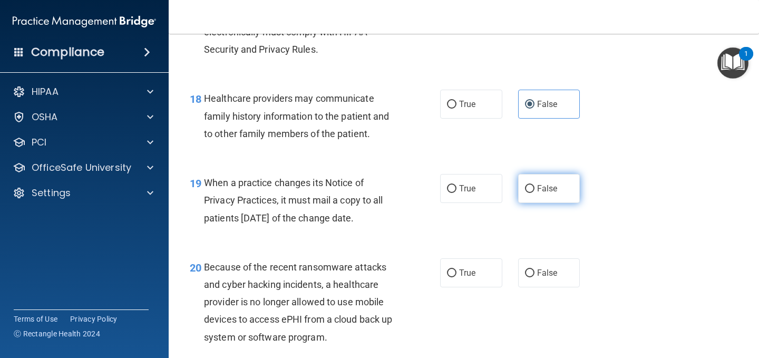
click at [537, 193] on span "False" at bounding box center [547, 188] width 21 height 10
click at [533, 193] on input "False" at bounding box center [529, 189] width 9 height 8
radio input "true"
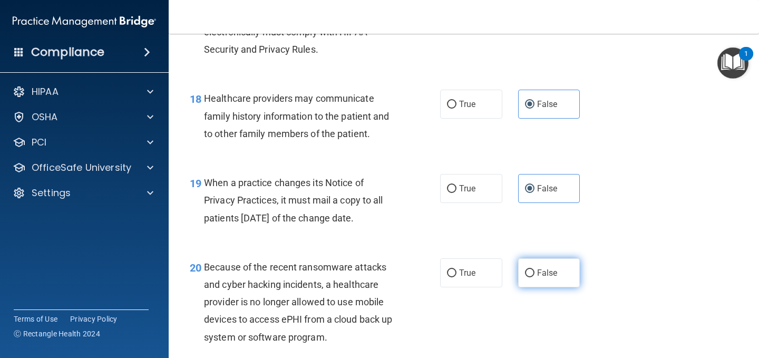
click at [529, 287] on label "False" at bounding box center [549, 272] width 62 height 29
click at [529, 277] on input "False" at bounding box center [529, 273] width 9 height 8
radio input "true"
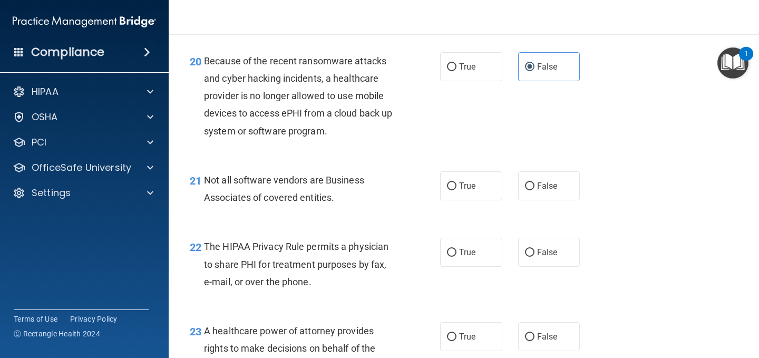
scroll to position [2002, 0]
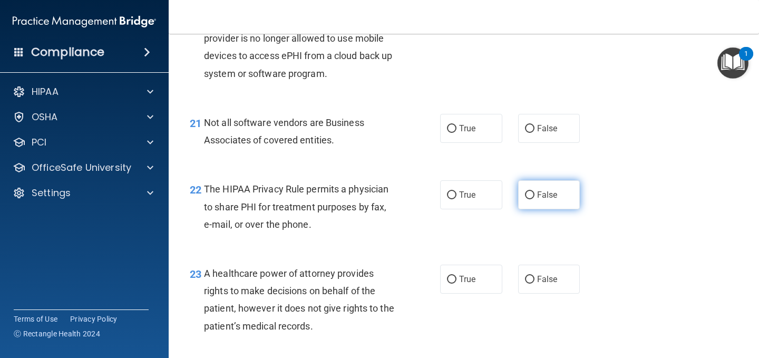
drag, startPoint x: 525, startPoint y: 152, endPoint x: 542, endPoint y: 202, distance: 53.5
click at [526, 143] on label "False" at bounding box center [549, 128] width 62 height 29
click at [526, 133] on input "False" at bounding box center [529, 129] width 9 height 8
radio input "true"
click at [529, 209] on label "False" at bounding box center [549, 194] width 62 height 29
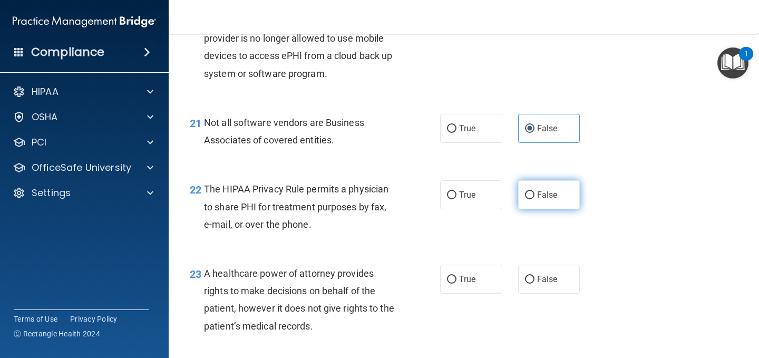
click at [529, 199] on input "False" at bounding box center [529, 195] width 9 height 8
radio input "true"
drag, startPoint x: 530, startPoint y: 296, endPoint x: 578, endPoint y: 289, distance: 47.9
click at [533, 293] on label "False" at bounding box center [549, 278] width 62 height 29
click at [533, 283] on input "False" at bounding box center [529, 280] width 9 height 8
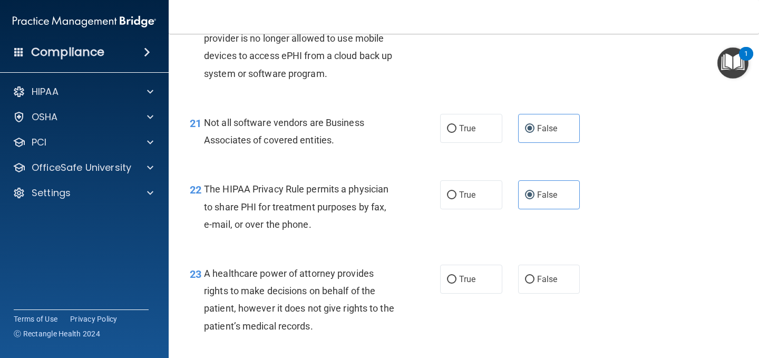
radio input "true"
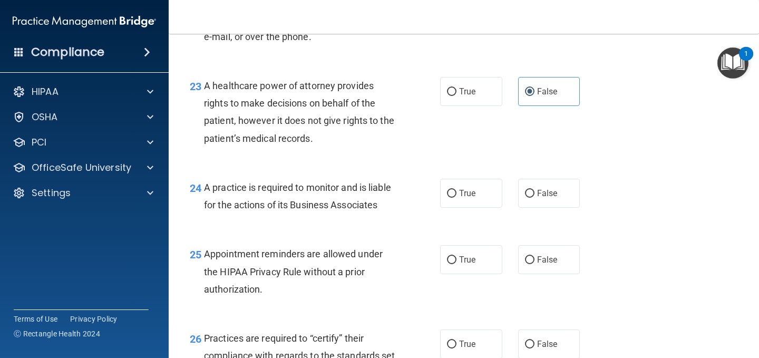
scroll to position [2265, 0]
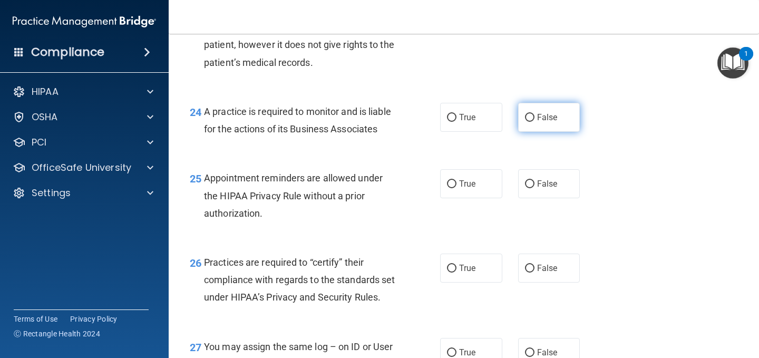
click at [545, 132] on label "False" at bounding box center [549, 117] width 62 height 29
click at [534, 122] on input "False" at bounding box center [529, 118] width 9 height 8
radio input "true"
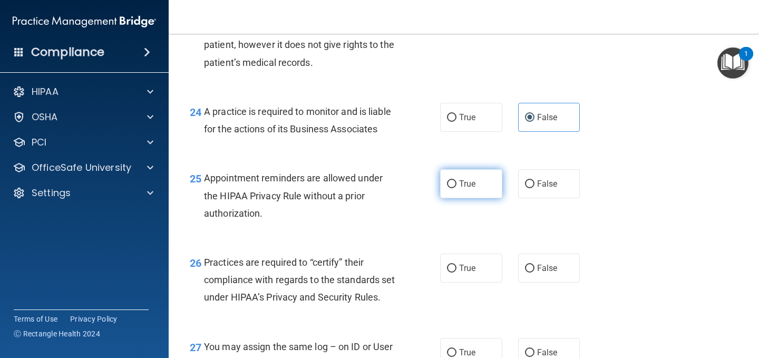
click at [473, 198] on label "True" at bounding box center [471, 183] width 62 height 29
click at [456, 188] on input "True" at bounding box center [451, 184] width 9 height 8
radio input "true"
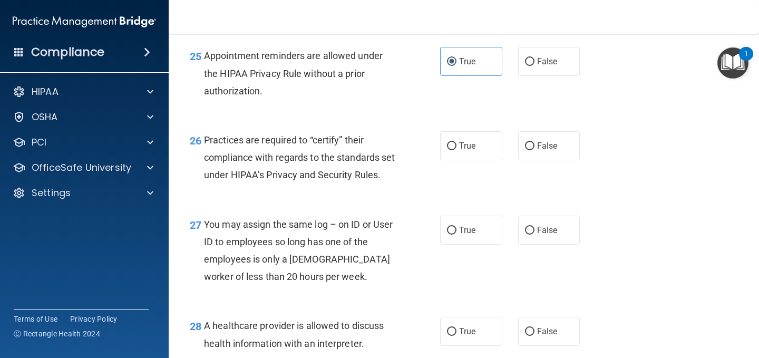
scroll to position [2423, 0]
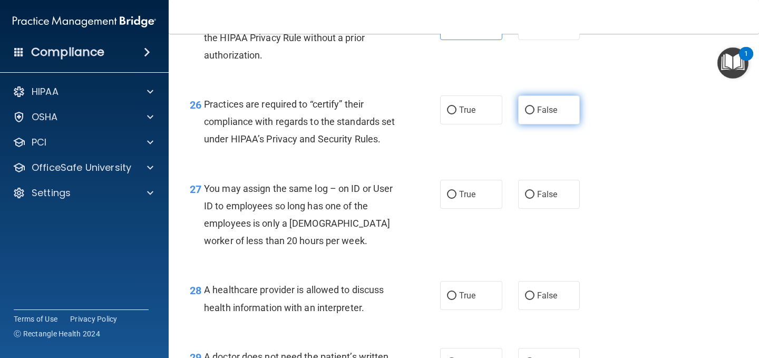
click at [525, 124] on label "False" at bounding box center [549, 109] width 62 height 29
click at [525, 114] on input "False" at bounding box center [529, 110] width 9 height 8
radio input "true"
click at [530, 209] on label "False" at bounding box center [549, 194] width 62 height 29
click at [530, 199] on input "False" at bounding box center [529, 195] width 9 height 8
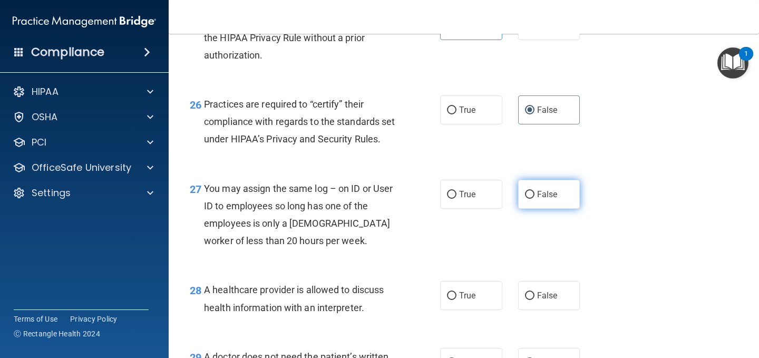
radio input "true"
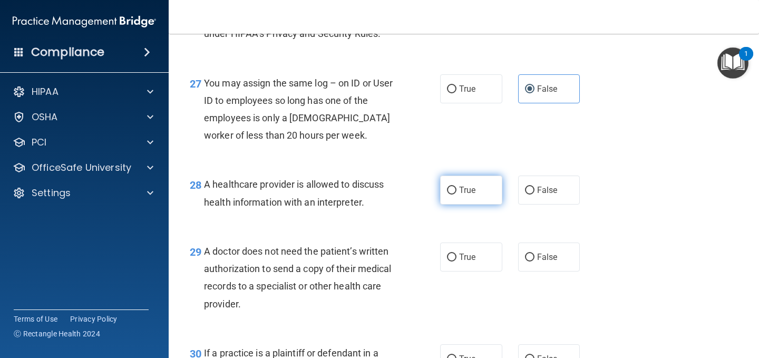
click at [470, 195] on span "True" at bounding box center [467, 190] width 16 height 10
click at [456, 194] on input "True" at bounding box center [451, 190] width 9 height 8
radio input "true"
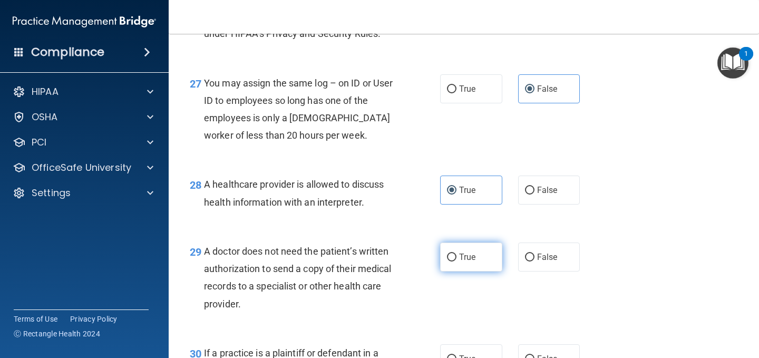
click at [459, 271] on label "True" at bounding box center [471, 256] width 62 height 29
click at [456, 261] on input "True" at bounding box center [451, 257] width 9 height 8
radio input "true"
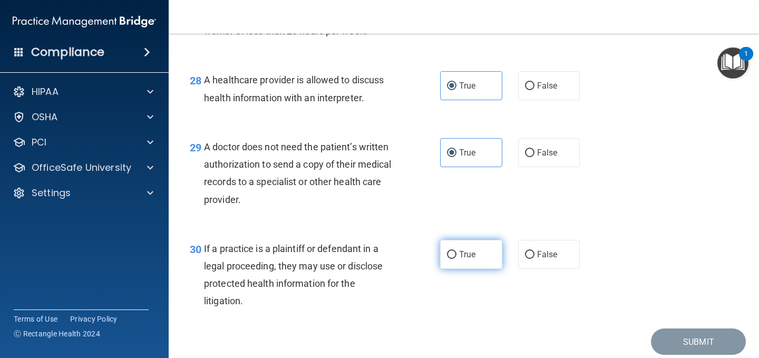
scroll to position [2634, 0]
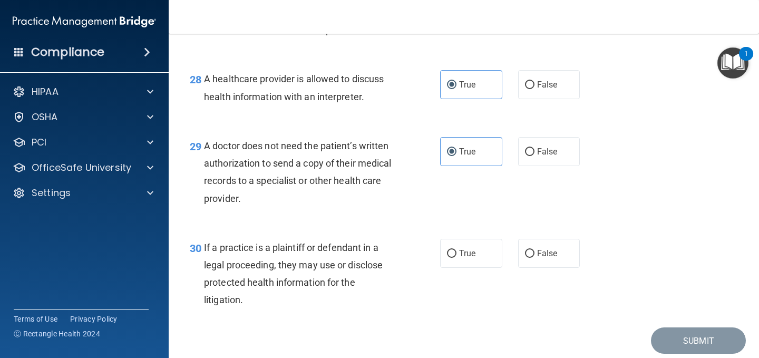
click at [465, 290] on div "30 If a practice is a plaintiff or defendant in a legal proceeding, they may us…" at bounding box center [464, 276] width 564 height 102
click at [470, 258] on span "True" at bounding box center [467, 253] width 16 height 10
click at [456, 258] on input "True" at bounding box center [451, 254] width 9 height 8
radio input "true"
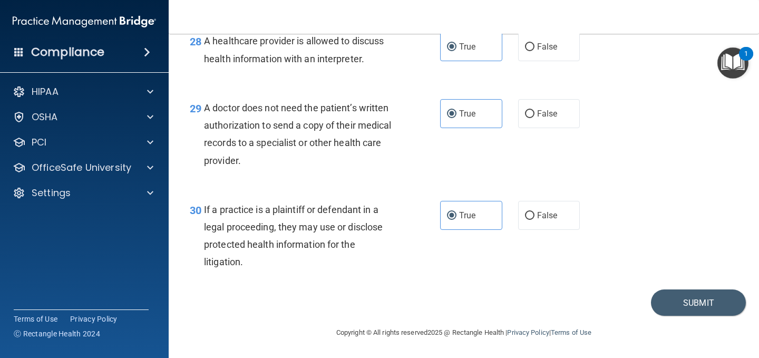
scroll to position [2725, 0]
click at [680, 300] on button "Submit" at bounding box center [698, 302] width 95 height 27
click at [687, 301] on button "Submit" at bounding box center [698, 302] width 95 height 27
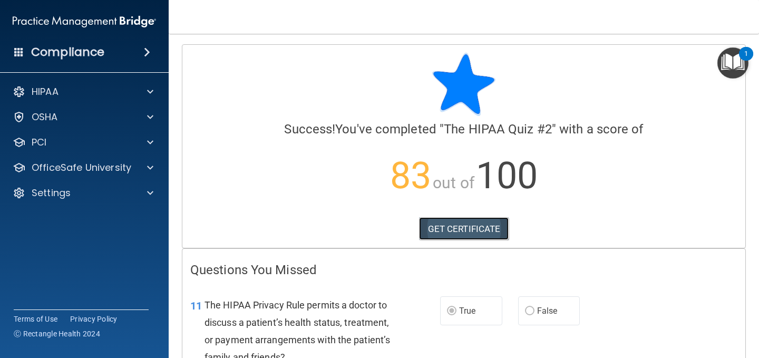
click at [465, 230] on link "GET CERTIFICATE" at bounding box center [464, 228] width 90 height 23
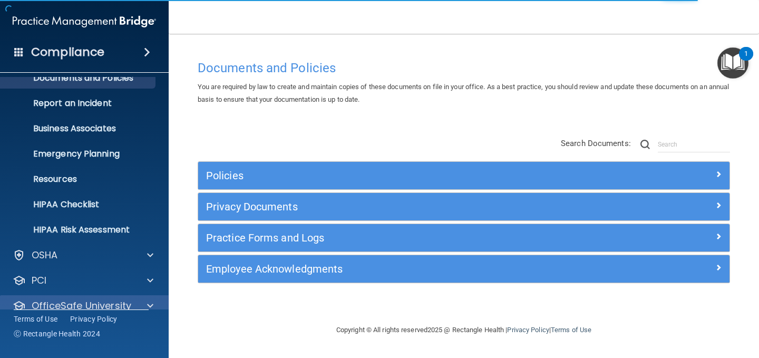
scroll to position [80, 0]
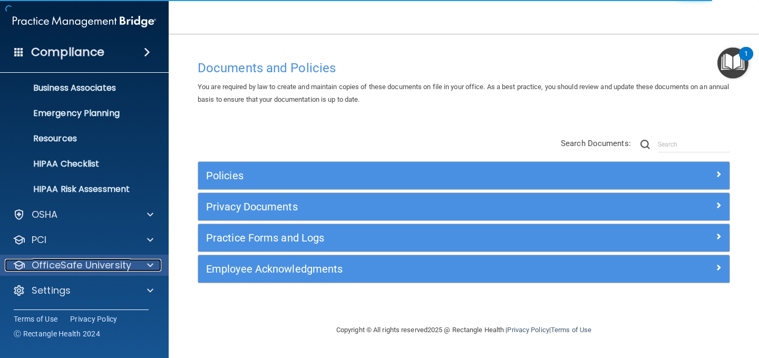
click at [80, 261] on p "OfficeSafe University" at bounding box center [82, 265] width 100 height 13
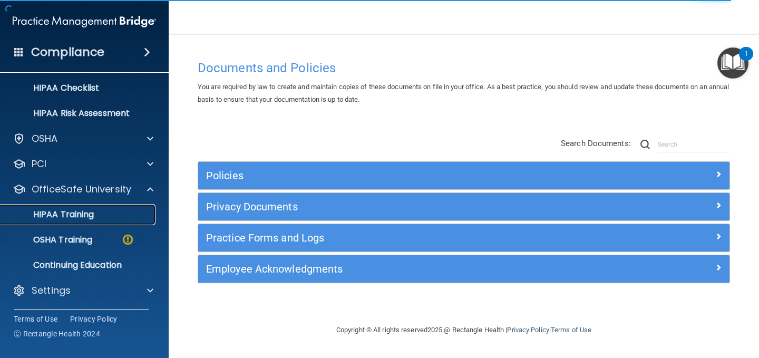
click at [88, 209] on p "HIPAA Training" at bounding box center [50, 214] width 87 height 11
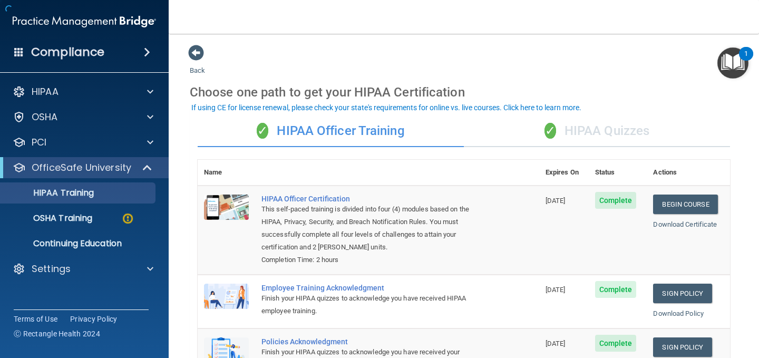
click at [549, 139] on div "✓ HIPAA Quizzes" at bounding box center [597, 131] width 266 height 32
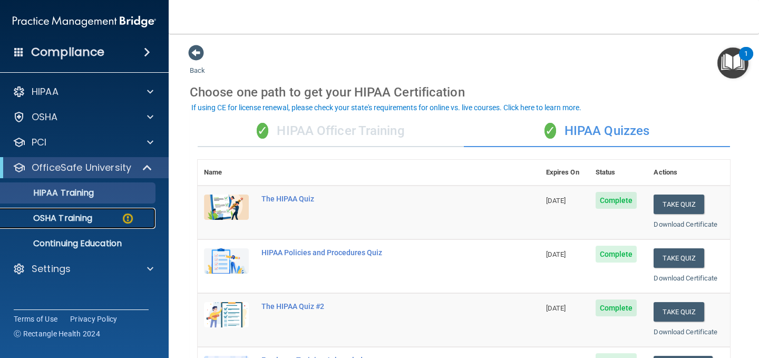
click at [58, 224] on link "OSHA Training" at bounding box center [72, 218] width 166 height 21
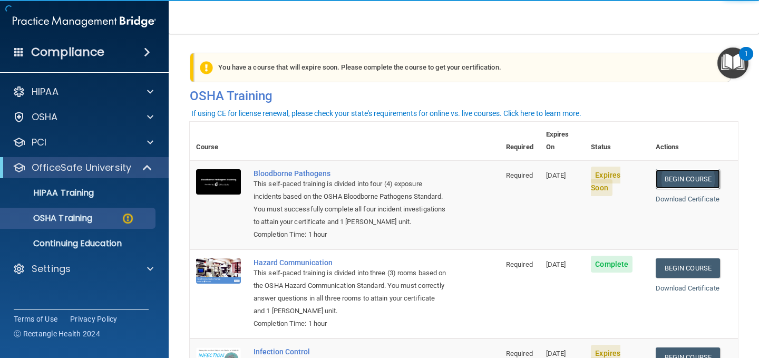
click at [667, 169] on link "Begin Course" at bounding box center [687, 178] width 64 height 19
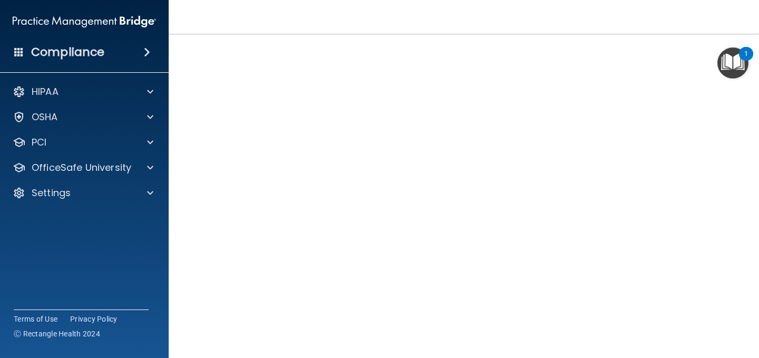
scroll to position [76, 0]
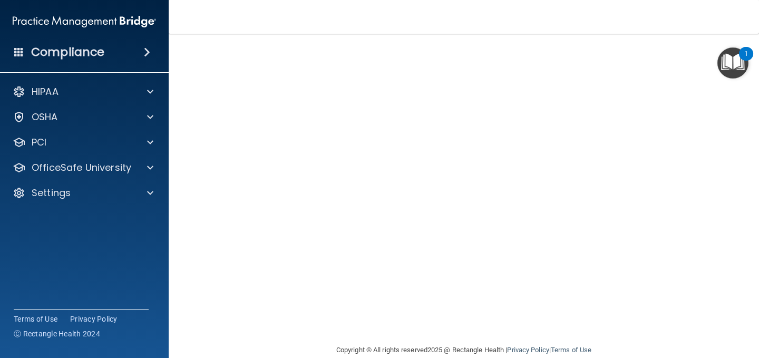
click at [703, 32] on nav "Toggle navigation [PERSON_NAME] [PERSON_NAME][EMAIL_ADDRESS][DOMAIN_NAME] Manag…" at bounding box center [464, 17] width 590 height 34
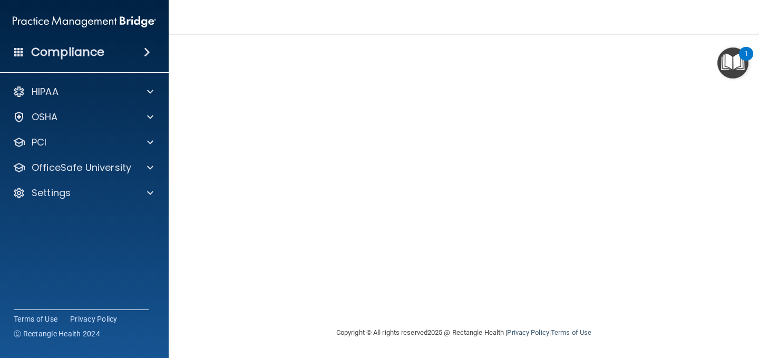
scroll to position [41, 0]
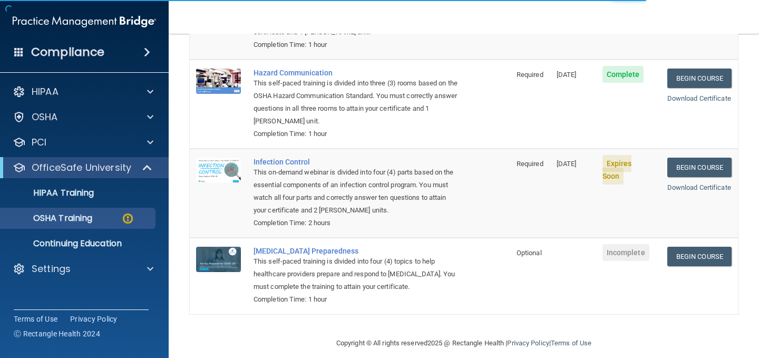
scroll to position [190, 0]
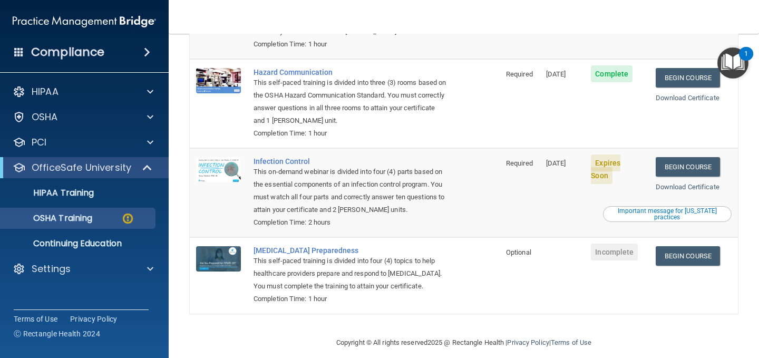
click at [660, 208] on div "Important message for [US_STATE] practices" at bounding box center [666, 214] width 125 height 13
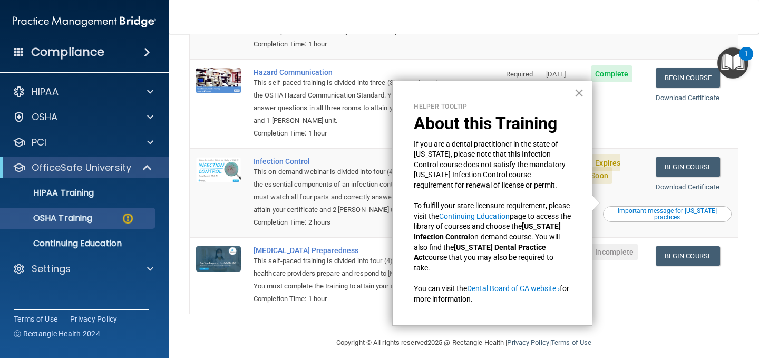
click at [575, 99] on button "×" at bounding box center [579, 92] width 10 height 17
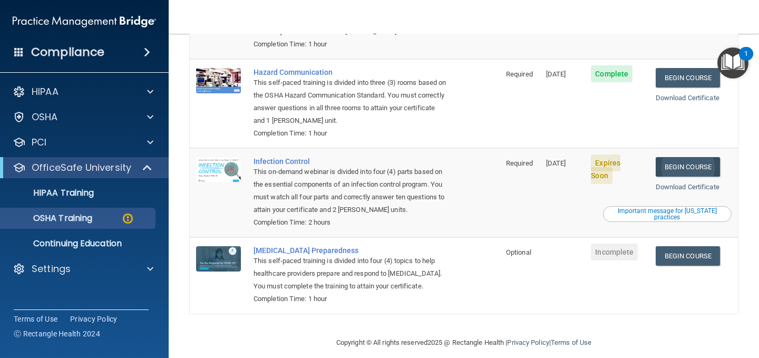
drag, startPoint x: 669, startPoint y: 142, endPoint x: 673, endPoint y: 149, distance: 8.2
click at [672, 148] on td "Begin Course Download Certificate Important message for [US_STATE] practices" at bounding box center [693, 192] width 89 height 89
click at [674, 157] on link "Begin Course" at bounding box center [687, 166] width 64 height 19
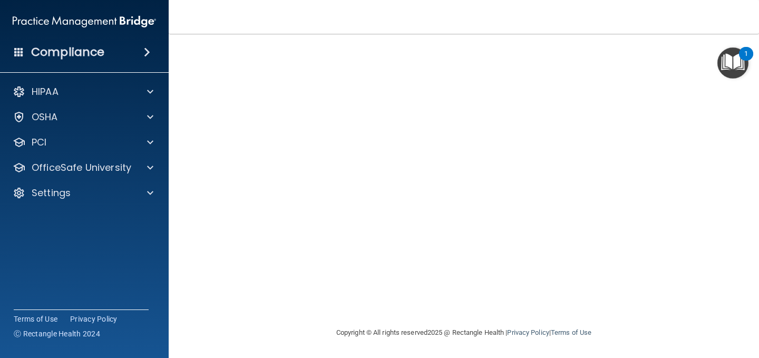
scroll to position [41, 0]
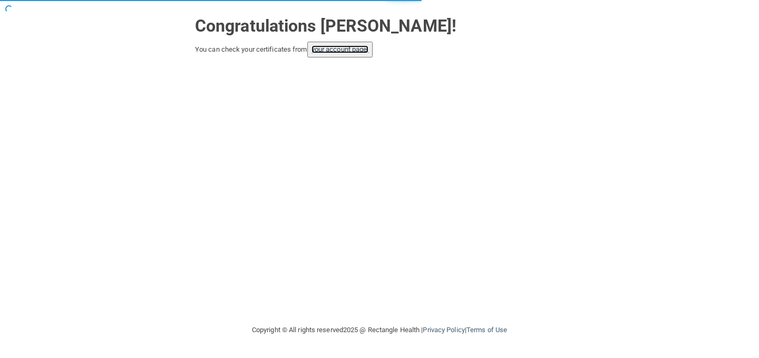
click at [339, 52] on link "your account page!" at bounding box center [339, 49] width 57 height 8
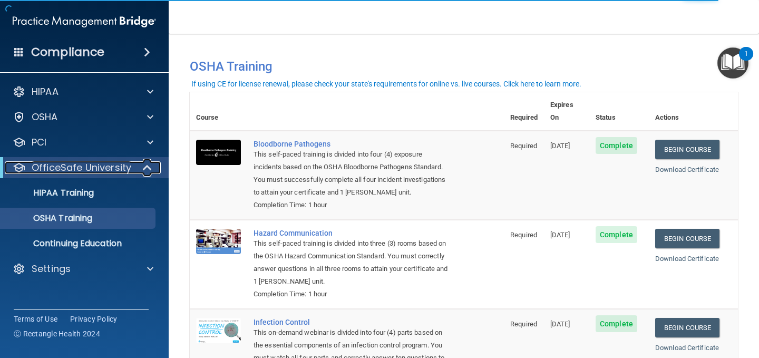
click at [150, 172] on span at bounding box center [148, 167] width 9 height 13
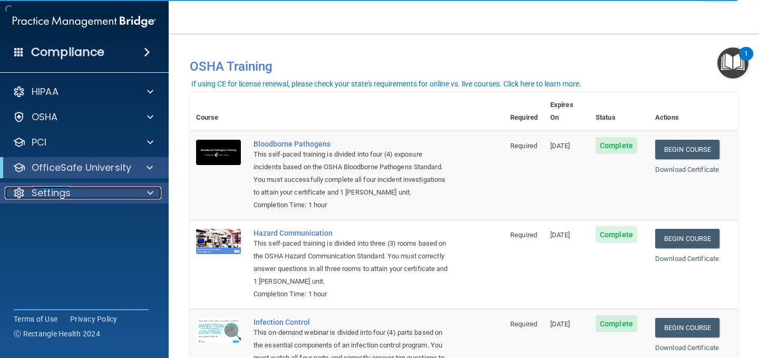
click at [154, 190] on div at bounding box center [148, 192] width 26 height 13
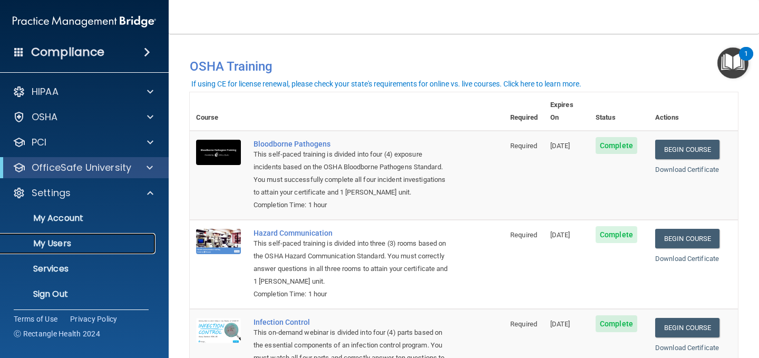
click at [54, 245] on p "My Users" at bounding box center [79, 243] width 144 height 11
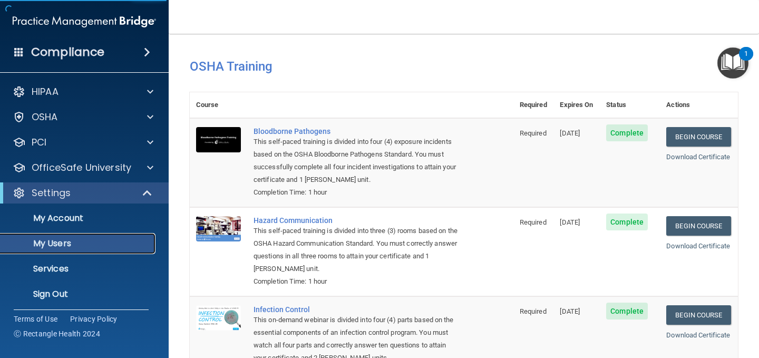
select select "20"
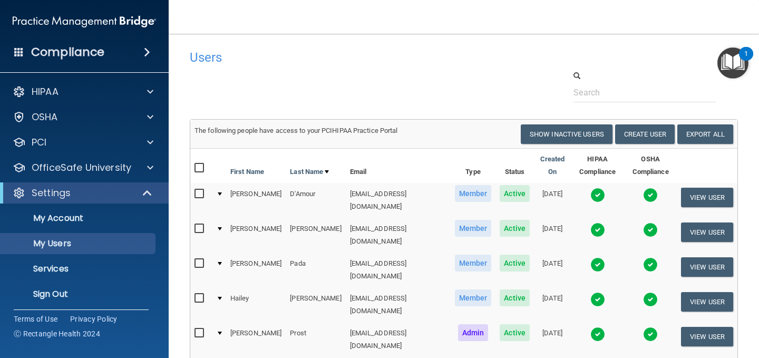
click at [590, 188] on img at bounding box center [597, 195] width 15 height 15
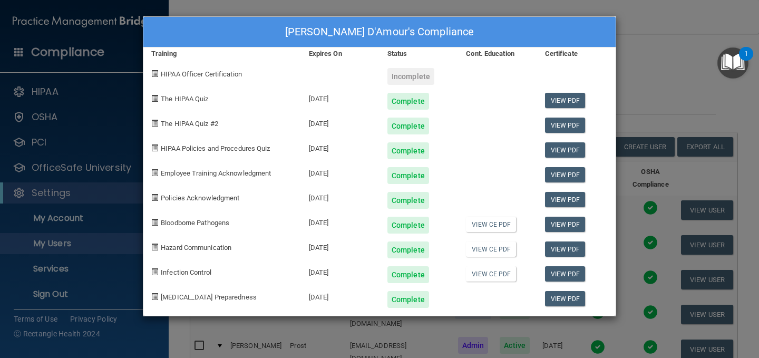
click at [623, 72] on div "[PERSON_NAME] D'Amour's Compliance Training Expires On Status Cont. Education C…" at bounding box center [379, 179] width 759 height 358
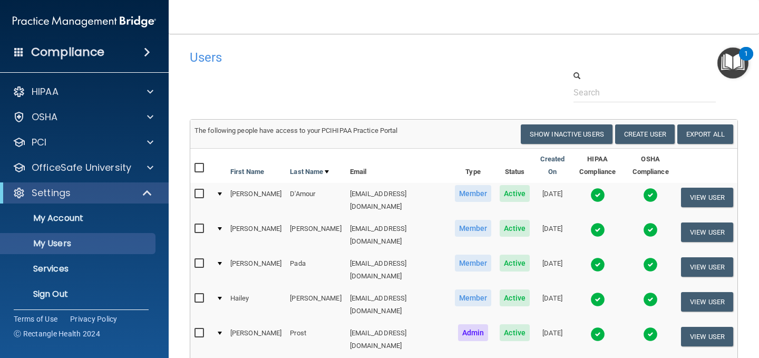
click at [572, 252] on td at bounding box center [597, 269] width 53 height 35
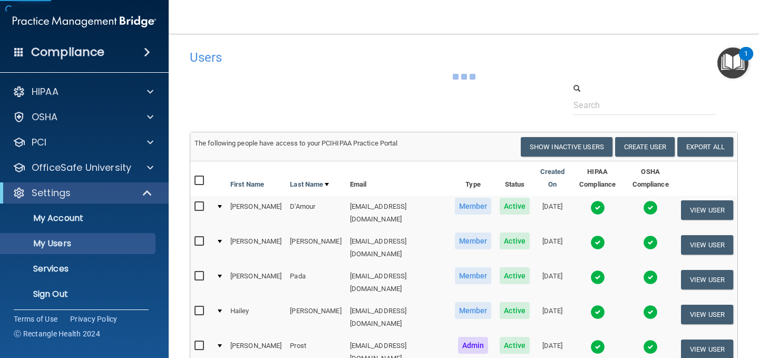
click at [590, 235] on img at bounding box center [597, 242] width 15 height 15
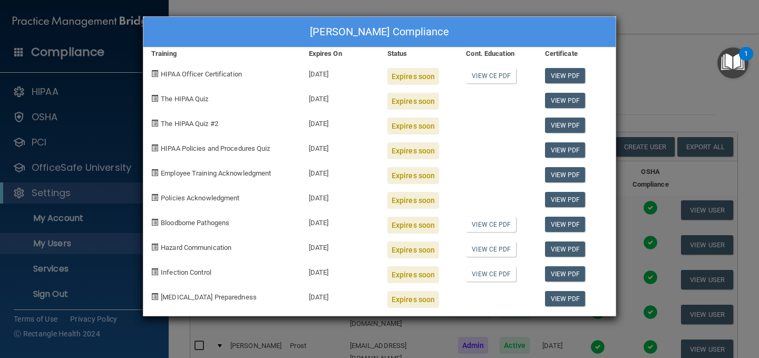
click at [683, 45] on div "[PERSON_NAME] Compliance Training Expires On Status Cont. Education Certificate…" at bounding box center [379, 179] width 759 height 358
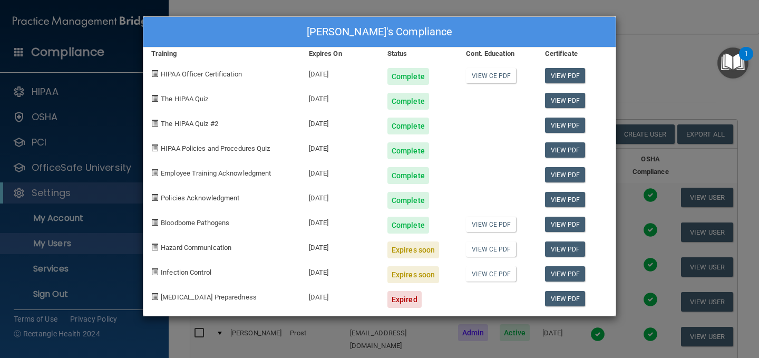
click at [654, 99] on div "[PERSON_NAME]'s Compliance Training Expires On Status Cont. Education Certifica…" at bounding box center [379, 179] width 759 height 358
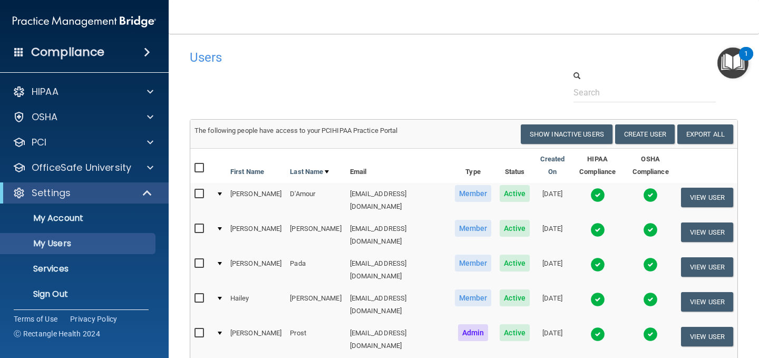
click at [590, 292] on img at bounding box center [597, 299] width 15 height 15
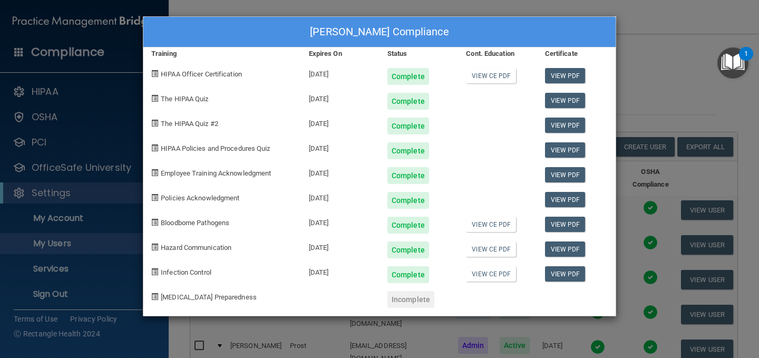
click at [654, 44] on div "[PERSON_NAME] Compliance Training Expires On Status Cont. Education Certificate…" at bounding box center [379, 179] width 759 height 358
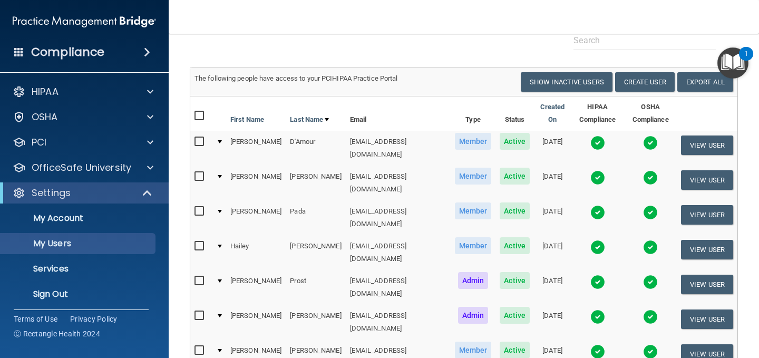
scroll to position [53, 0]
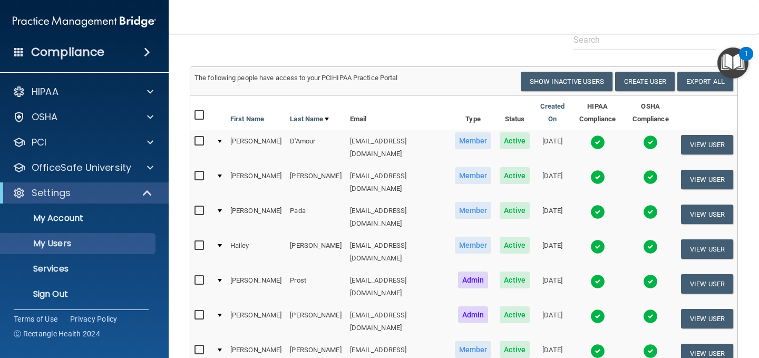
click at [590, 274] on img at bounding box center [597, 281] width 15 height 15
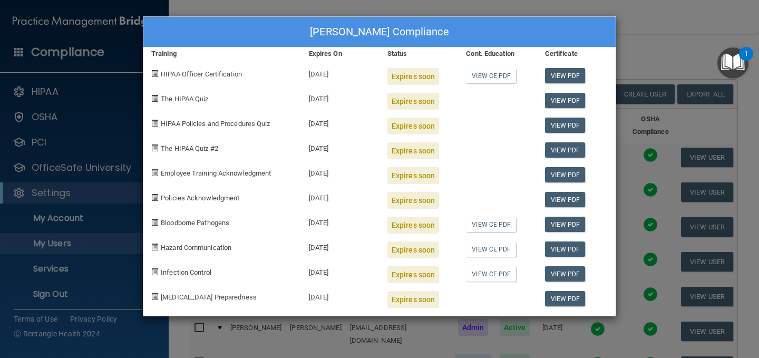
click at [650, 28] on div "[PERSON_NAME] Compliance Training Expires On Status Cont. Education Certificate…" at bounding box center [379, 179] width 759 height 358
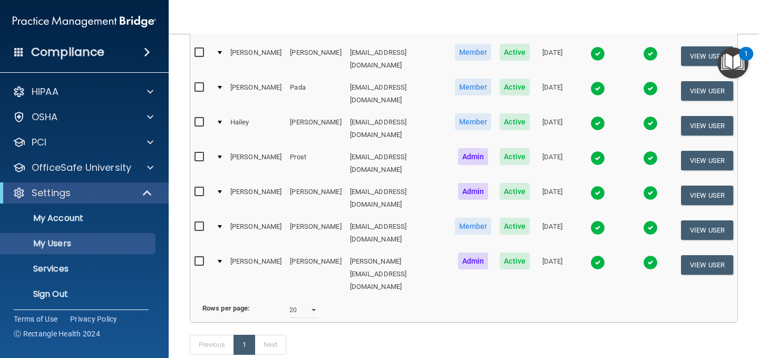
scroll to position [179, 0]
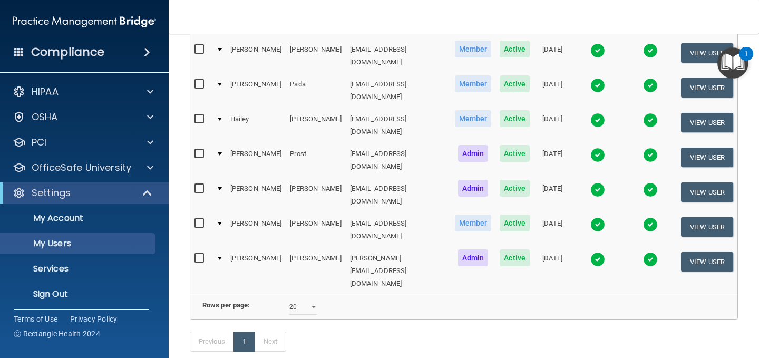
click at [590, 182] on img at bounding box center [597, 189] width 15 height 15
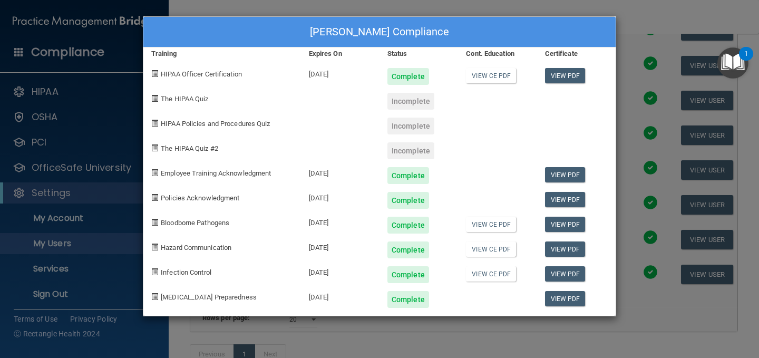
click at [643, 35] on div "[PERSON_NAME] Compliance Training Expires On Status Cont. Education Certificate…" at bounding box center [379, 179] width 759 height 358
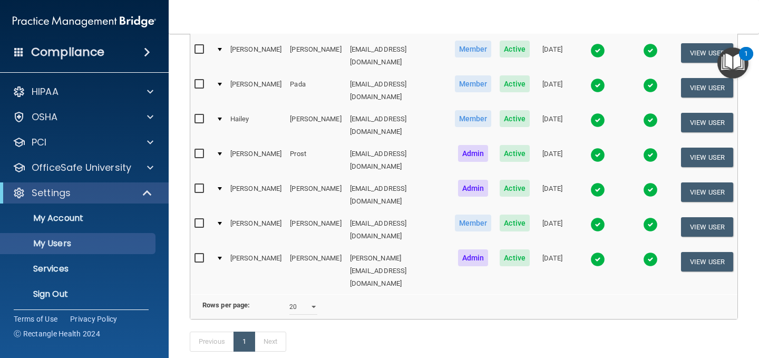
click at [590, 217] on img at bounding box center [597, 224] width 15 height 15
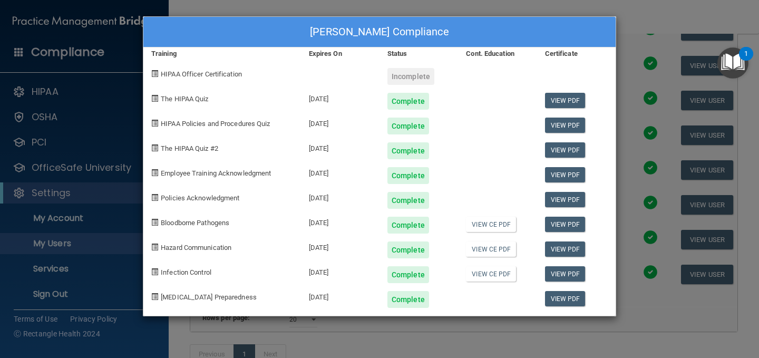
click at [668, 21] on div "[PERSON_NAME] Compliance Training Expires On Status Cont. Education Certificate…" at bounding box center [379, 179] width 759 height 358
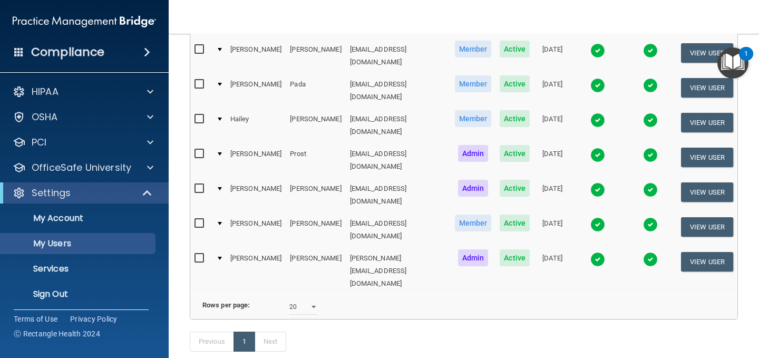
click at [590, 252] on img at bounding box center [597, 259] width 15 height 15
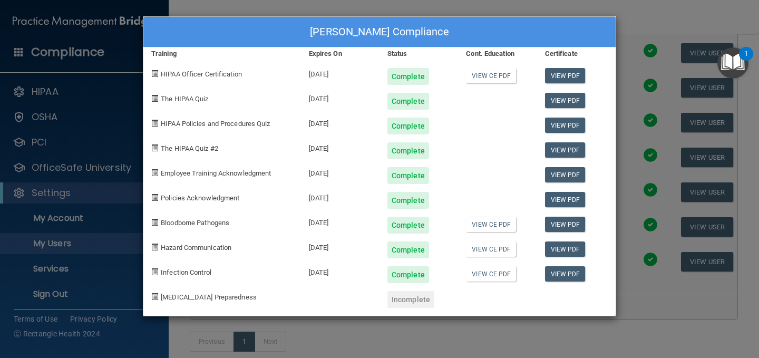
click at [648, 8] on div "[PERSON_NAME] Compliance Training Expires On Status Cont. Education Certificate…" at bounding box center [379, 179] width 759 height 358
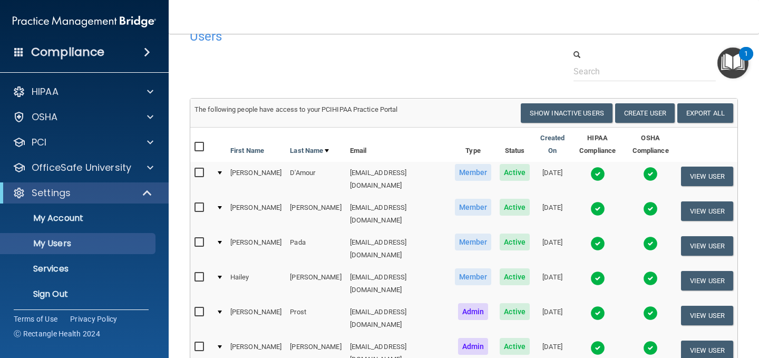
scroll to position [0, 0]
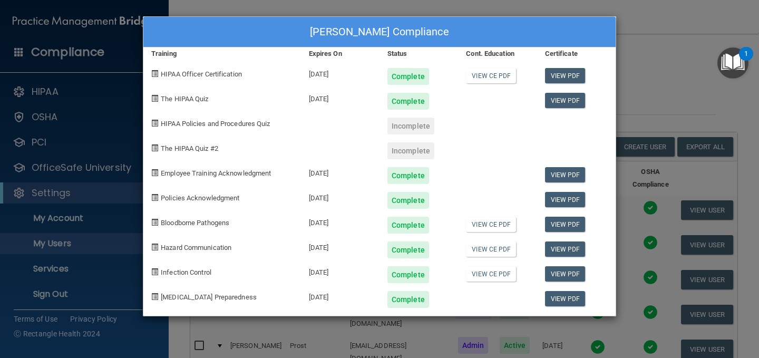
click at [672, 37] on div "[PERSON_NAME] Compliance Training Expires On Status Cont. Education Certificate…" at bounding box center [379, 179] width 759 height 358
